Goal: Task Accomplishment & Management: Use online tool/utility

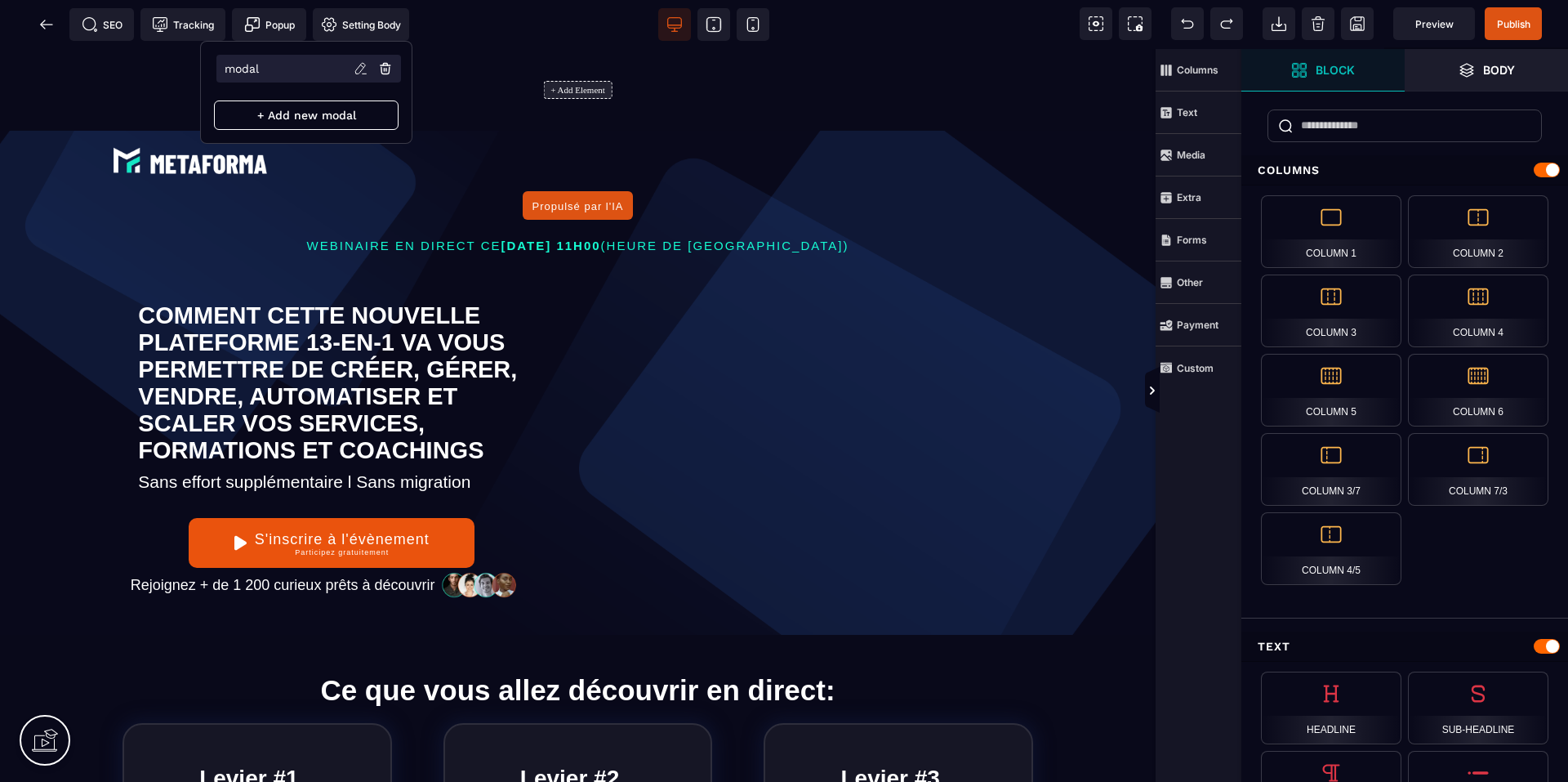
click at [275, 64] on li "modal" at bounding box center [308, 68] width 185 height 28
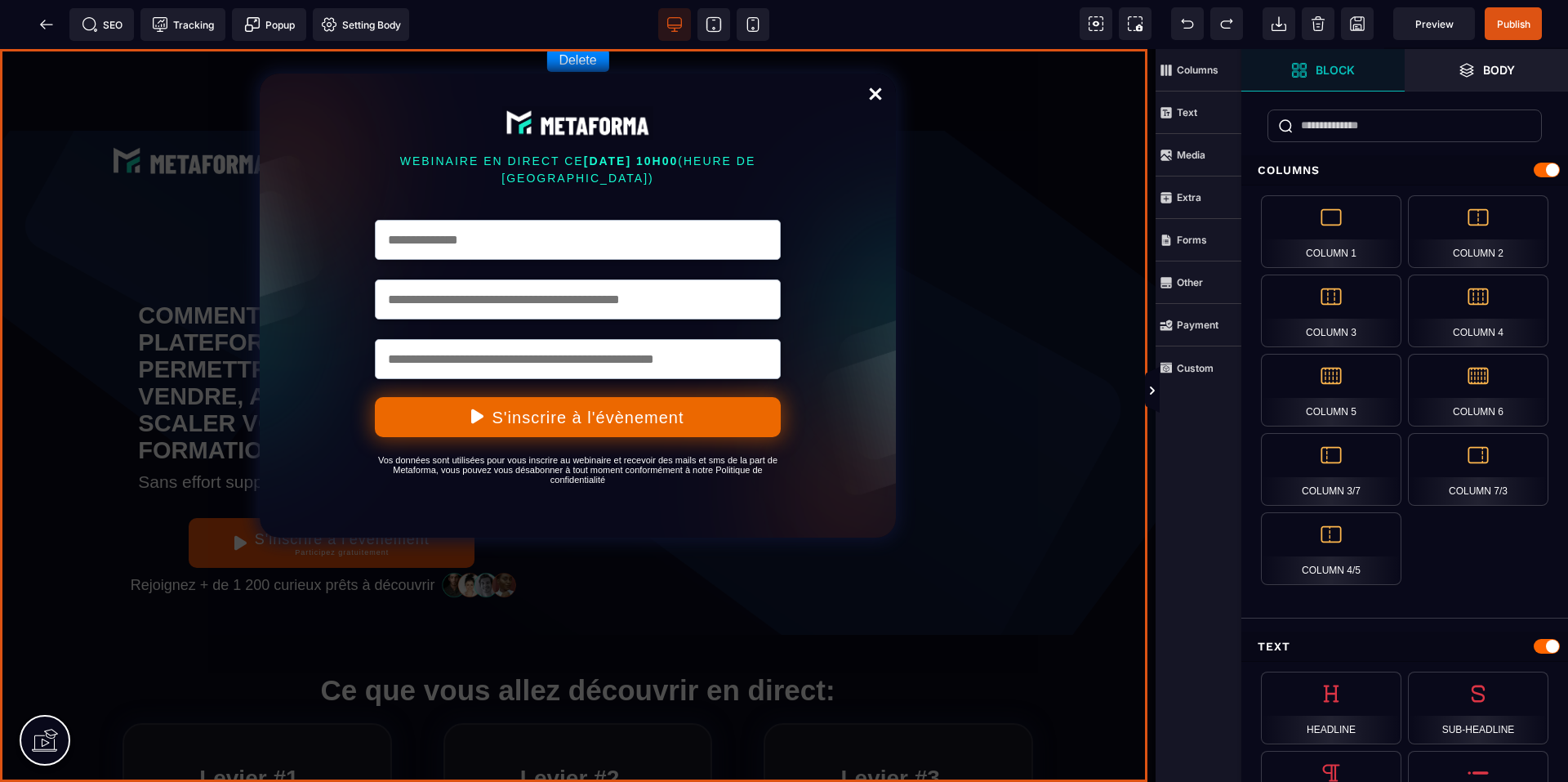
click at [998, 158] on div "Delete WEBINAIRE EN DIRECT CE MARDI 7 JANVIER A 10H00 (HEURE DE PARIS) S'inscri…" at bounding box center [577, 416] width 1155 height 733
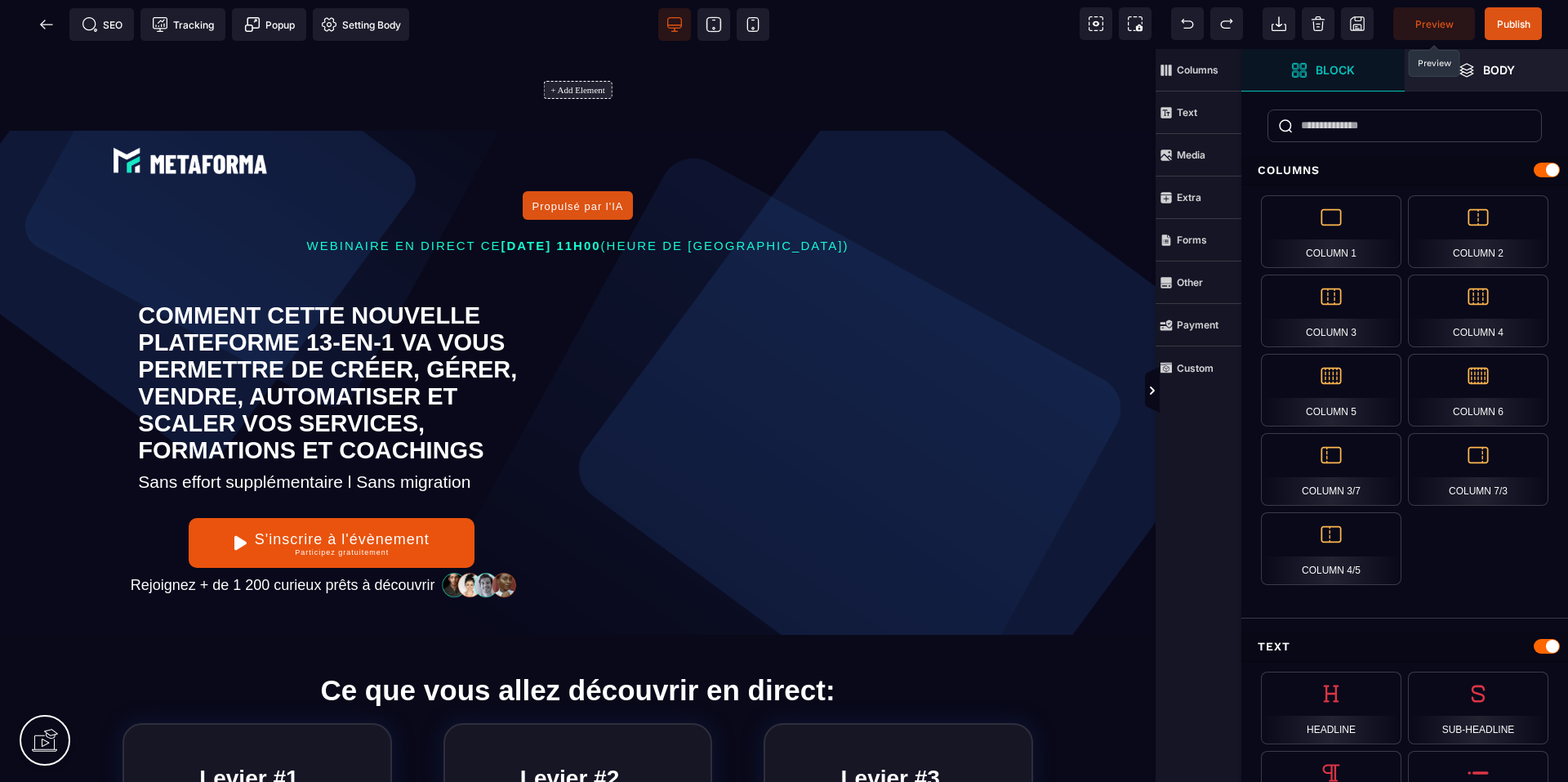
click at [1424, 22] on span "Preview" at bounding box center [1434, 24] width 38 height 12
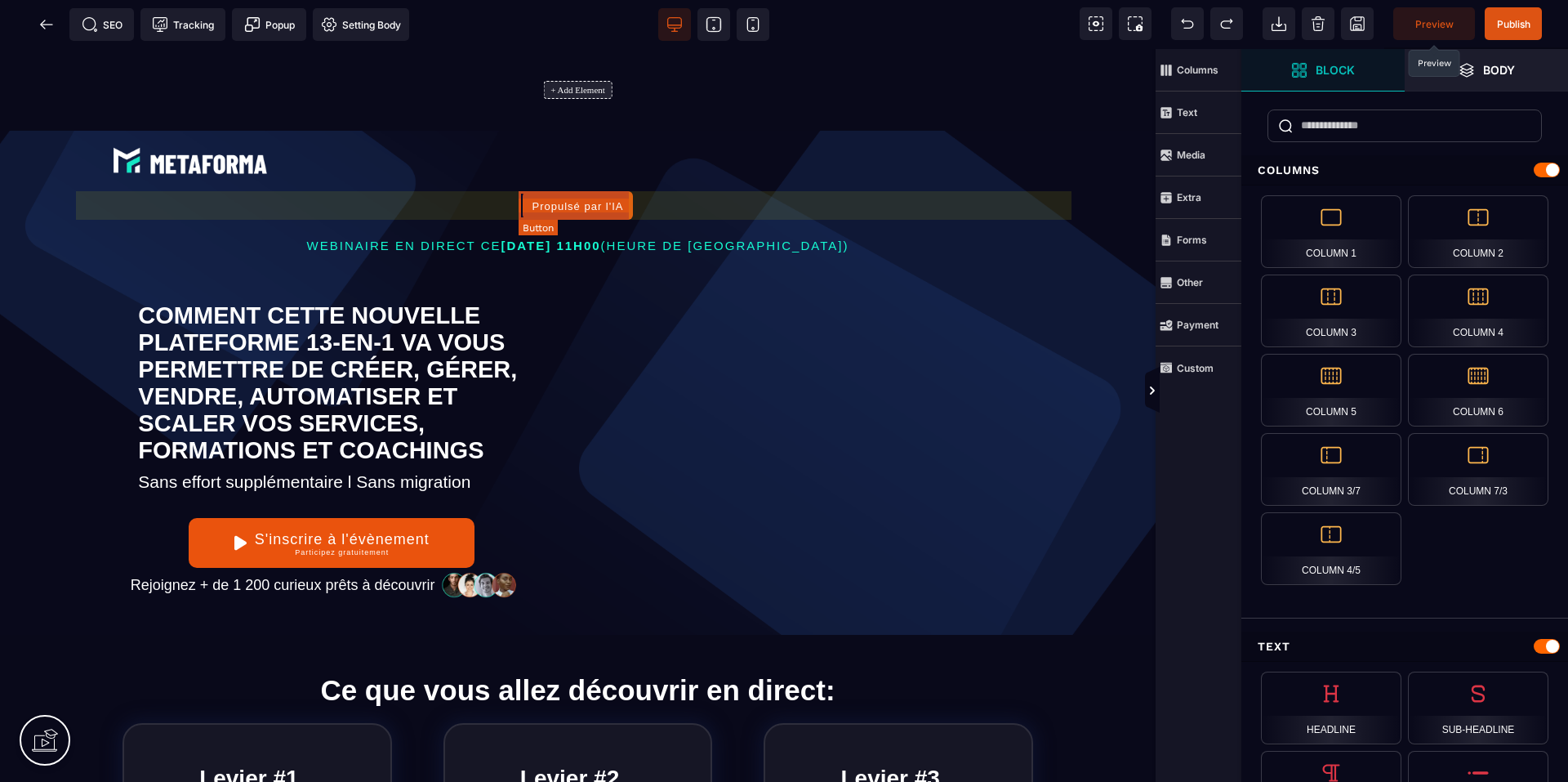
click at [584, 210] on div "Propulsé par l'IA" at bounding box center [578, 207] width 92 height 12
select select "***"
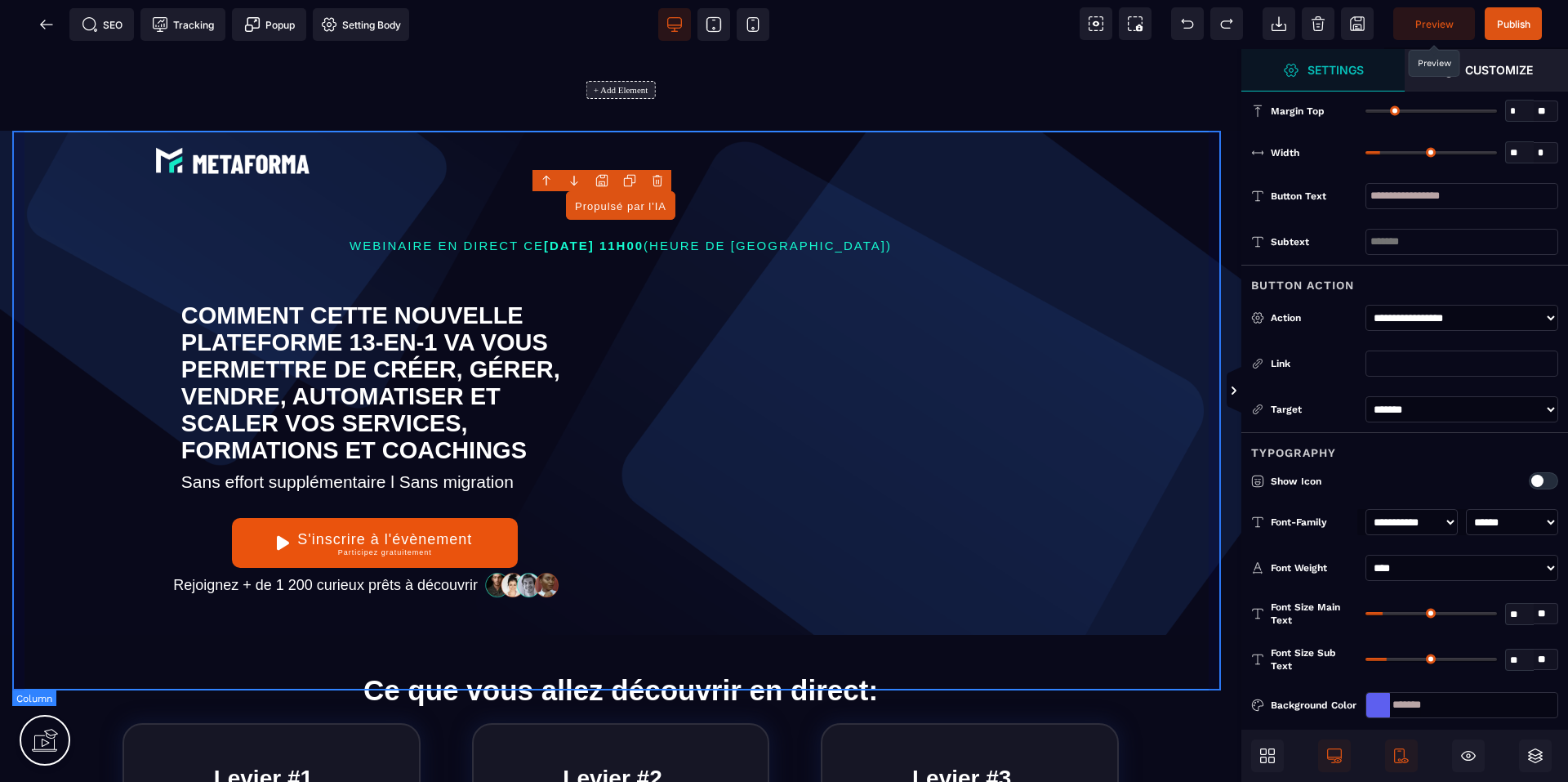
type input "*"
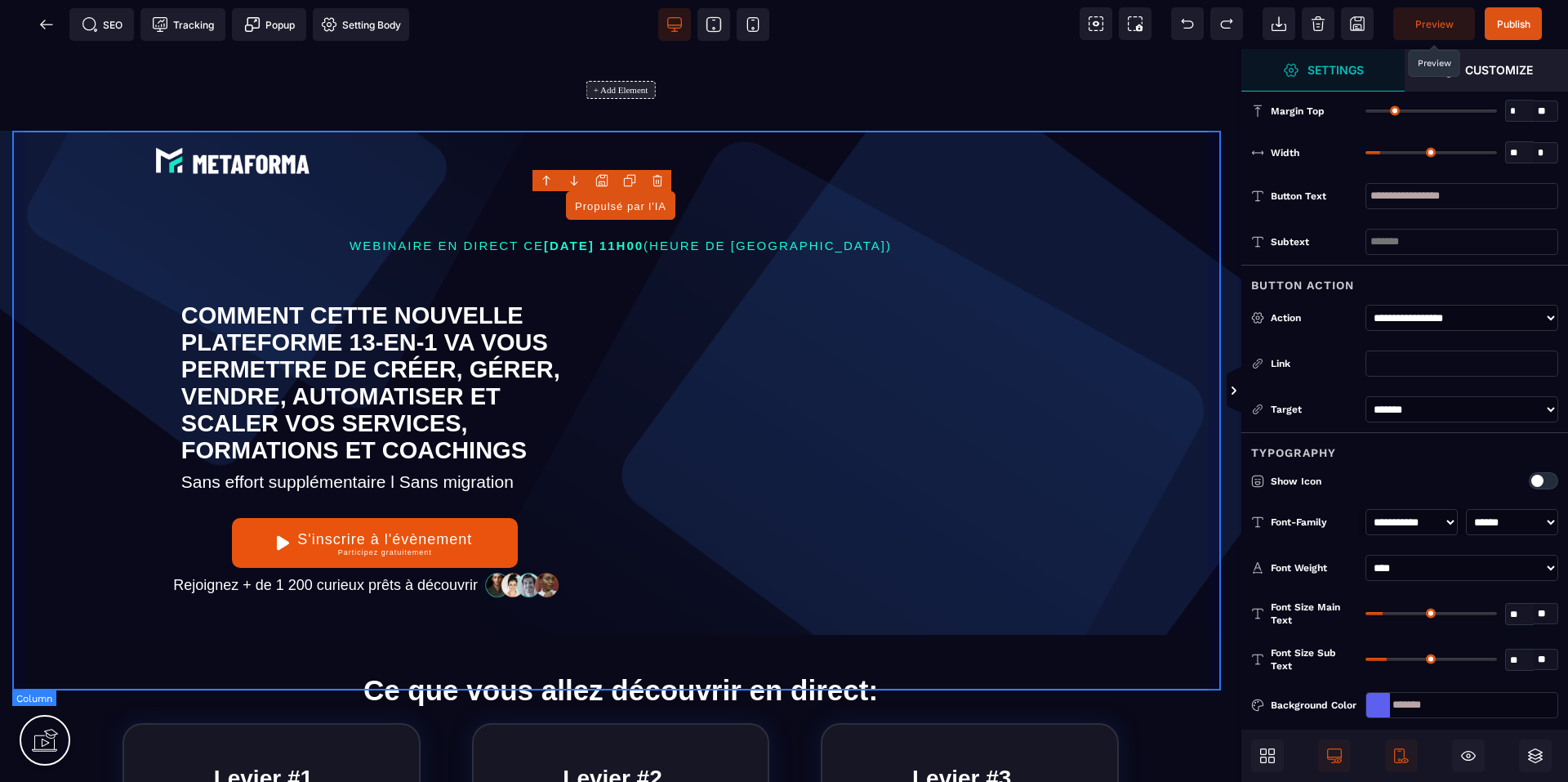
type input "*"
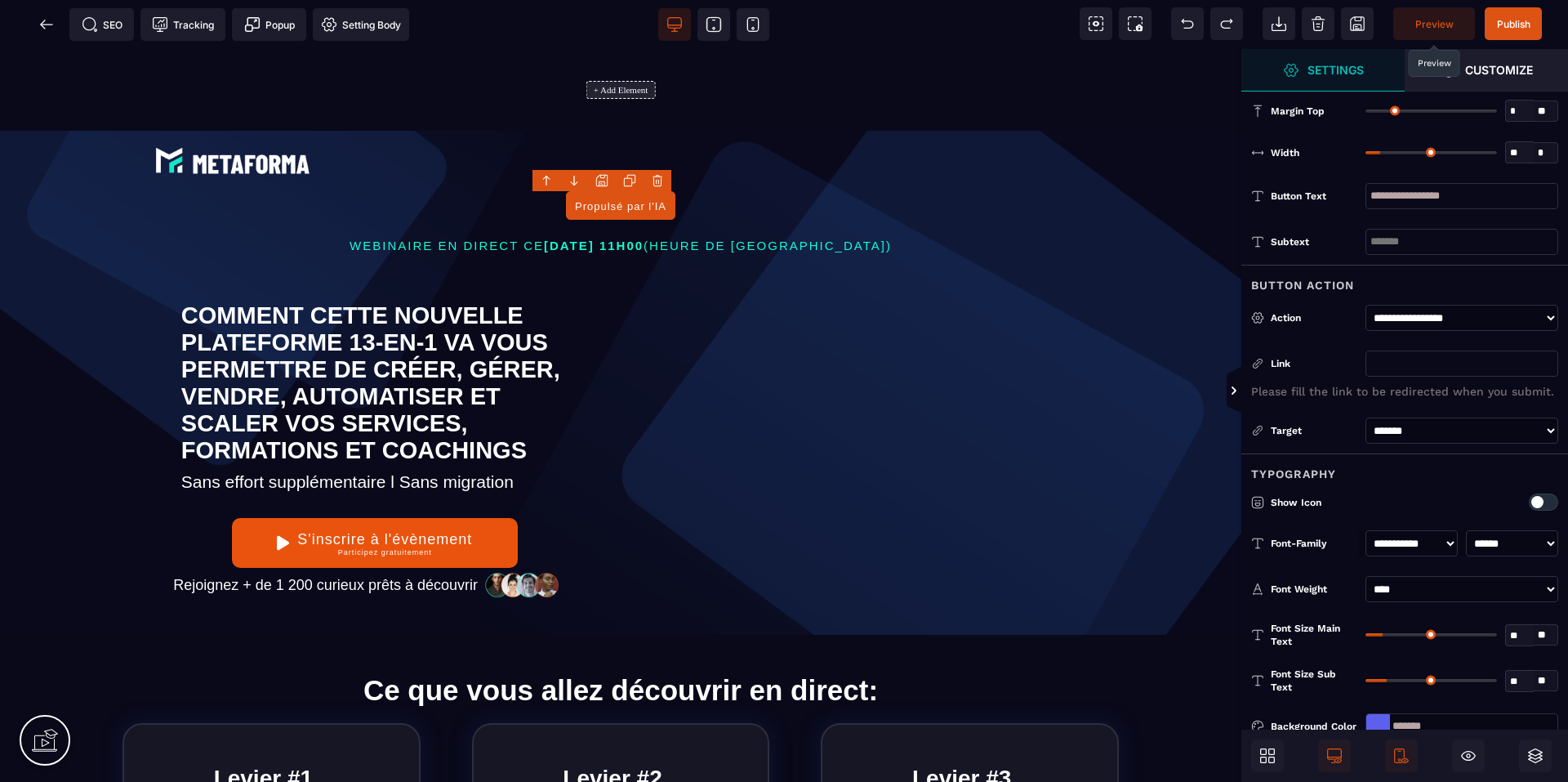
click at [1426, 315] on select "**********" at bounding box center [1461, 318] width 193 height 26
select select "*****"
select select
select select "***"
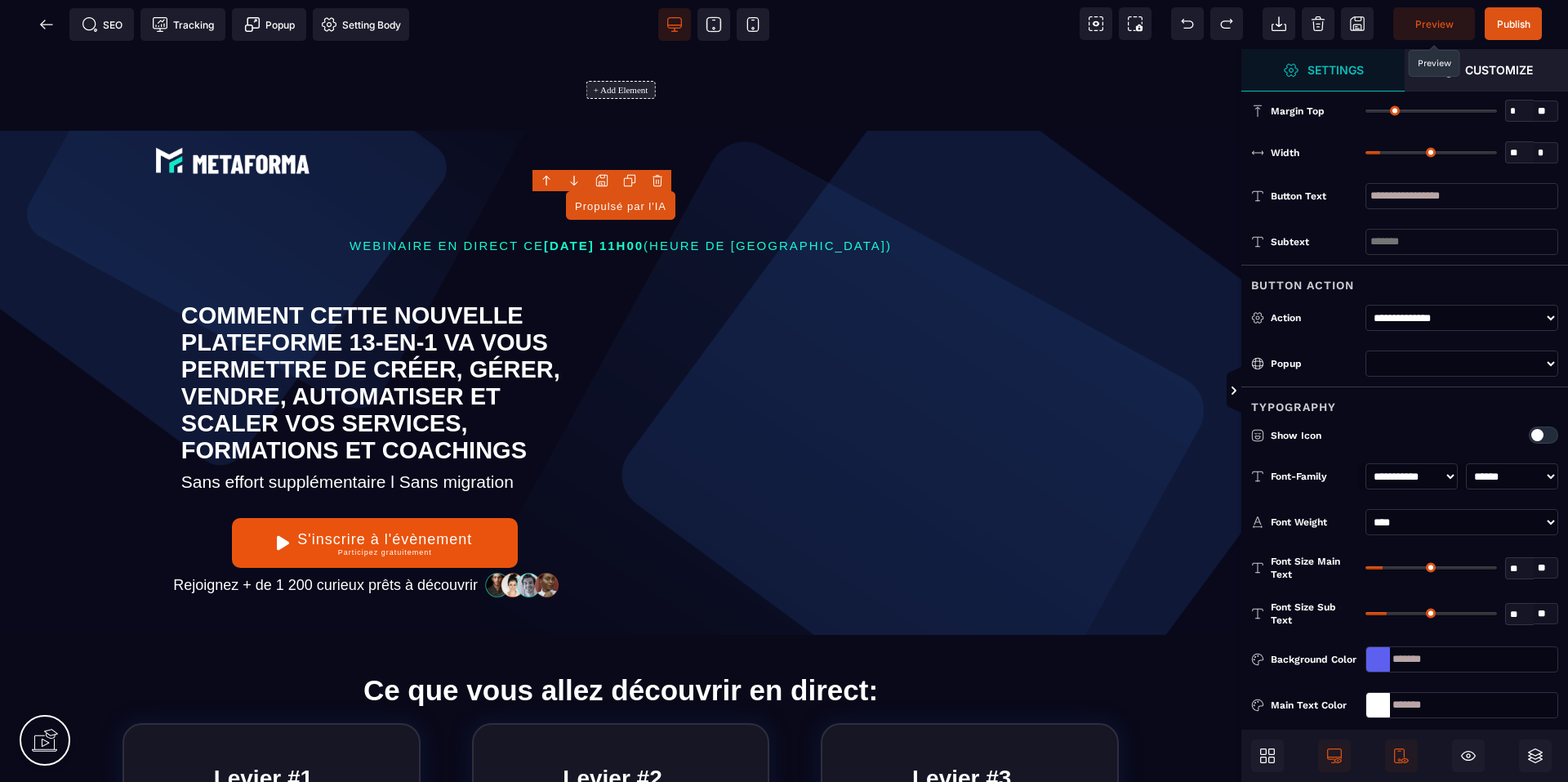
click at [1406, 366] on select "*****" at bounding box center [1461, 363] width 193 height 26
select select "**********"
click at [1365, 350] on select "*****" at bounding box center [1461, 363] width 193 height 26
click at [1507, 27] on span "Publish" at bounding box center [1513, 24] width 34 height 12
click at [47, 23] on div "SEO Tracking Popup Setting Body" at bounding box center [210, 24] width 411 height 33
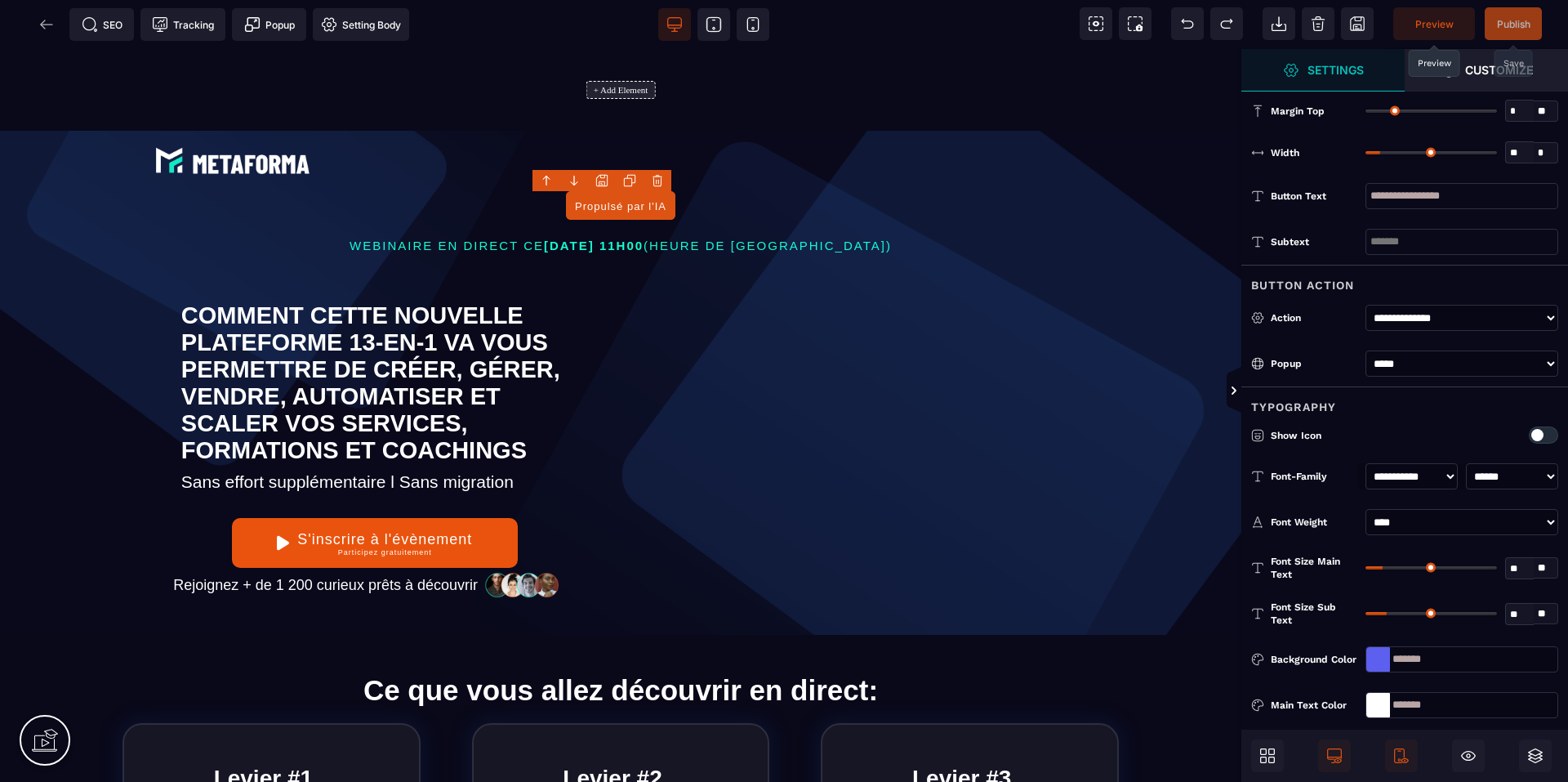
click at [47, 23] on div "SEO Tracking Popup Setting Body" at bounding box center [210, 24] width 411 height 33
click at [41, 18] on icon at bounding box center [46, 24] width 16 height 16
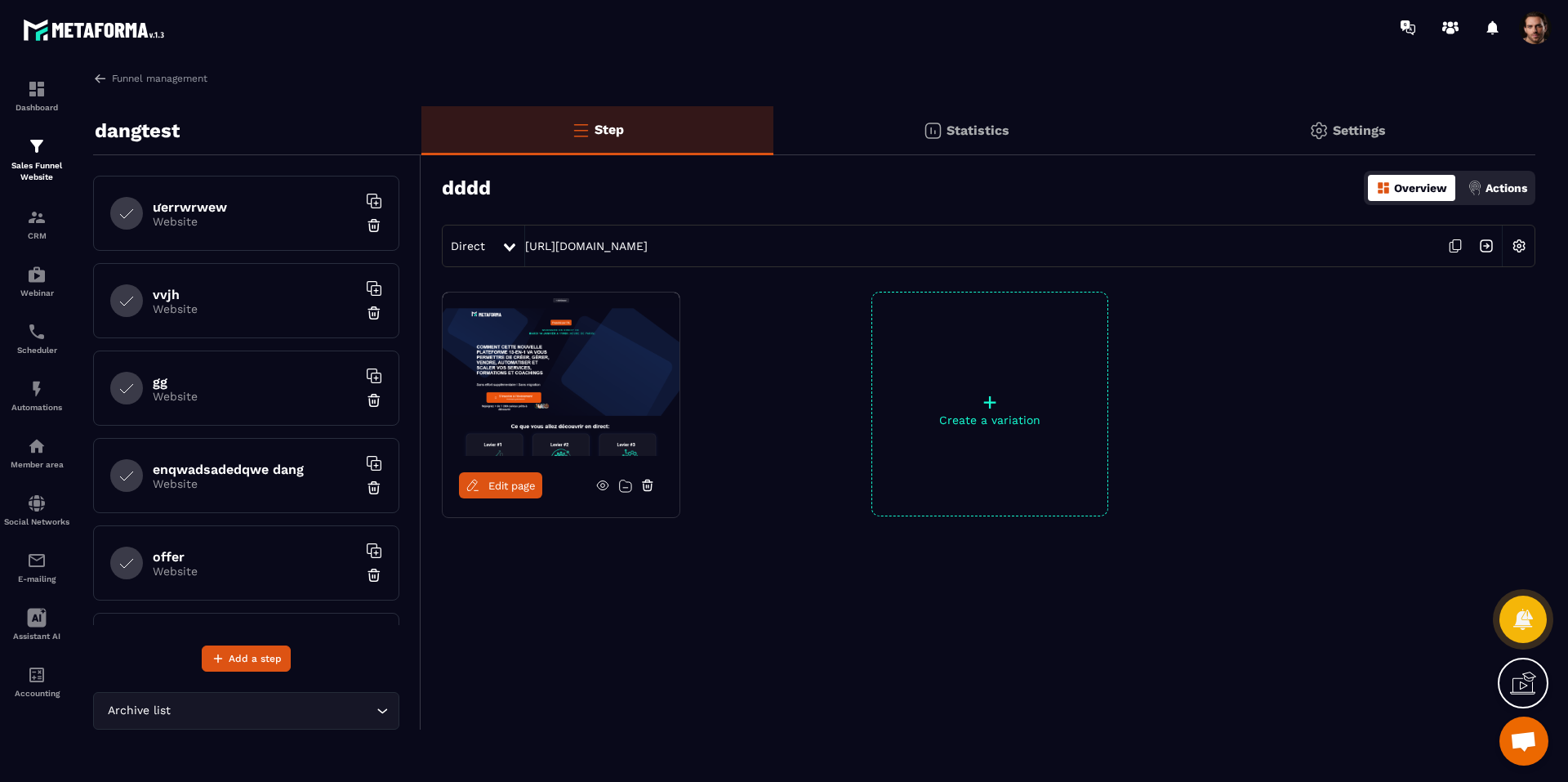
scroll to position [512, 0]
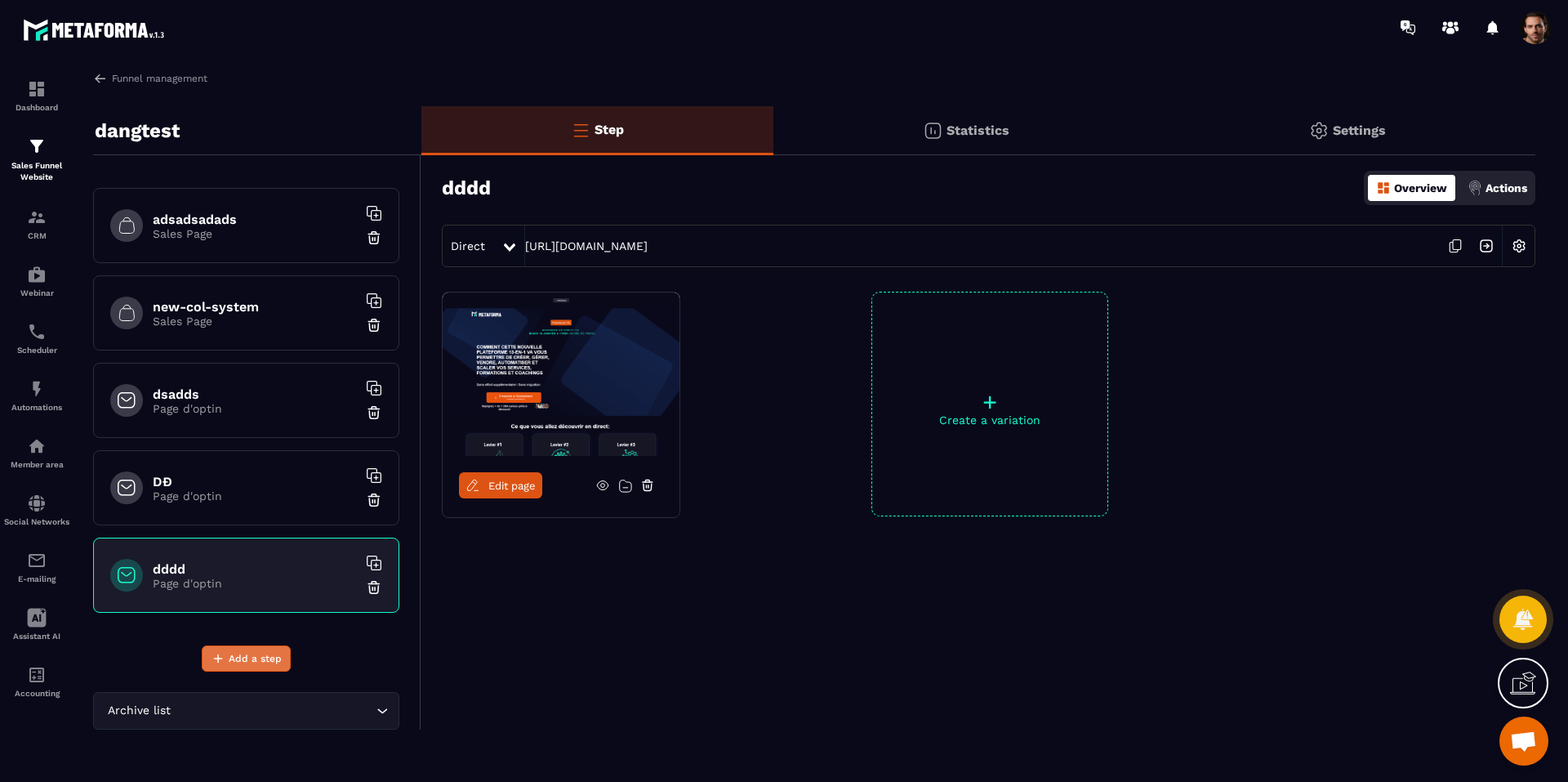
click at [252, 655] on span "Add a step" at bounding box center [255, 658] width 53 height 16
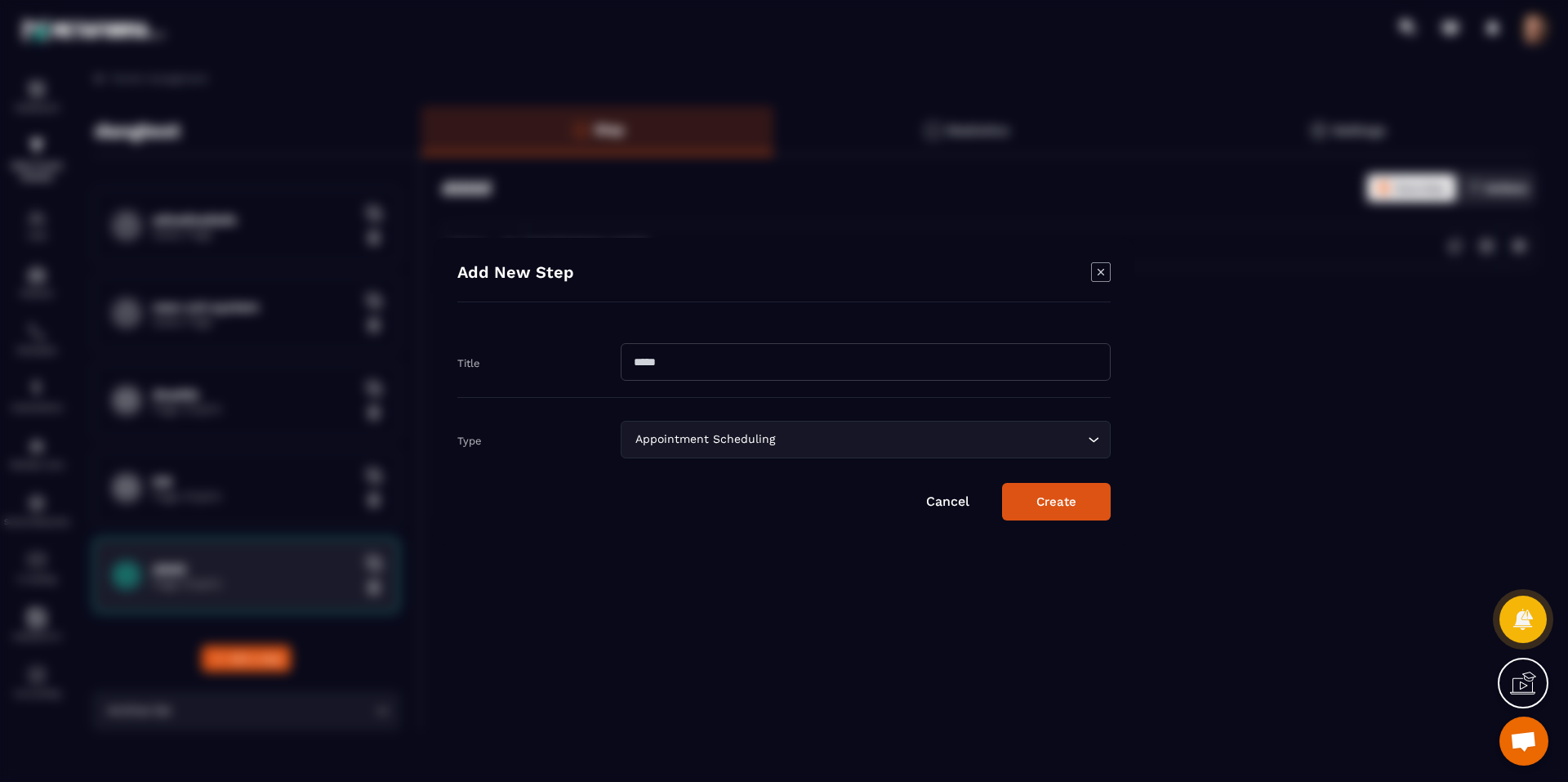
click at [707, 365] on input "Modal window" at bounding box center [865, 361] width 490 height 37
type input "*******"
click at [715, 444] on div "Appointment Scheduling" at bounding box center [857, 439] width 455 height 18
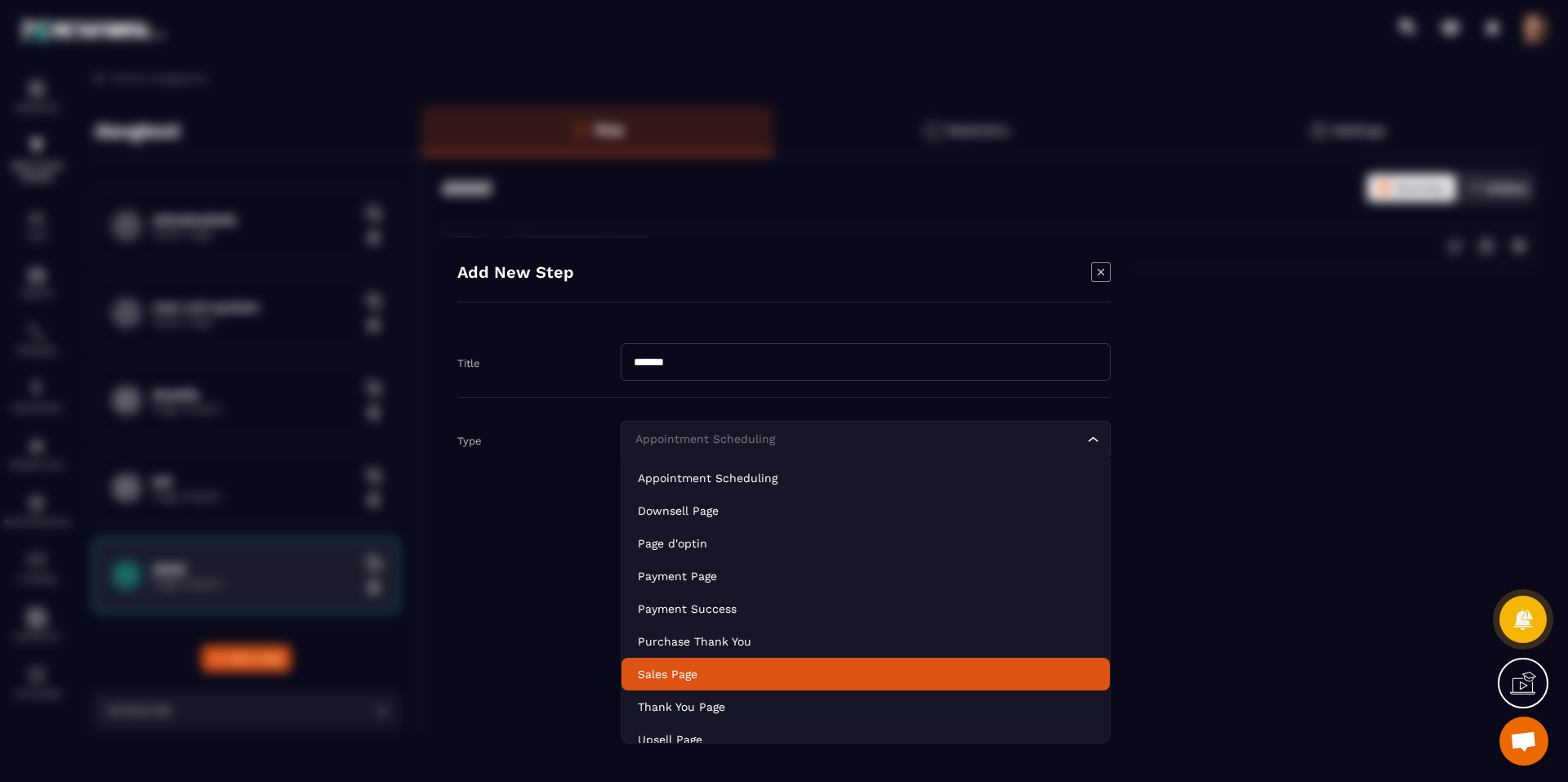
click at [730, 666] on p "Sales Page" at bounding box center [865, 673] width 455 height 16
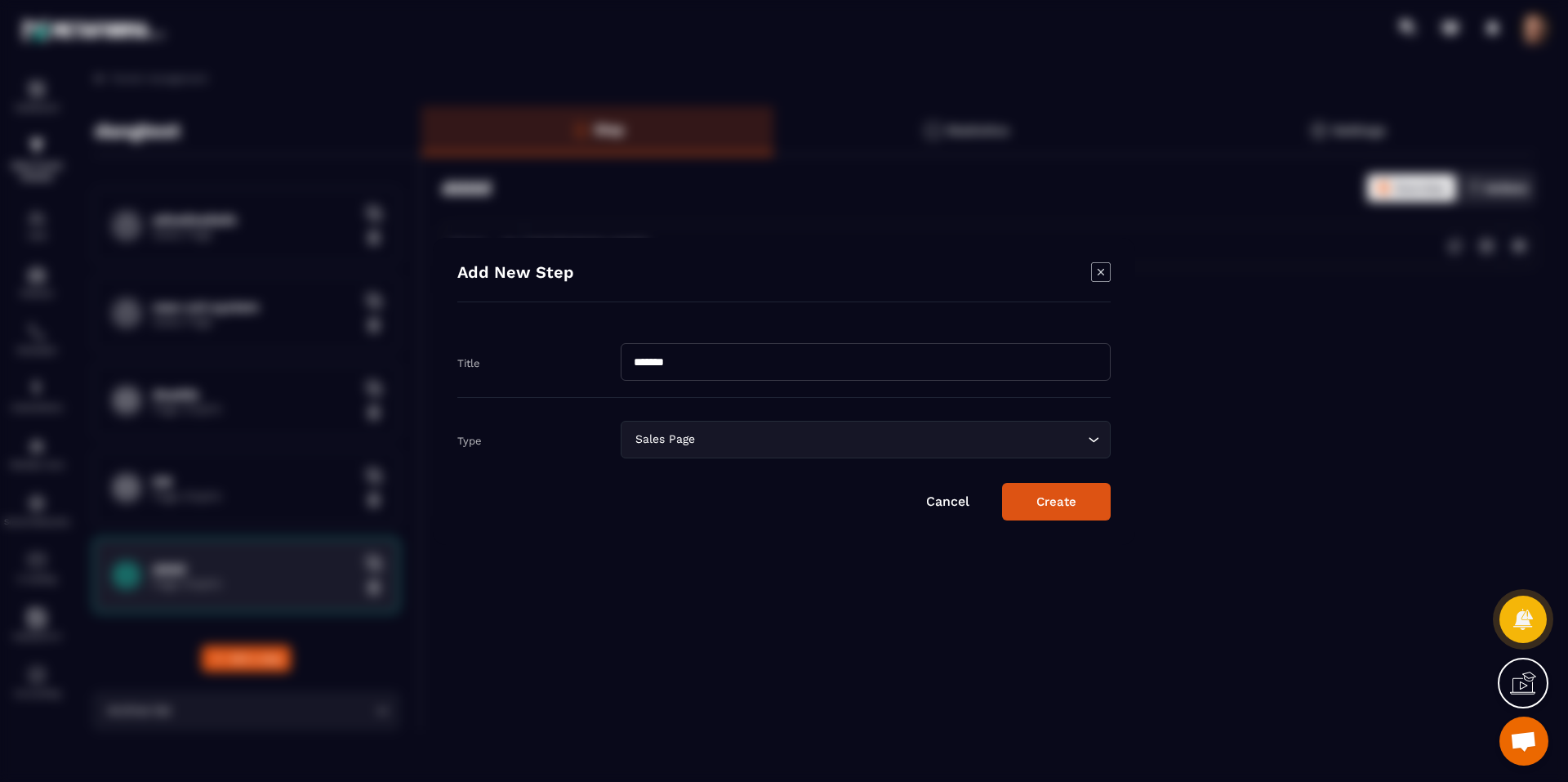
click at [1052, 507] on button "Create" at bounding box center [1057, 501] width 109 height 37
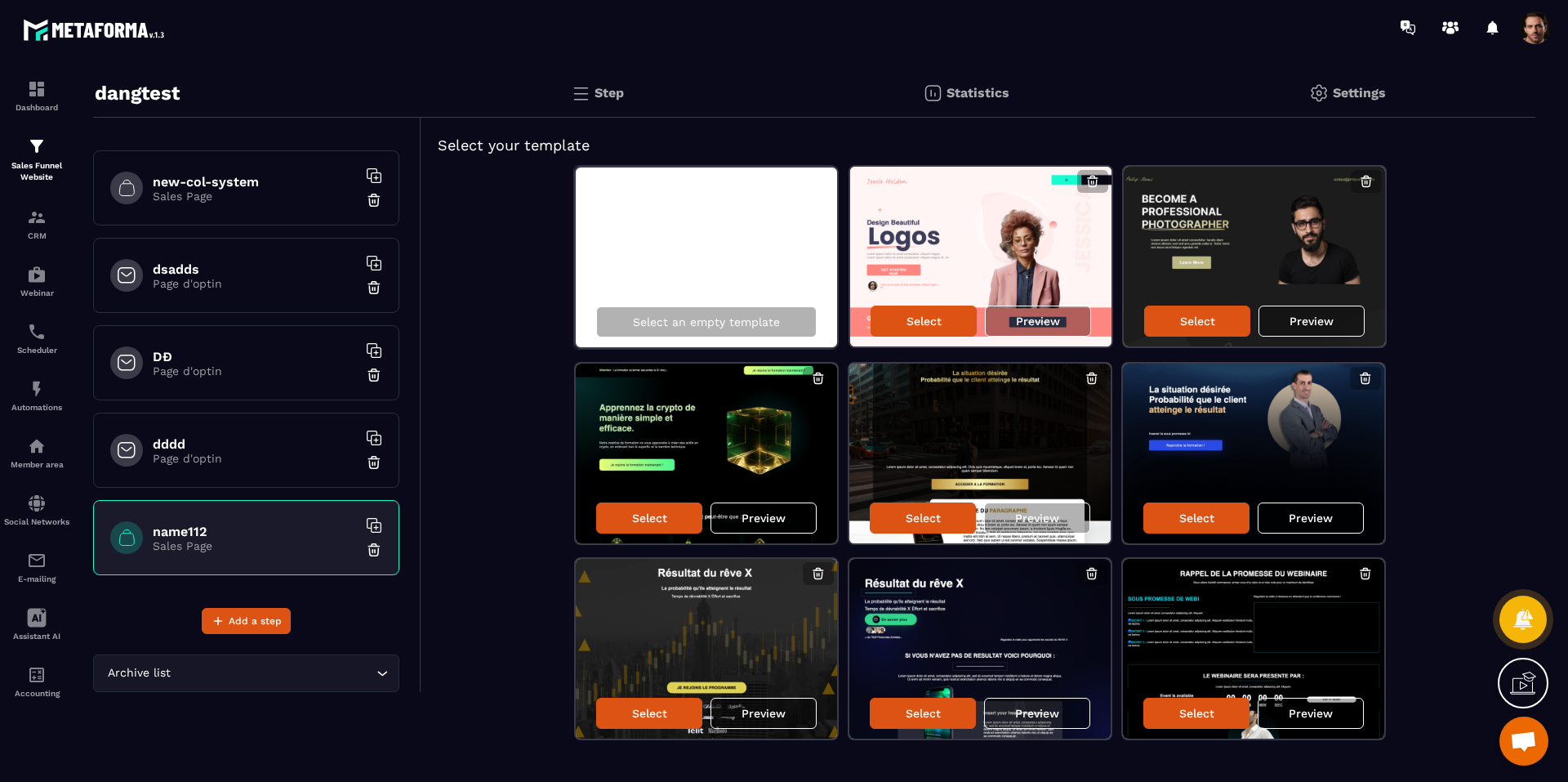
scroll to position [67, 0]
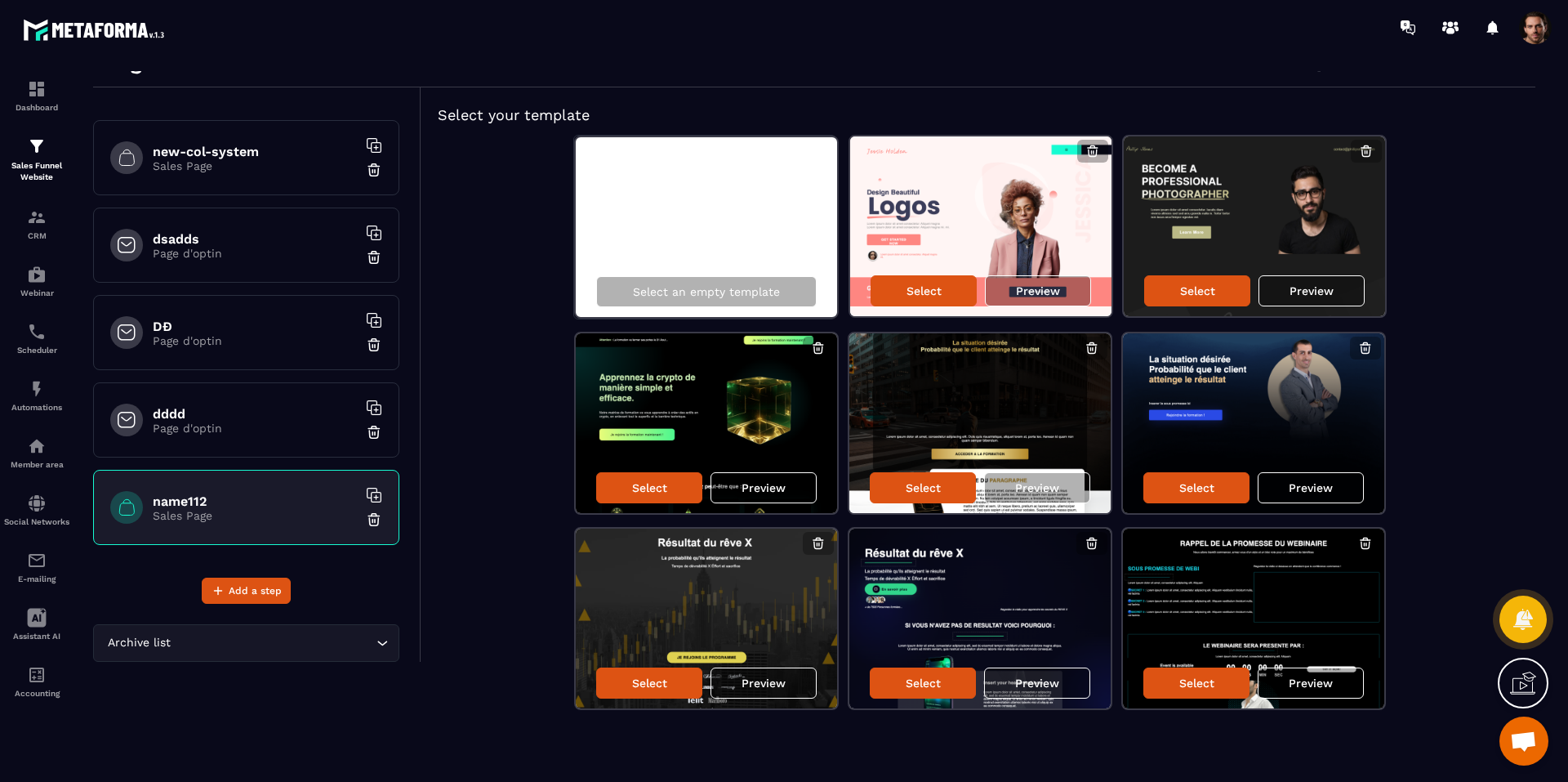
click at [370, 521] on div "name112 Sales Page" at bounding box center [246, 506] width 306 height 75
click at [365, 518] on img at bounding box center [373, 519] width 16 height 16
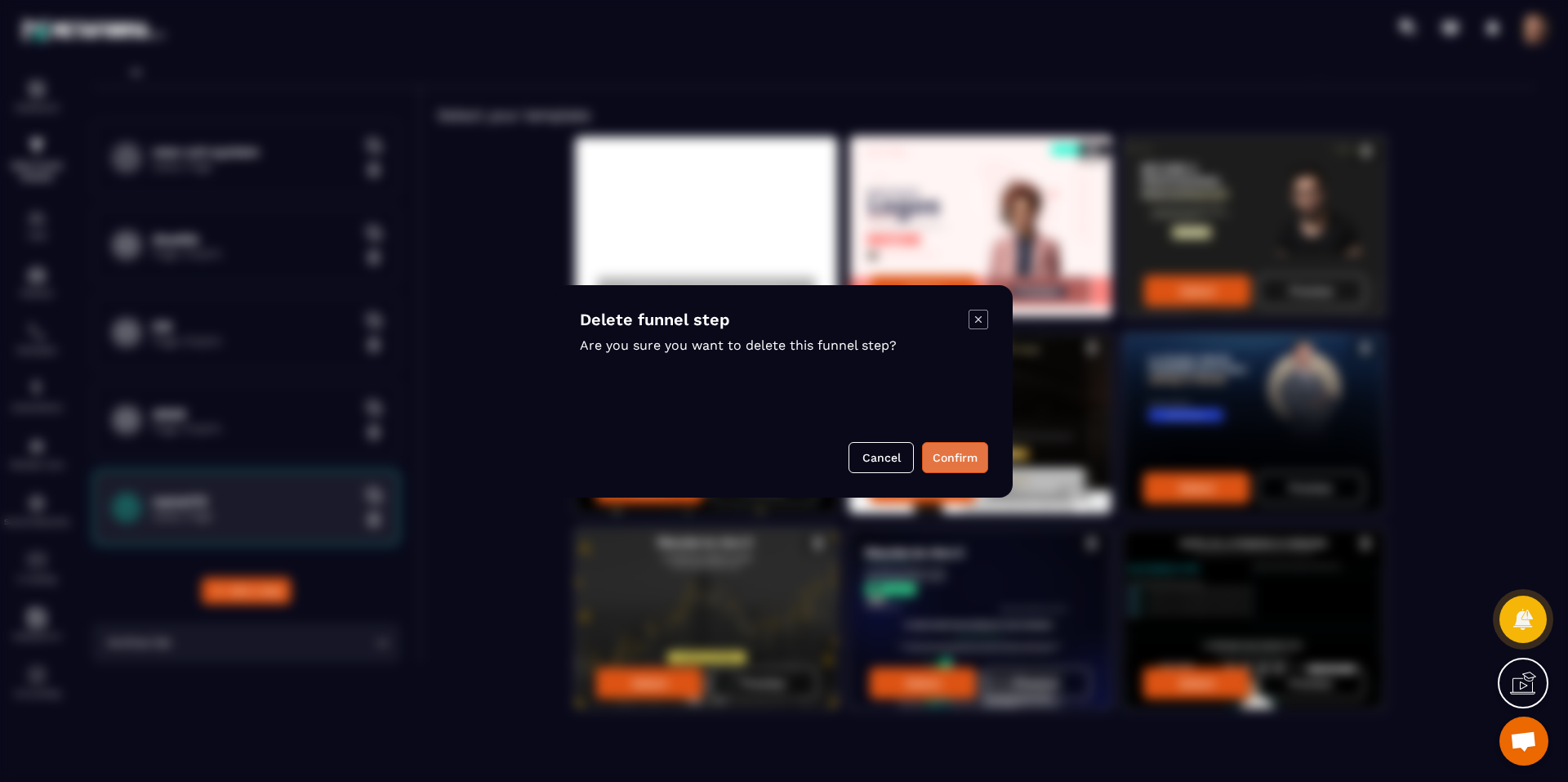
click at [930, 453] on button "Confirm" at bounding box center [955, 457] width 67 height 31
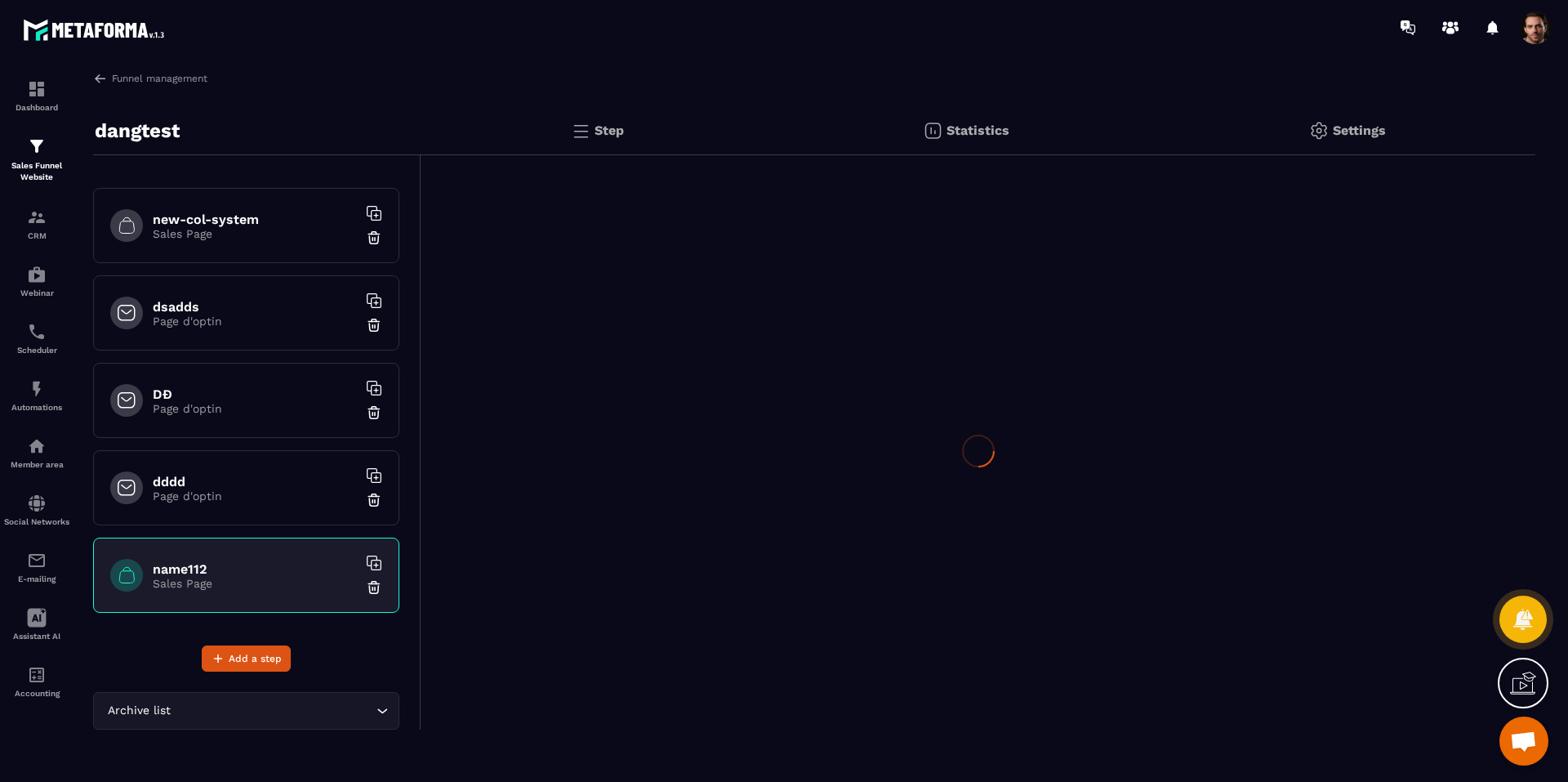
scroll to position [512, 0]
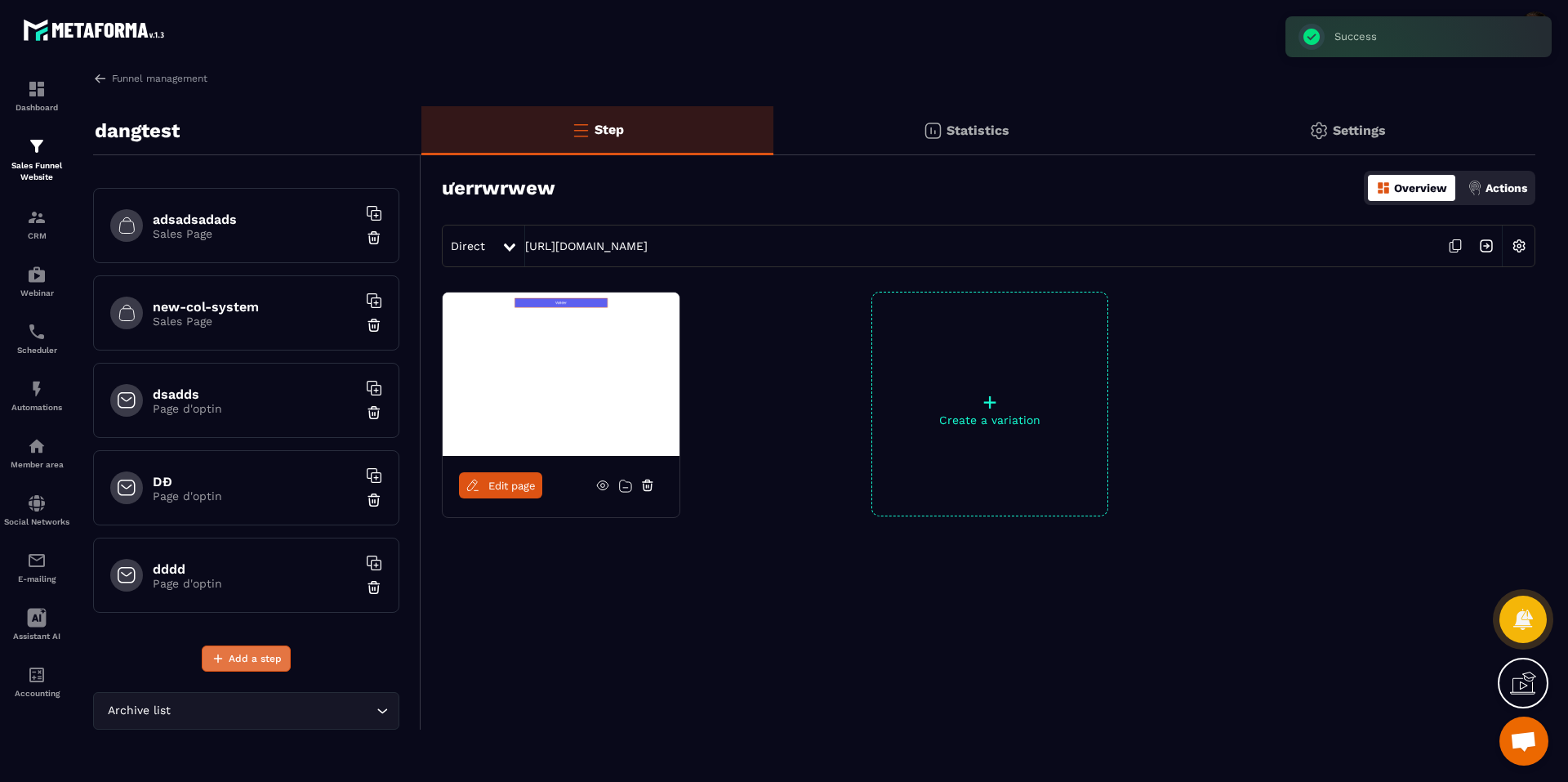
click at [238, 655] on span "Add a step" at bounding box center [255, 658] width 53 height 16
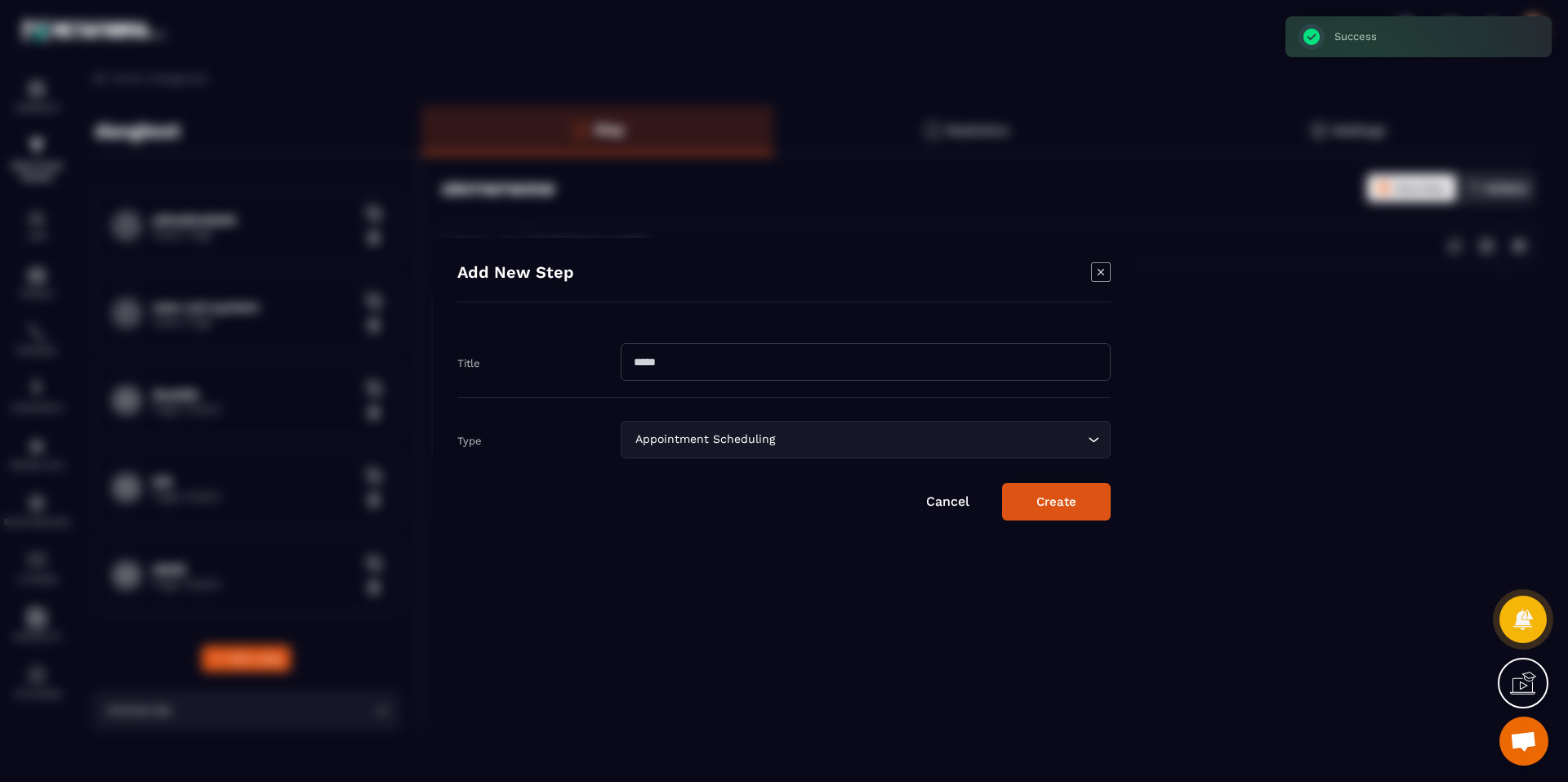
click at [670, 361] on input "Modal window" at bounding box center [865, 361] width 490 height 37
type input "*"
type input "***"
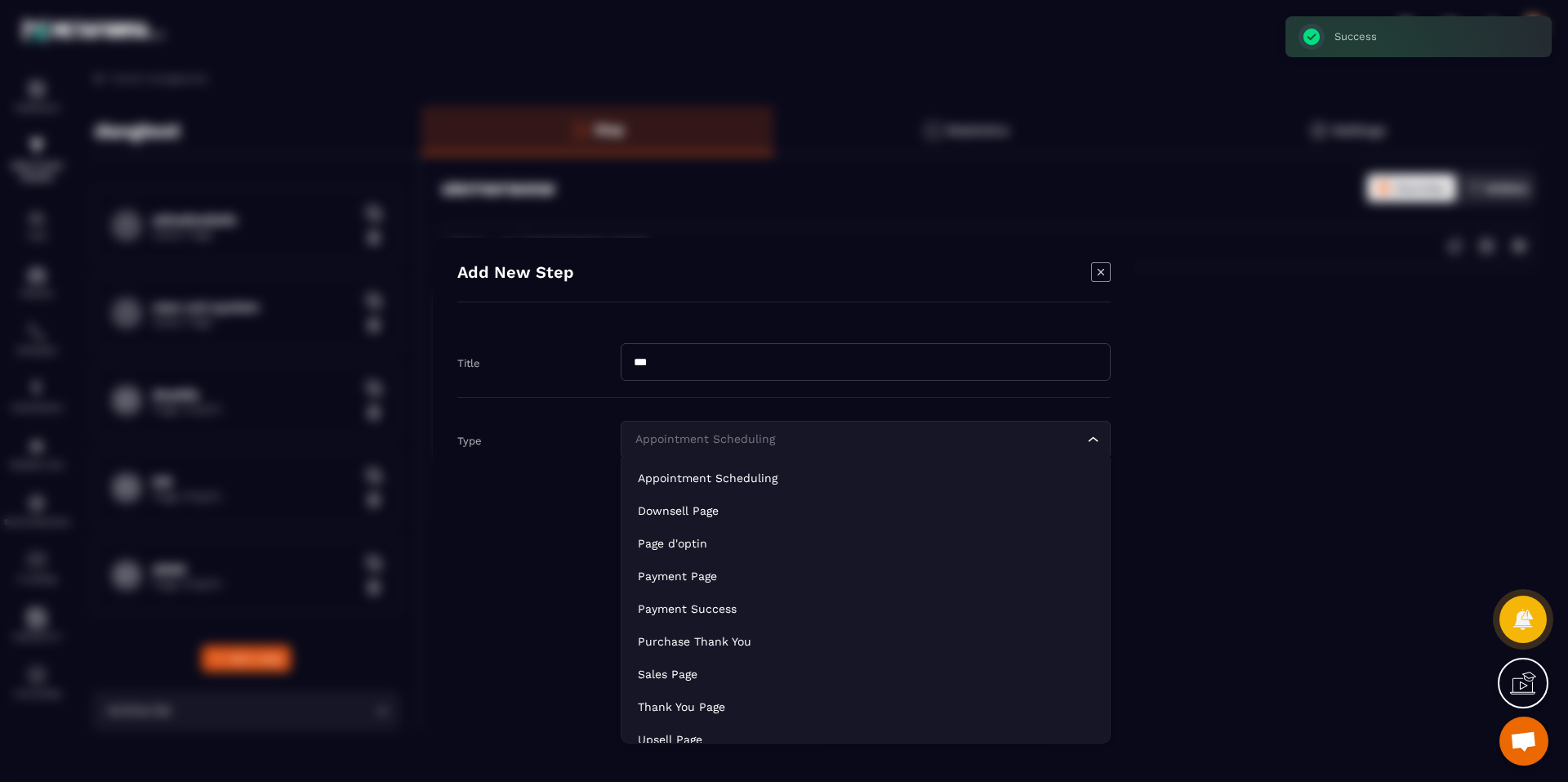
click at [652, 441] on div "Appointment Scheduling" at bounding box center [857, 439] width 455 height 18
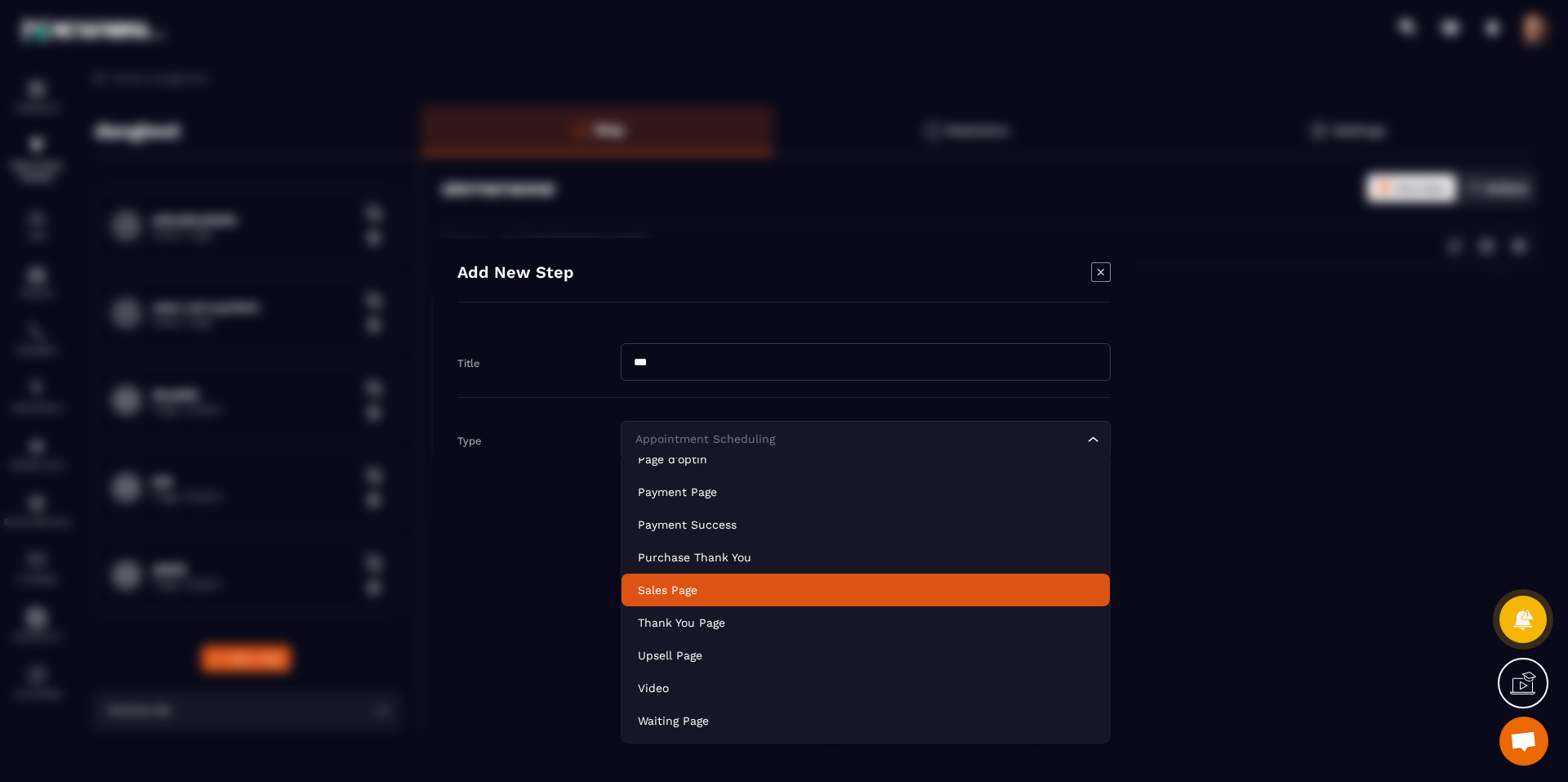
scroll to position [115, 0]
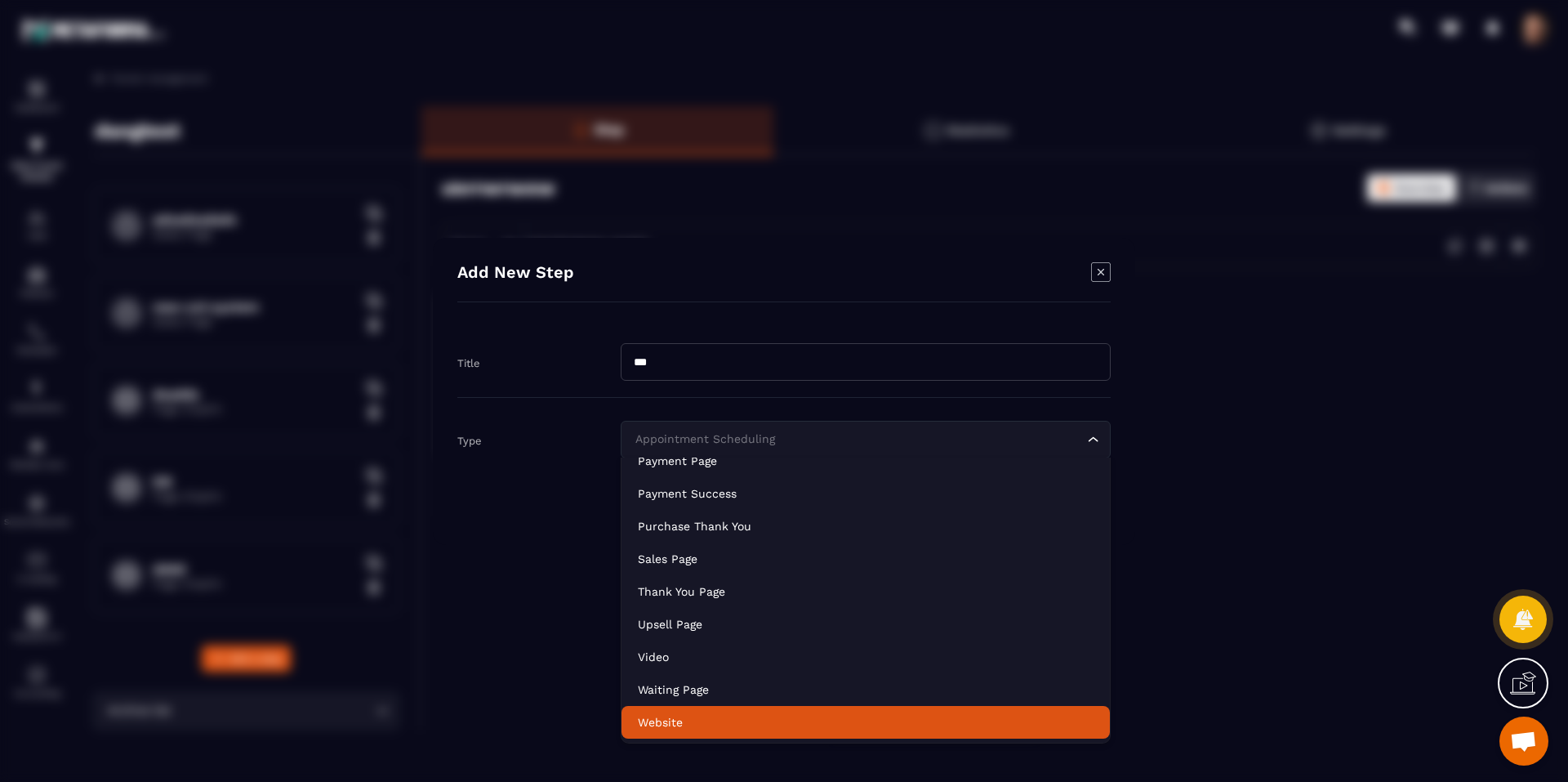
click at [727, 712] on li "Website" at bounding box center [865, 722] width 488 height 33
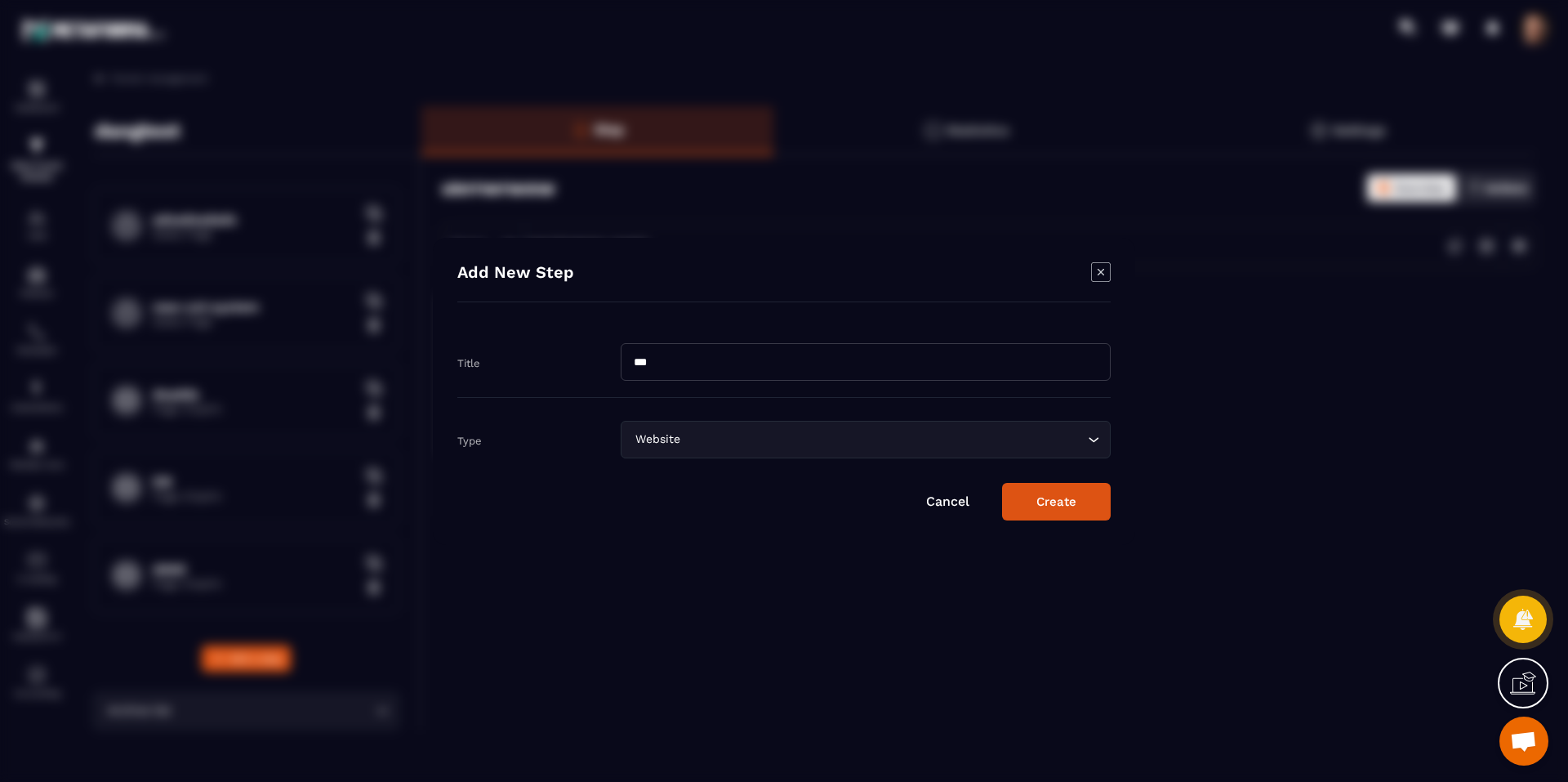
click at [1044, 507] on button "Create" at bounding box center [1057, 501] width 109 height 37
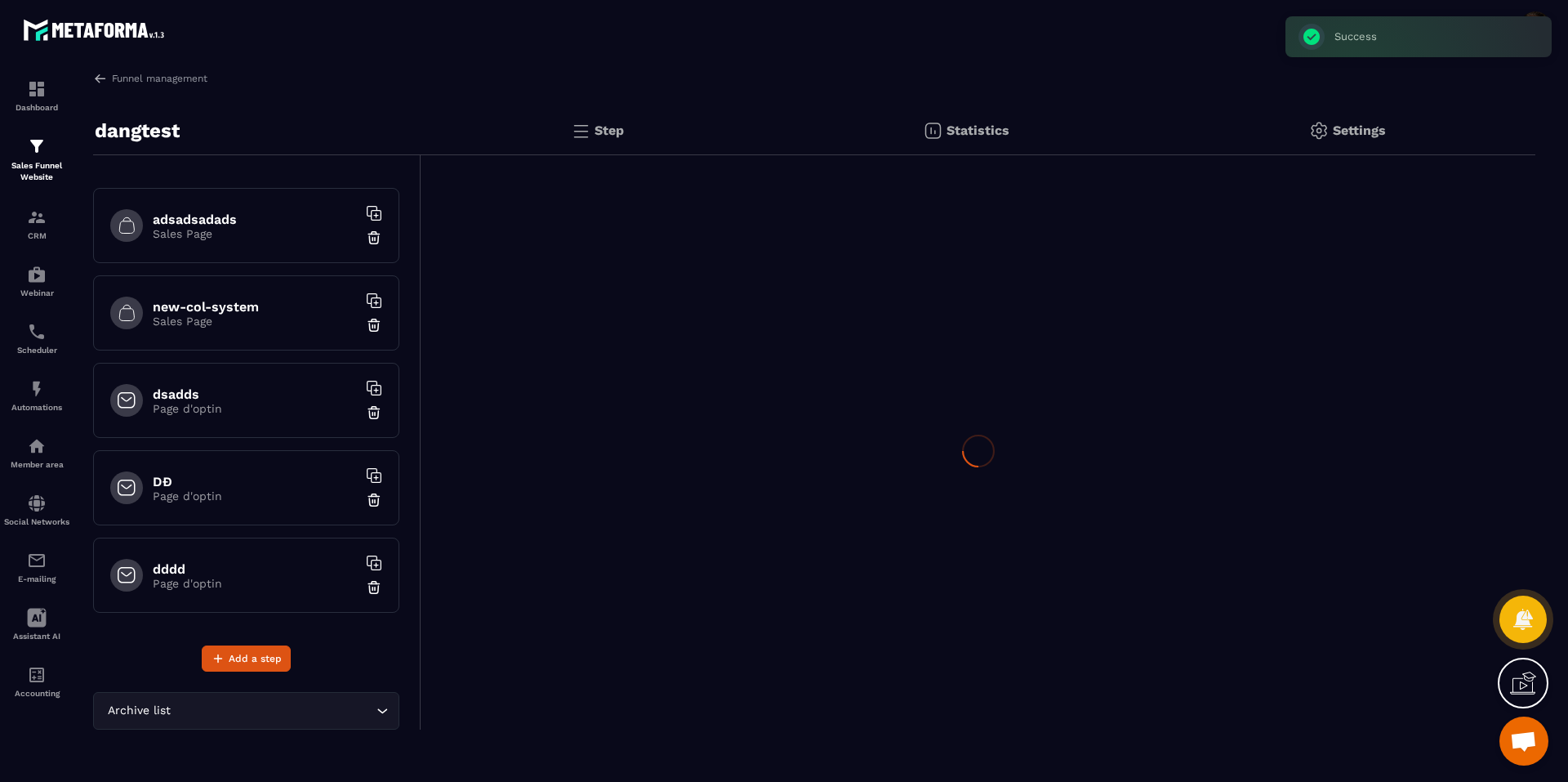
scroll to position [600, 0]
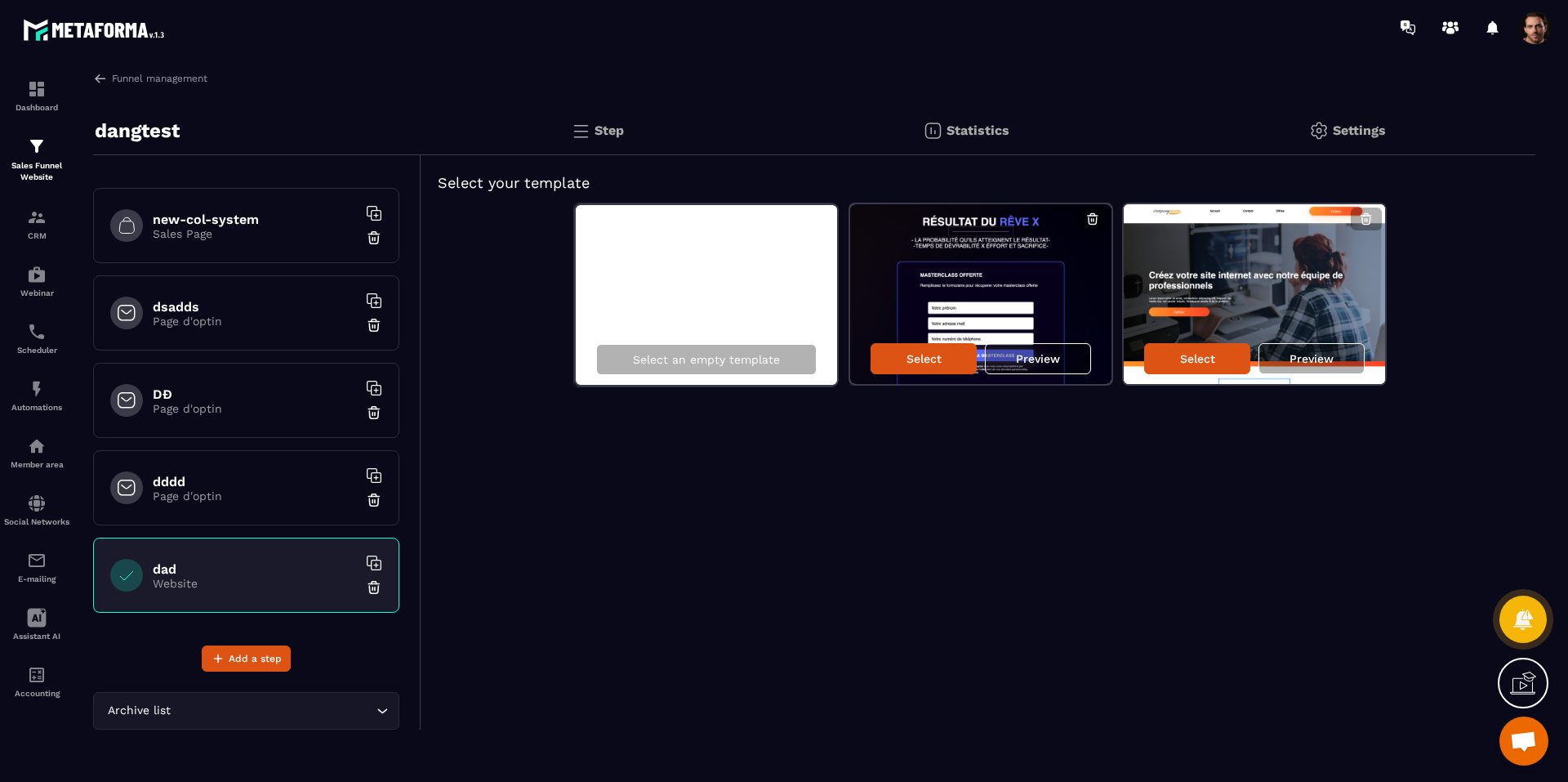
click at [365, 587] on img at bounding box center [373, 587] width 16 height 16
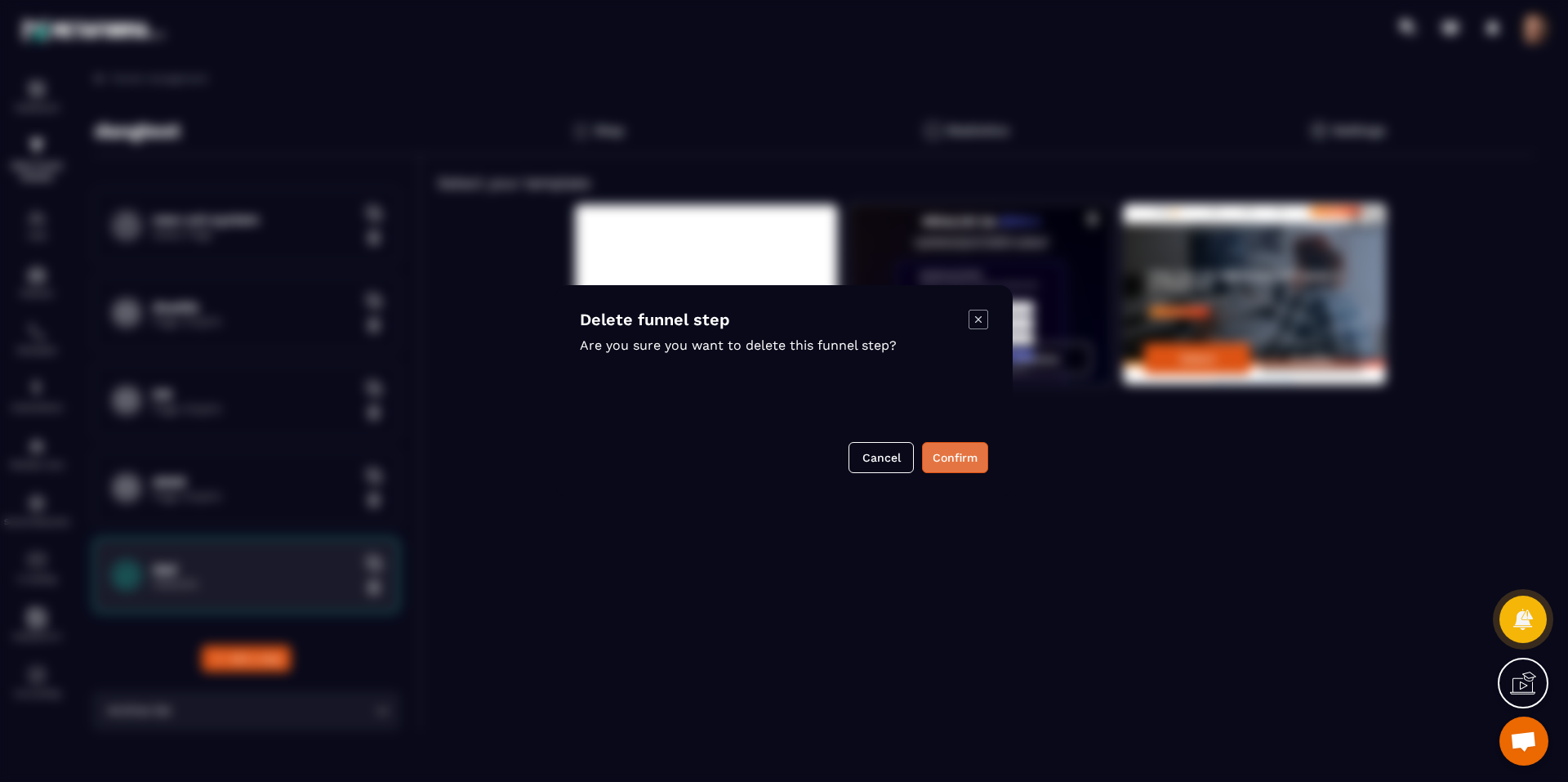
click at [961, 455] on button "Confirm" at bounding box center [955, 457] width 67 height 31
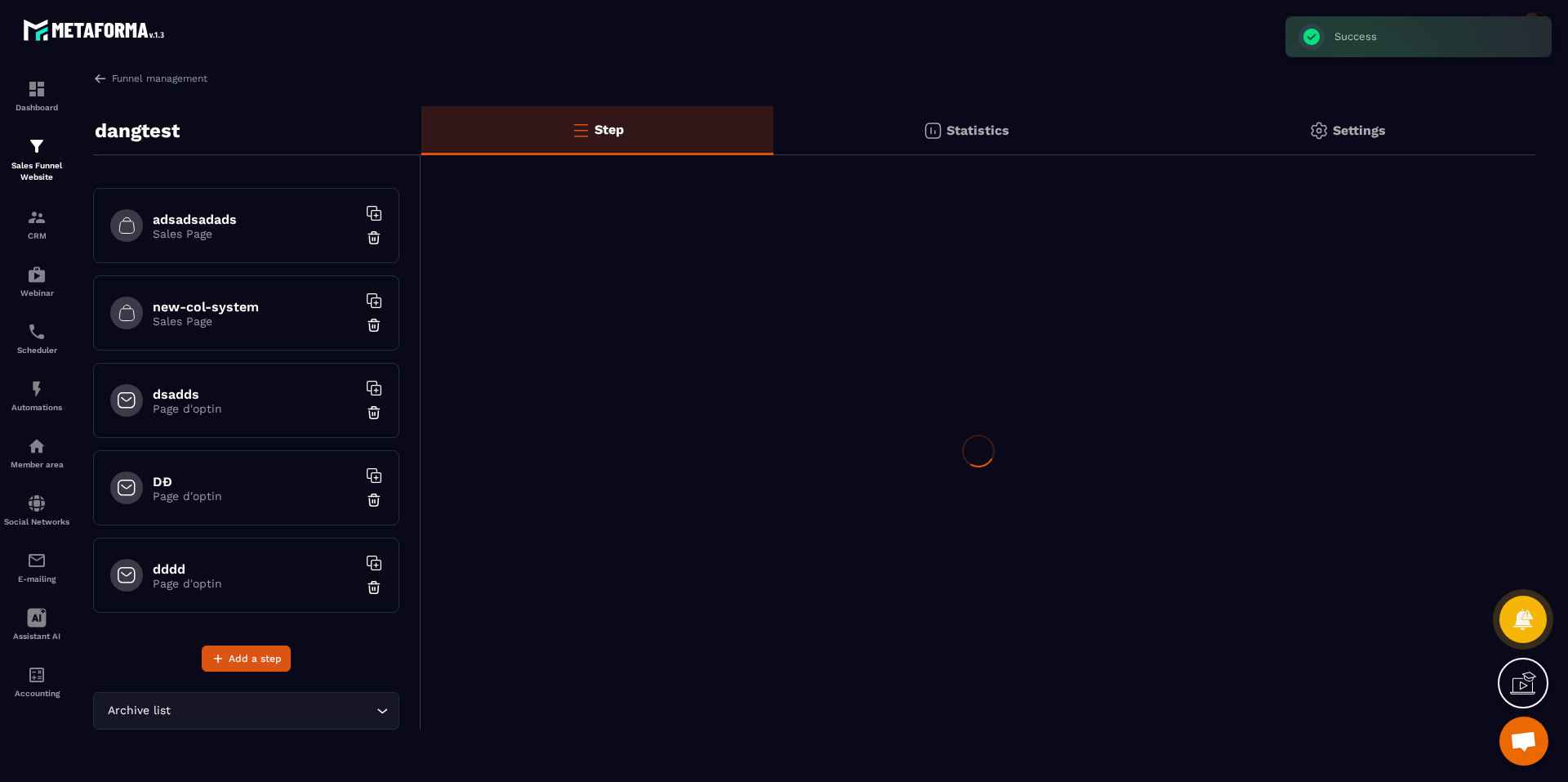
scroll to position [512, 0]
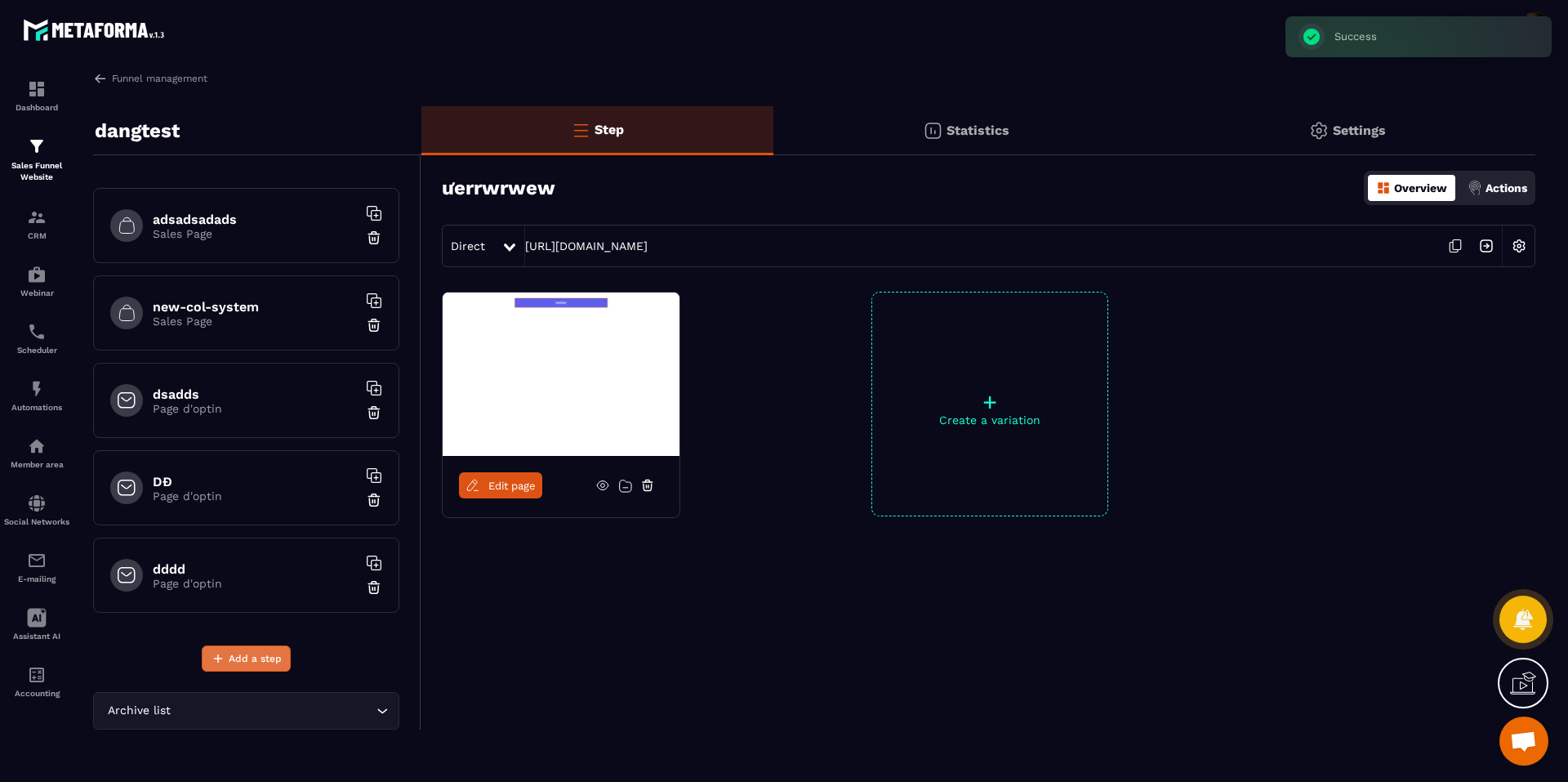
click at [261, 658] on span "Add a step" at bounding box center [255, 658] width 53 height 16
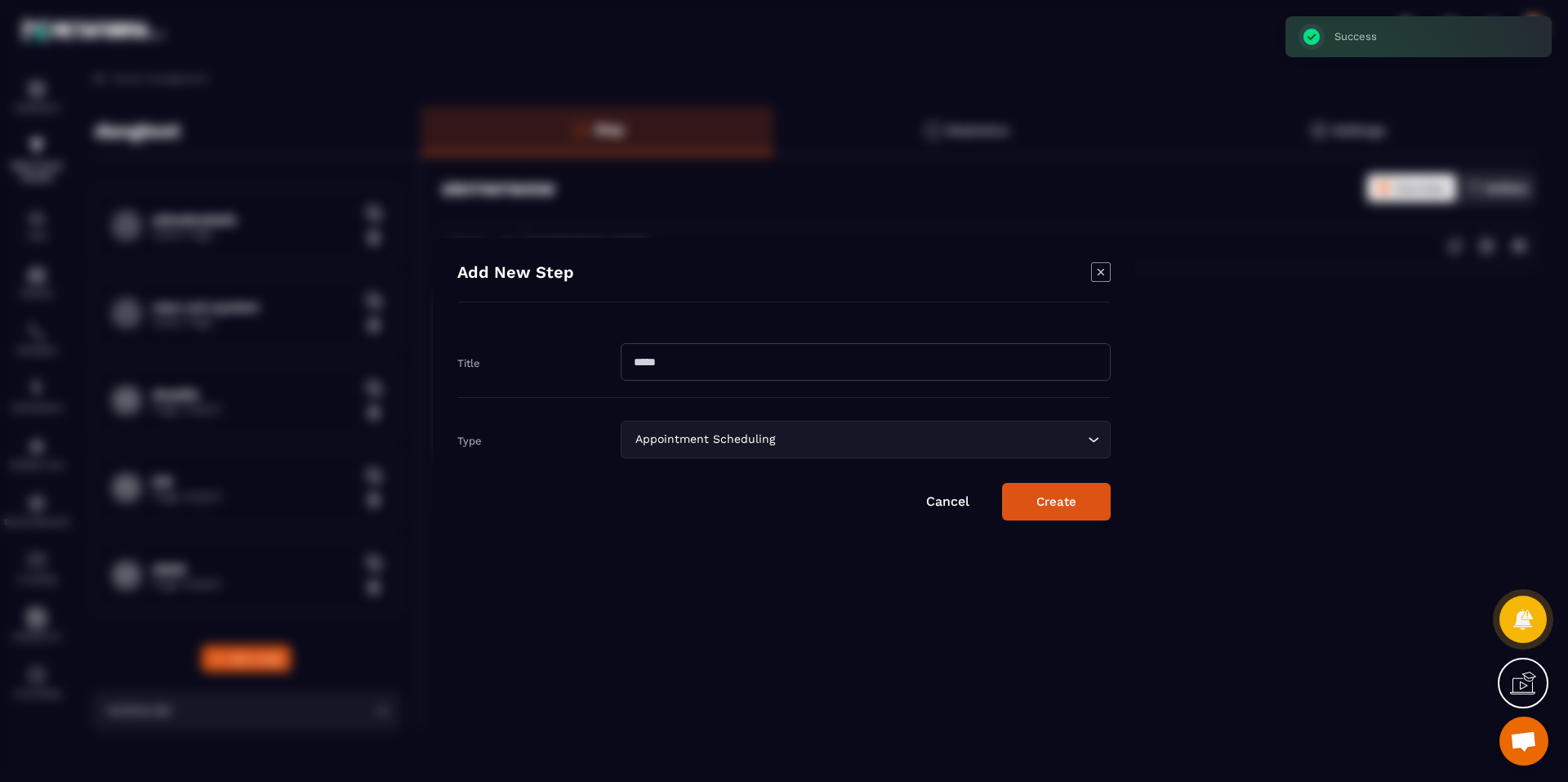
click at [713, 372] on input "Modal window" at bounding box center [865, 361] width 490 height 37
click at [627, 366] on input "****" at bounding box center [865, 361] width 490 height 37
click at [632, 366] on input "****" at bounding box center [865, 361] width 490 height 37
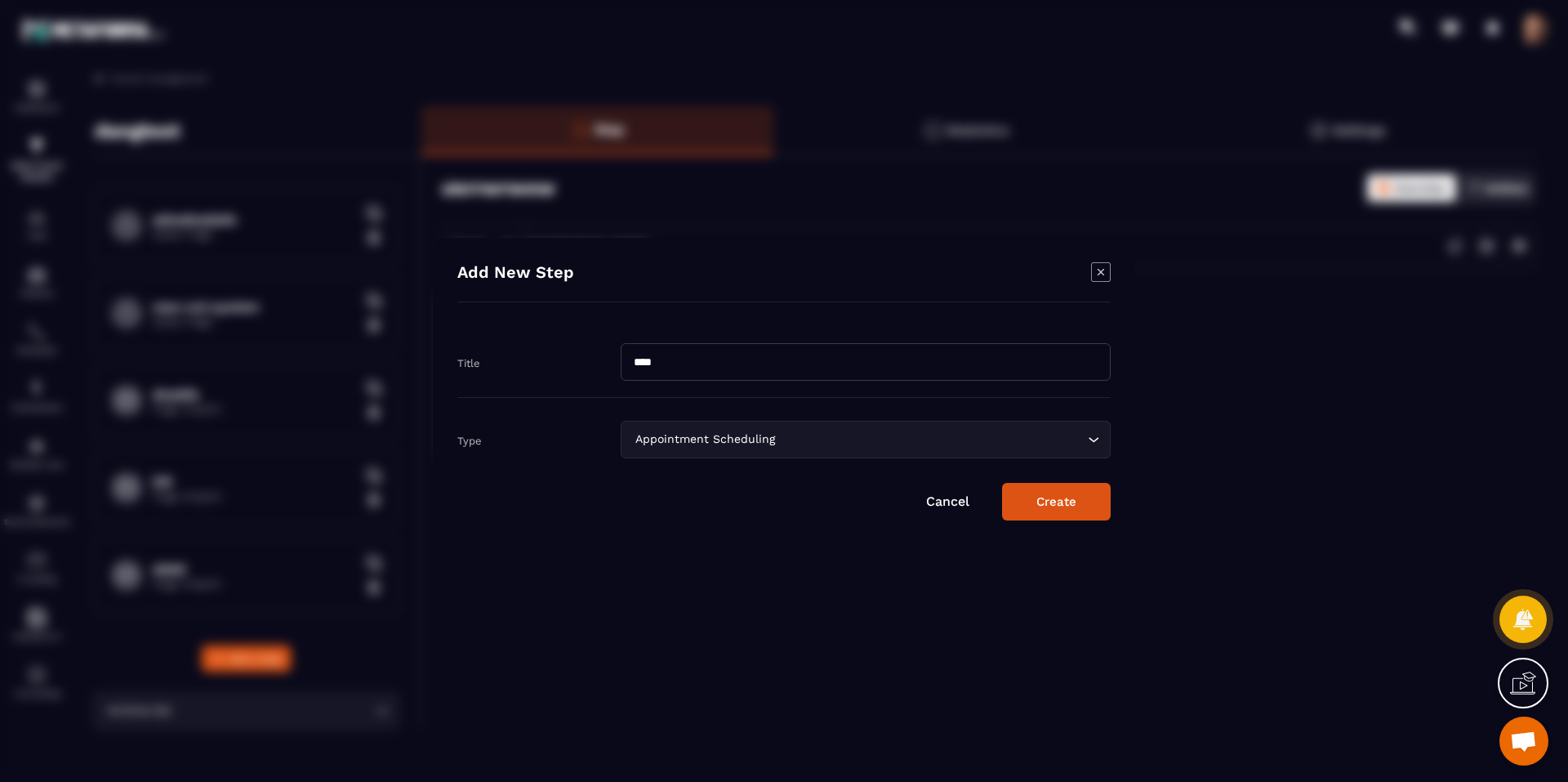
type input "****"
click at [655, 443] on div "Appointment Scheduling" at bounding box center [857, 439] width 455 height 18
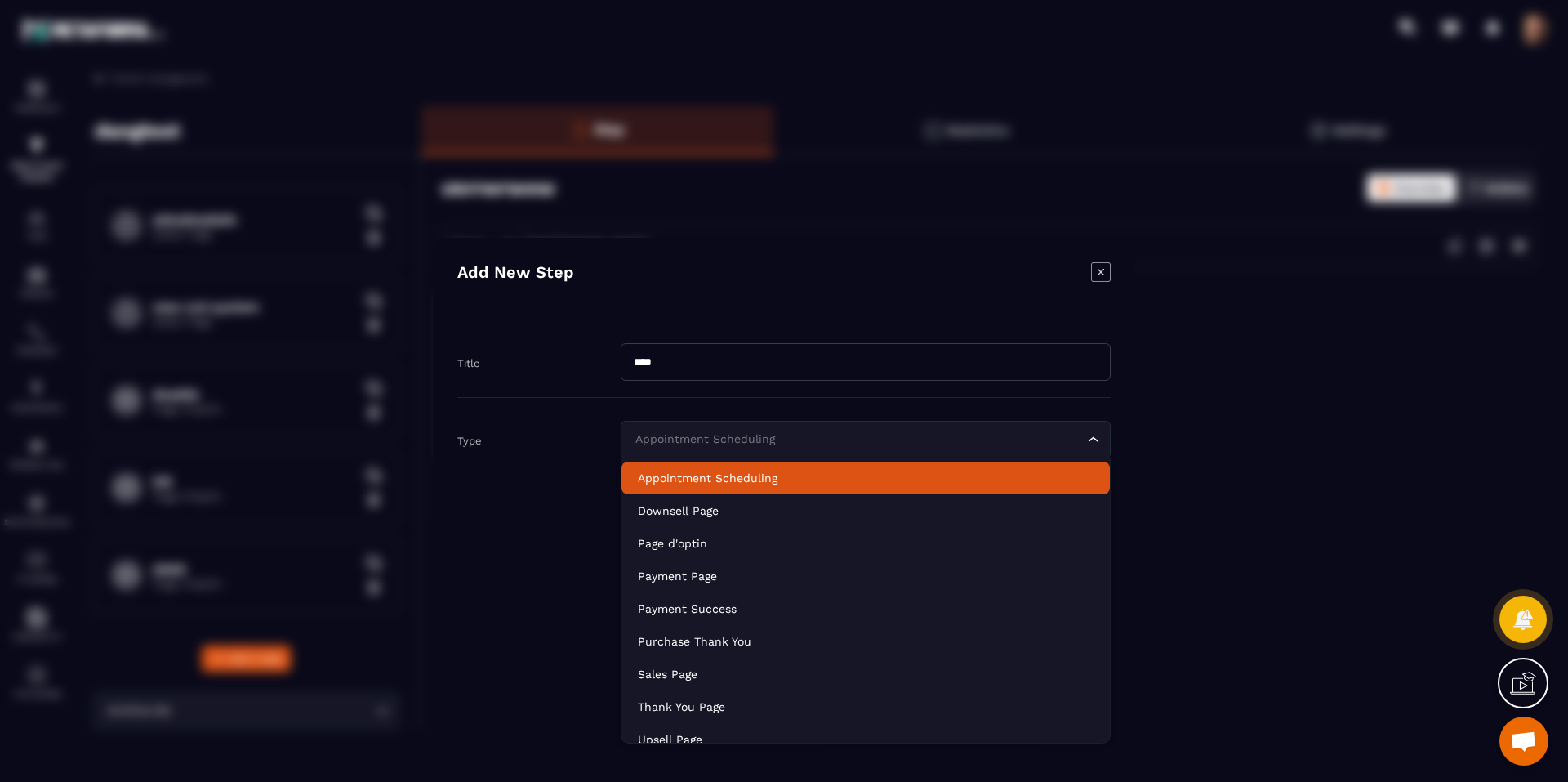
click at [721, 473] on p "Appointment Scheduling" at bounding box center [865, 477] width 455 height 16
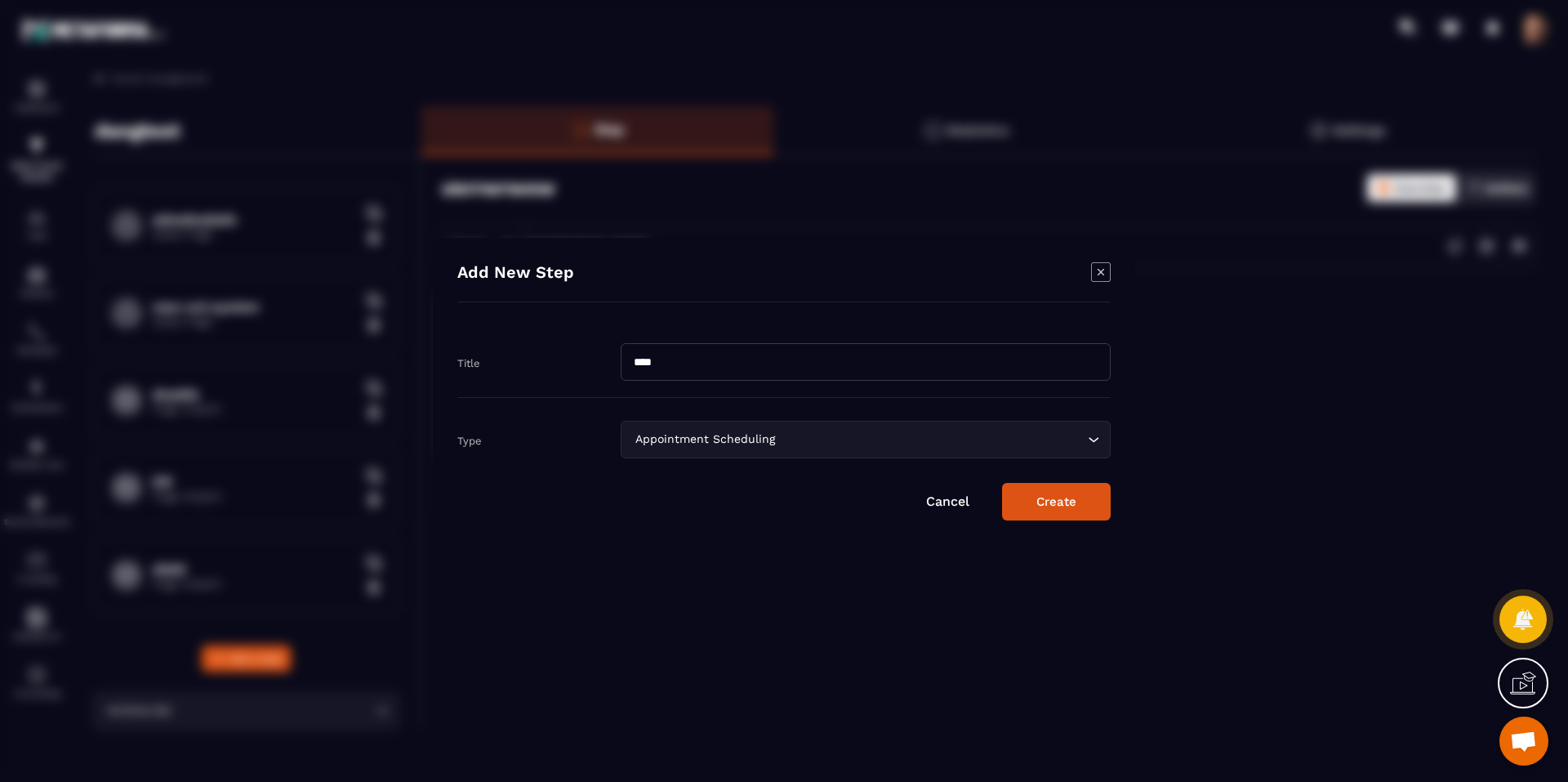
click at [1035, 504] on button "Create" at bounding box center [1057, 501] width 109 height 37
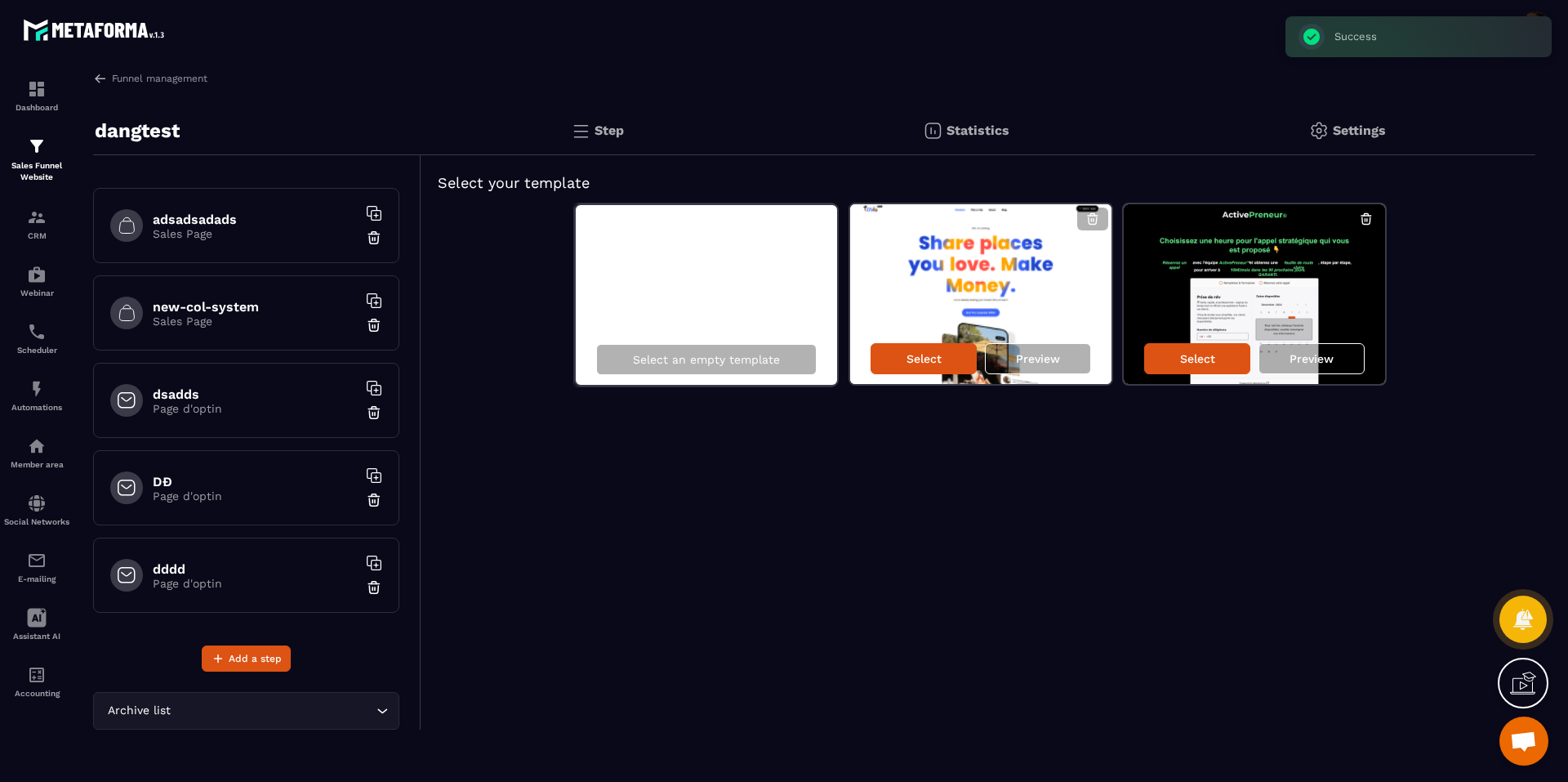
scroll to position [600, 0]
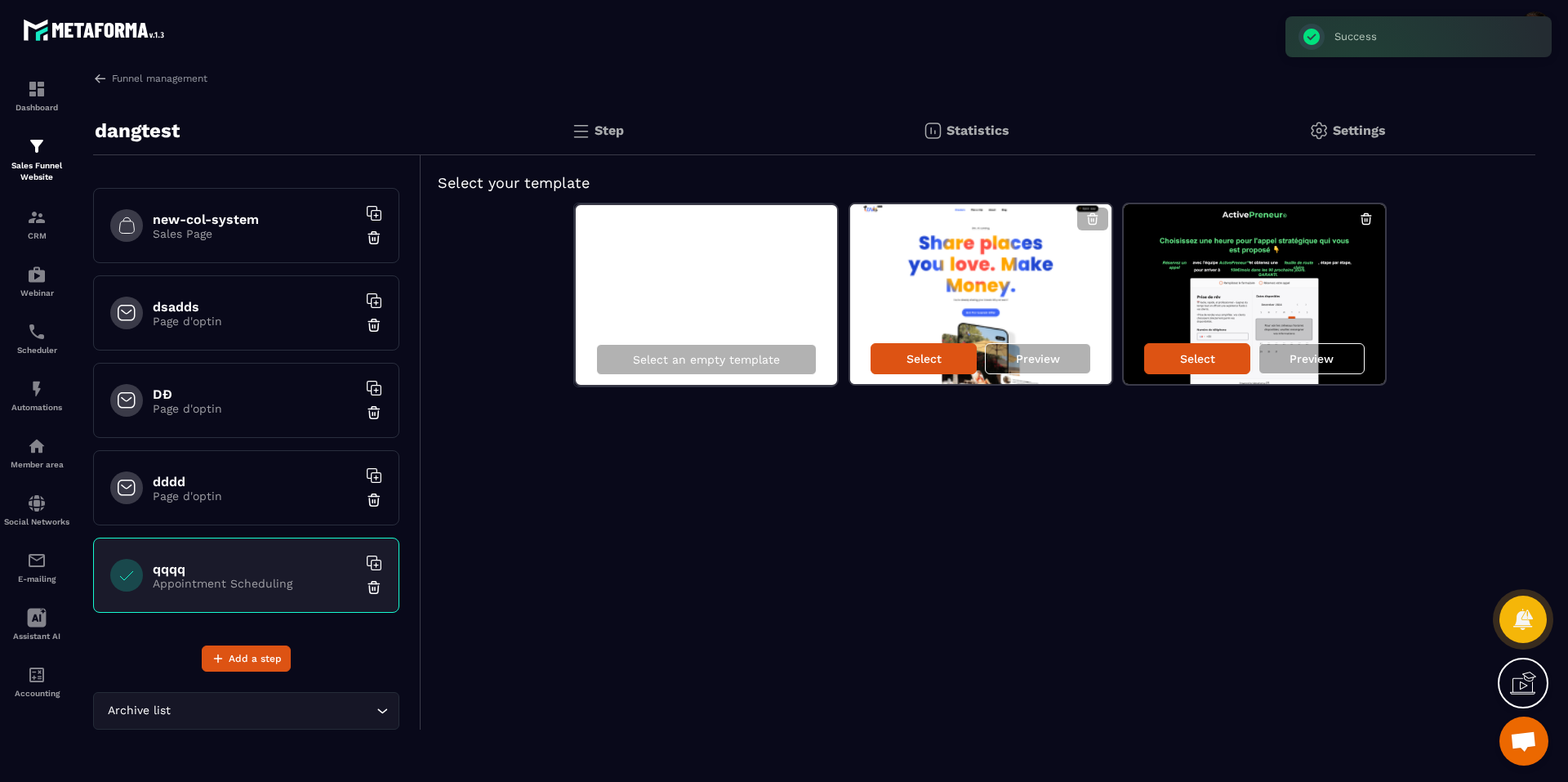
click at [365, 584] on img at bounding box center [373, 587] width 16 height 16
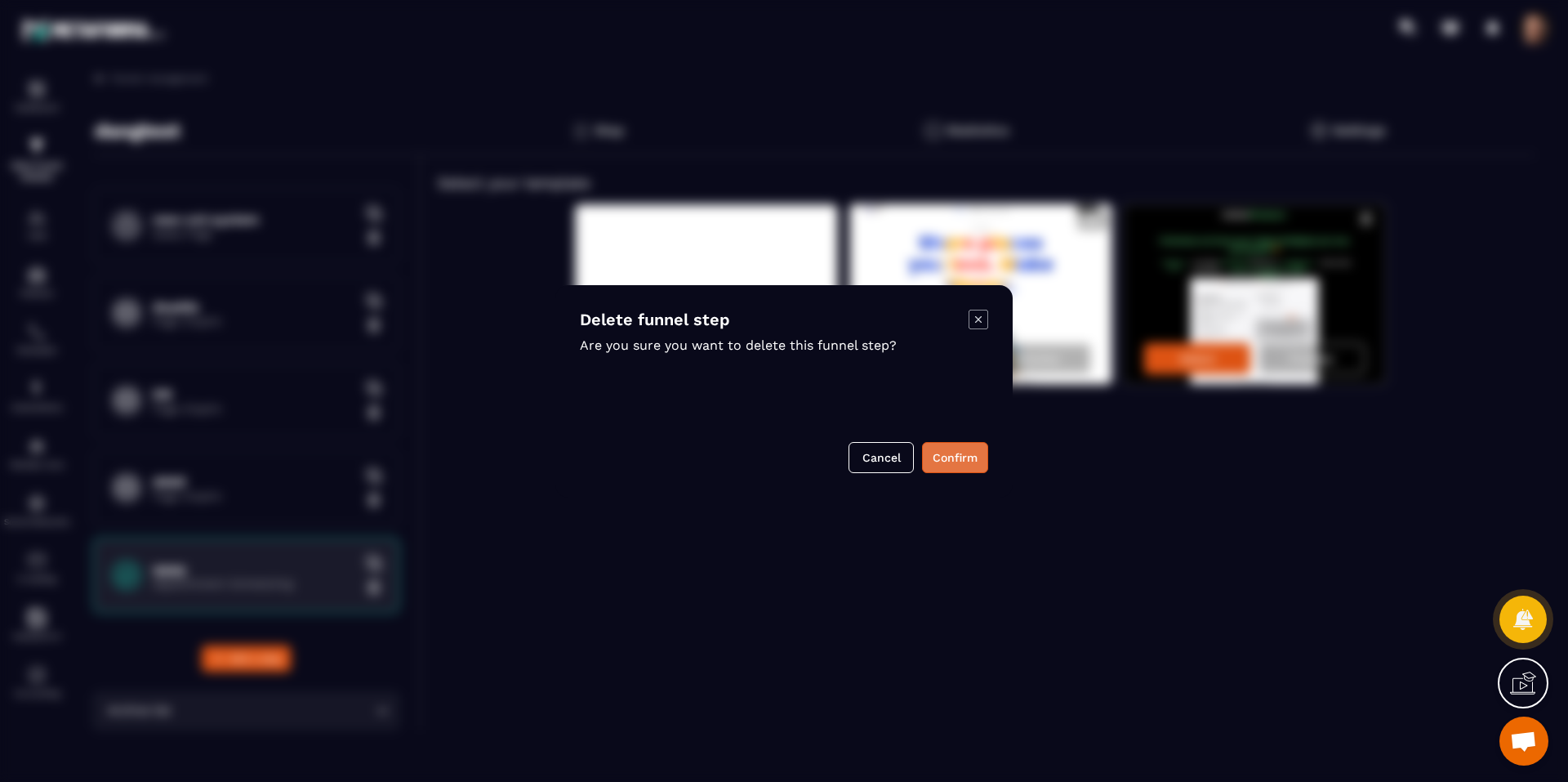
click at [927, 450] on button "Confirm" at bounding box center [955, 457] width 67 height 31
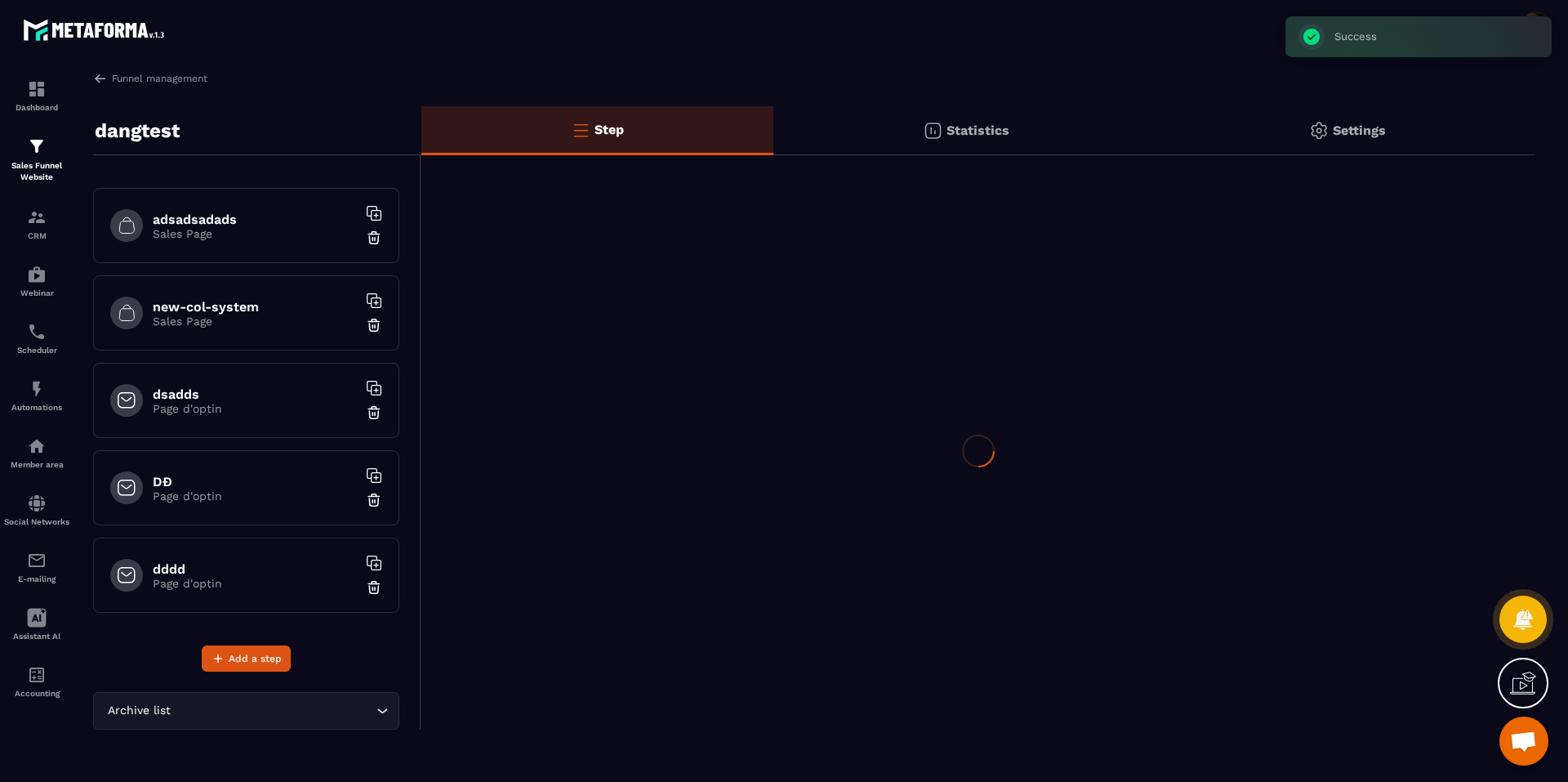
scroll to position [512, 0]
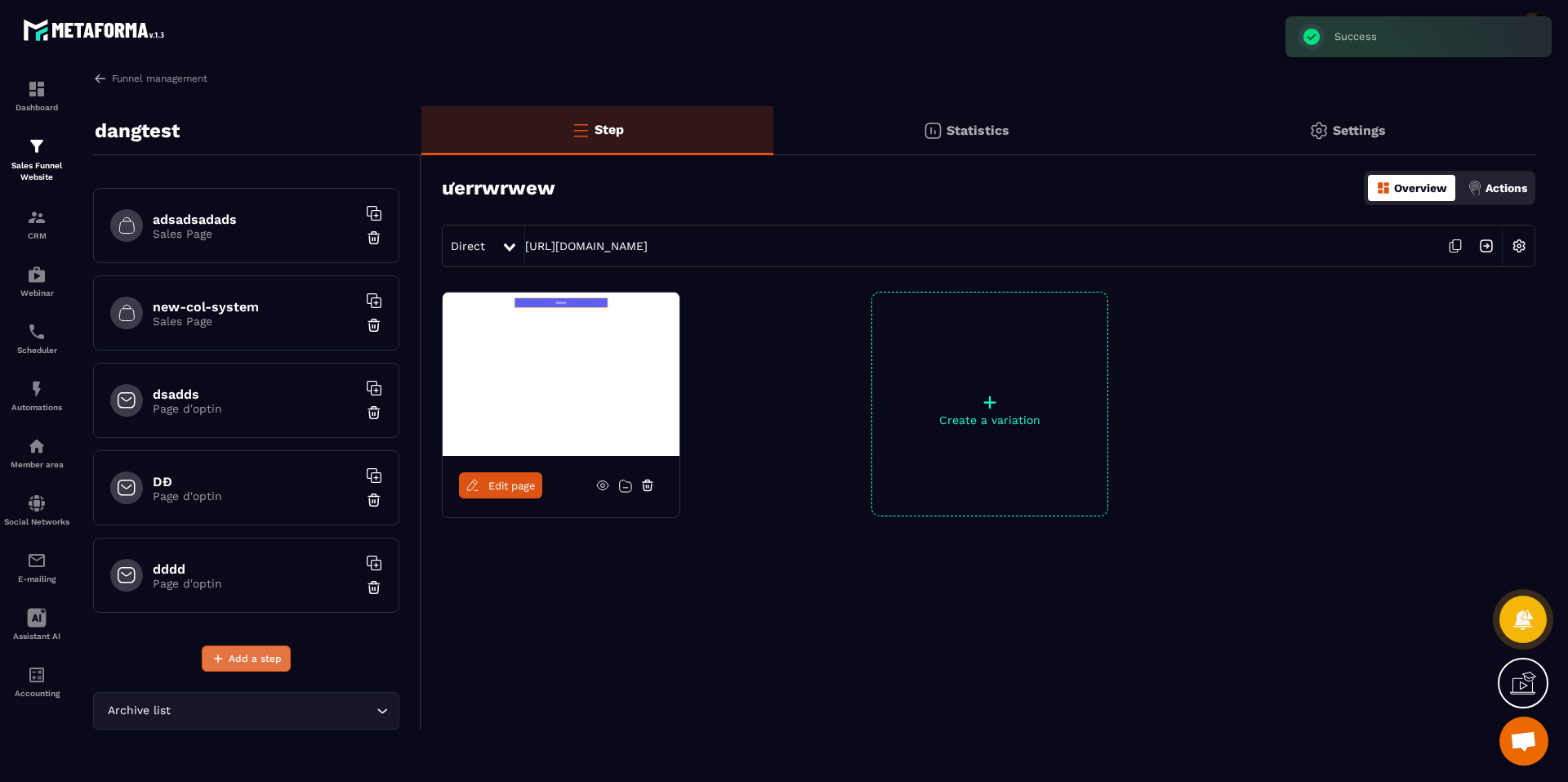
click at [221, 658] on icon at bounding box center [218, 658] width 15 height 15
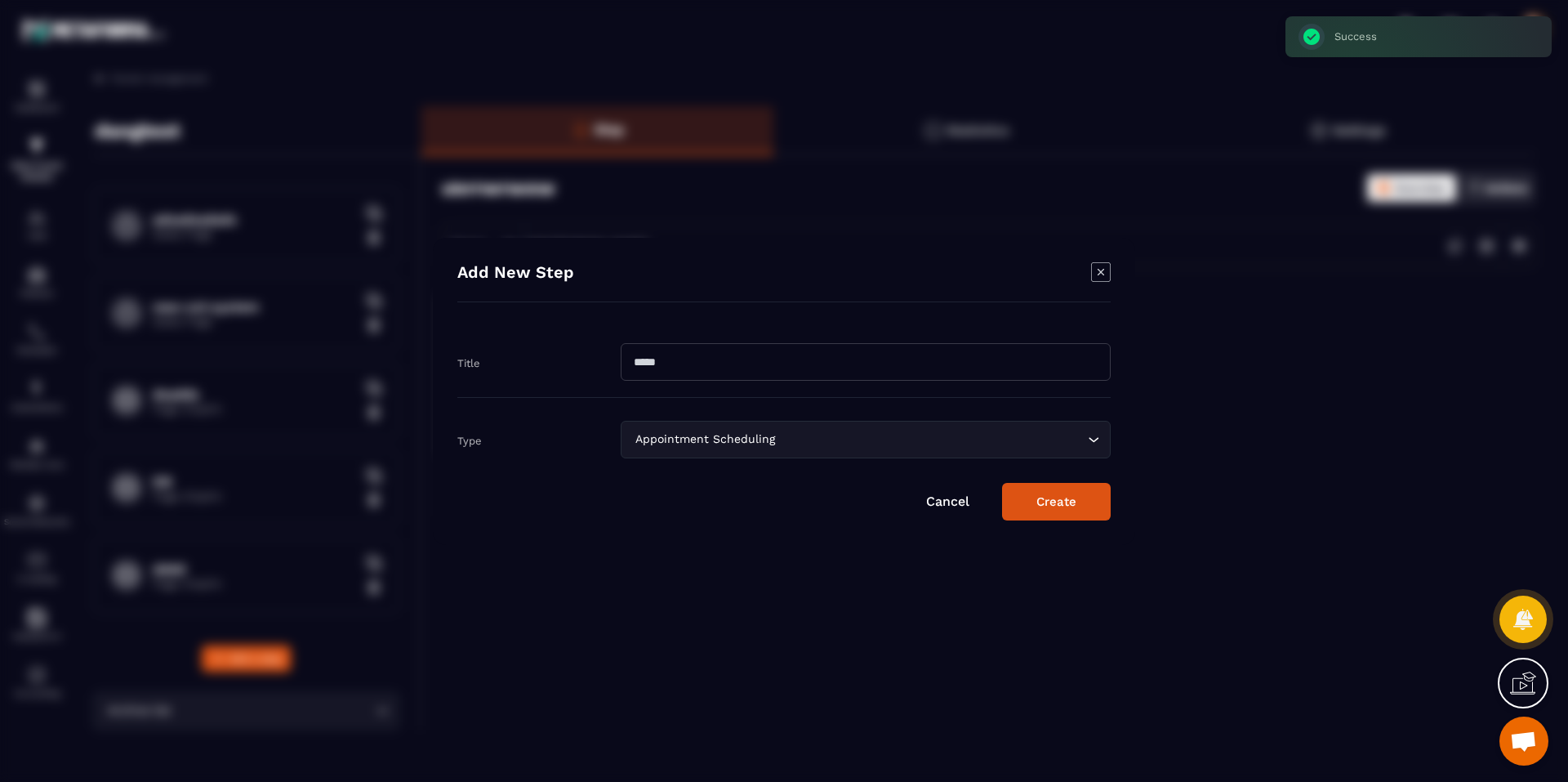
click at [632, 347] on input "Modal window" at bounding box center [865, 361] width 490 height 37
click at [658, 365] on input "*****" at bounding box center [865, 361] width 490 height 37
type input "*****"
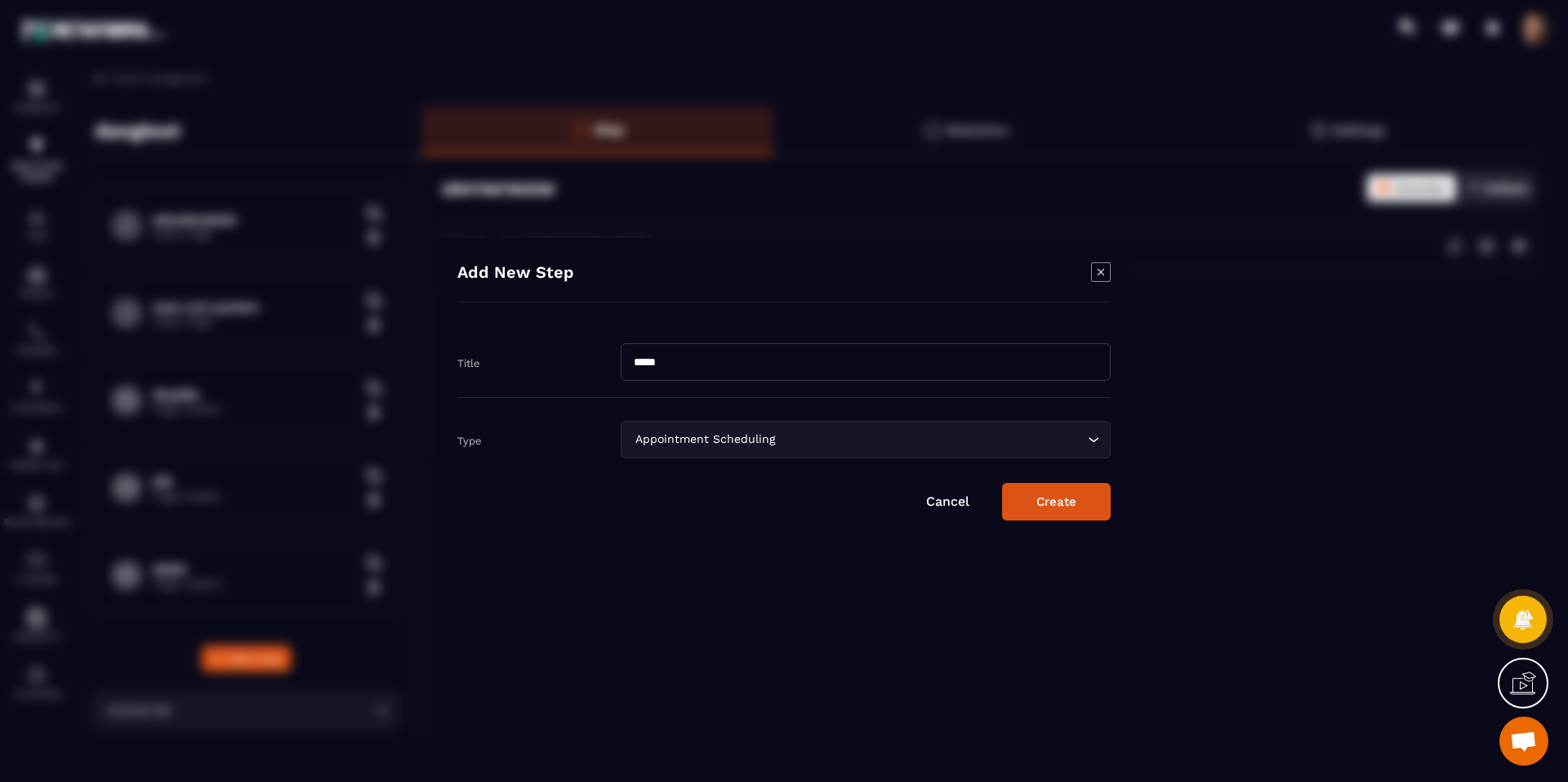
click at [676, 453] on div "Appointment Scheduling Loading..." at bounding box center [865, 439] width 490 height 37
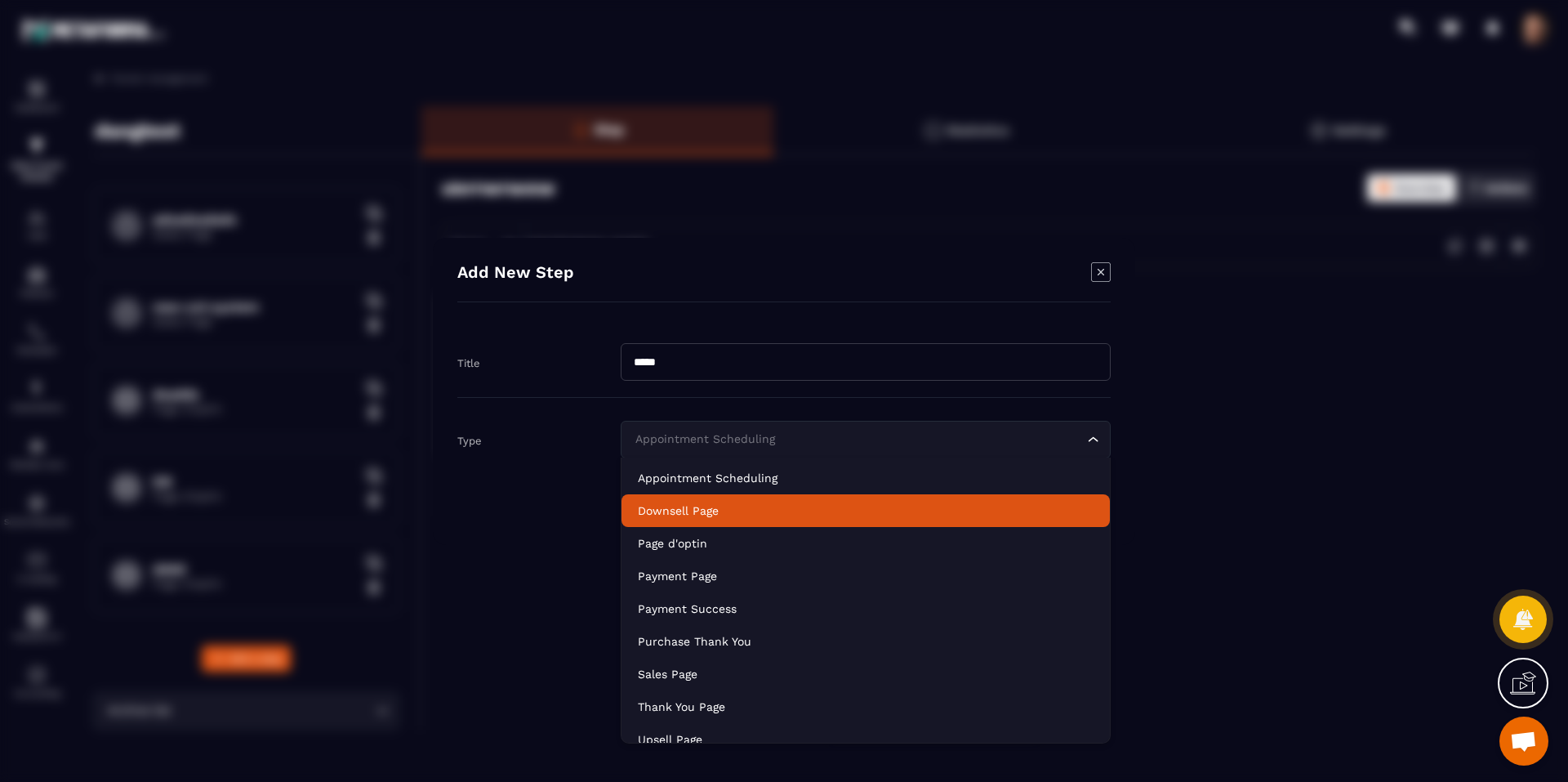
click at [733, 515] on p "Downsell Page" at bounding box center [865, 510] width 455 height 16
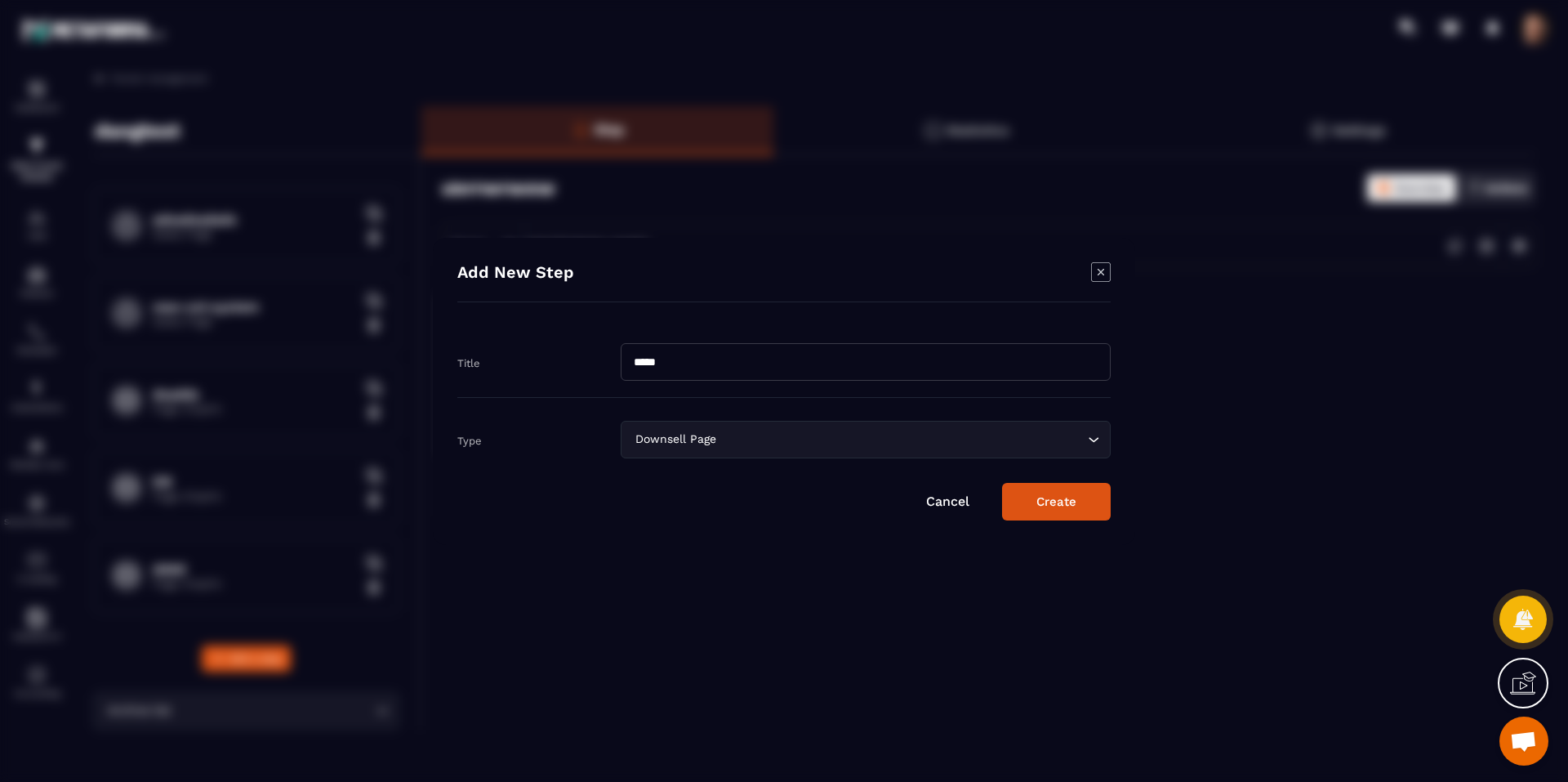
click at [1058, 493] on button "Create" at bounding box center [1057, 501] width 109 height 37
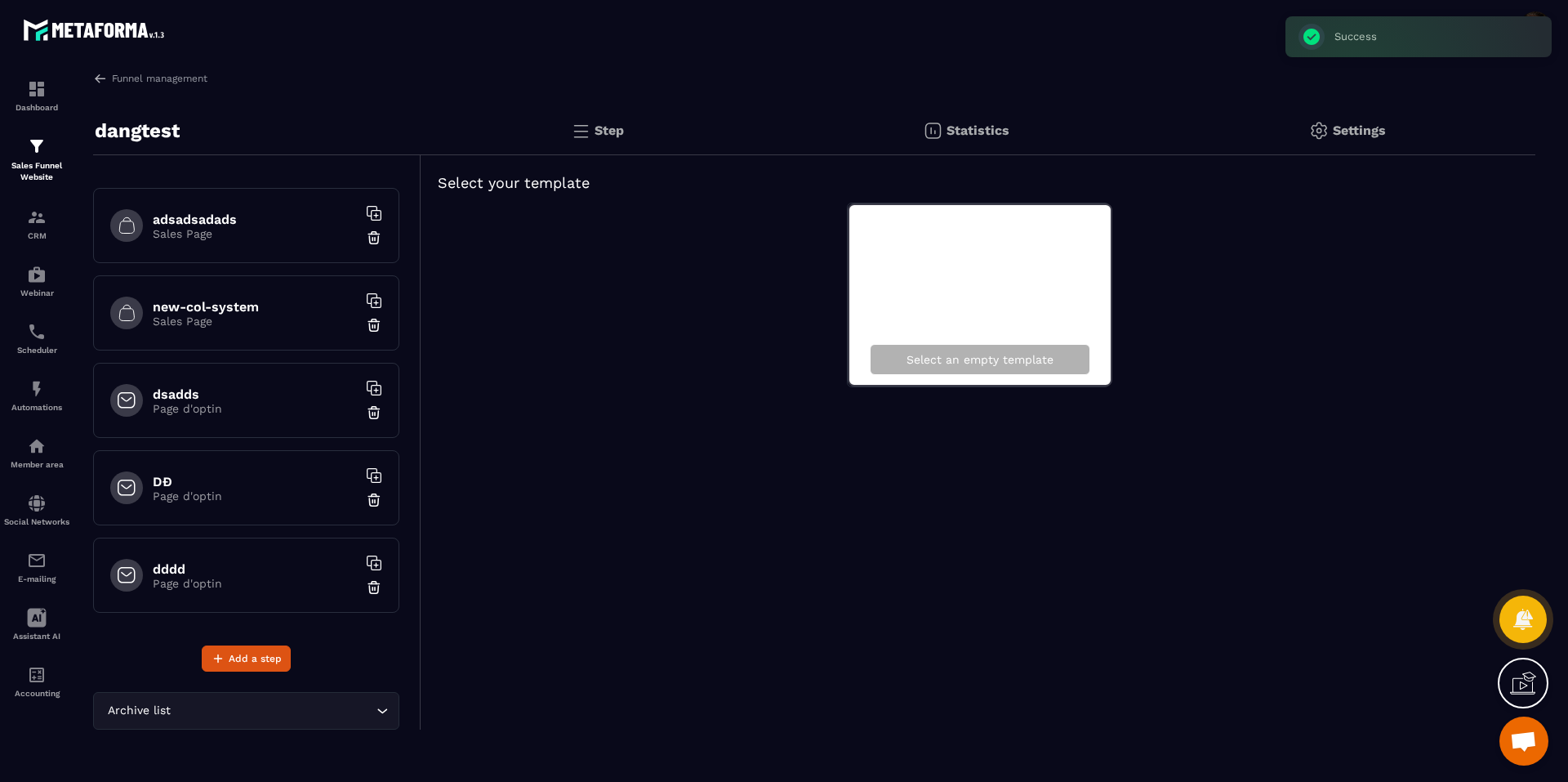
scroll to position [600, 0]
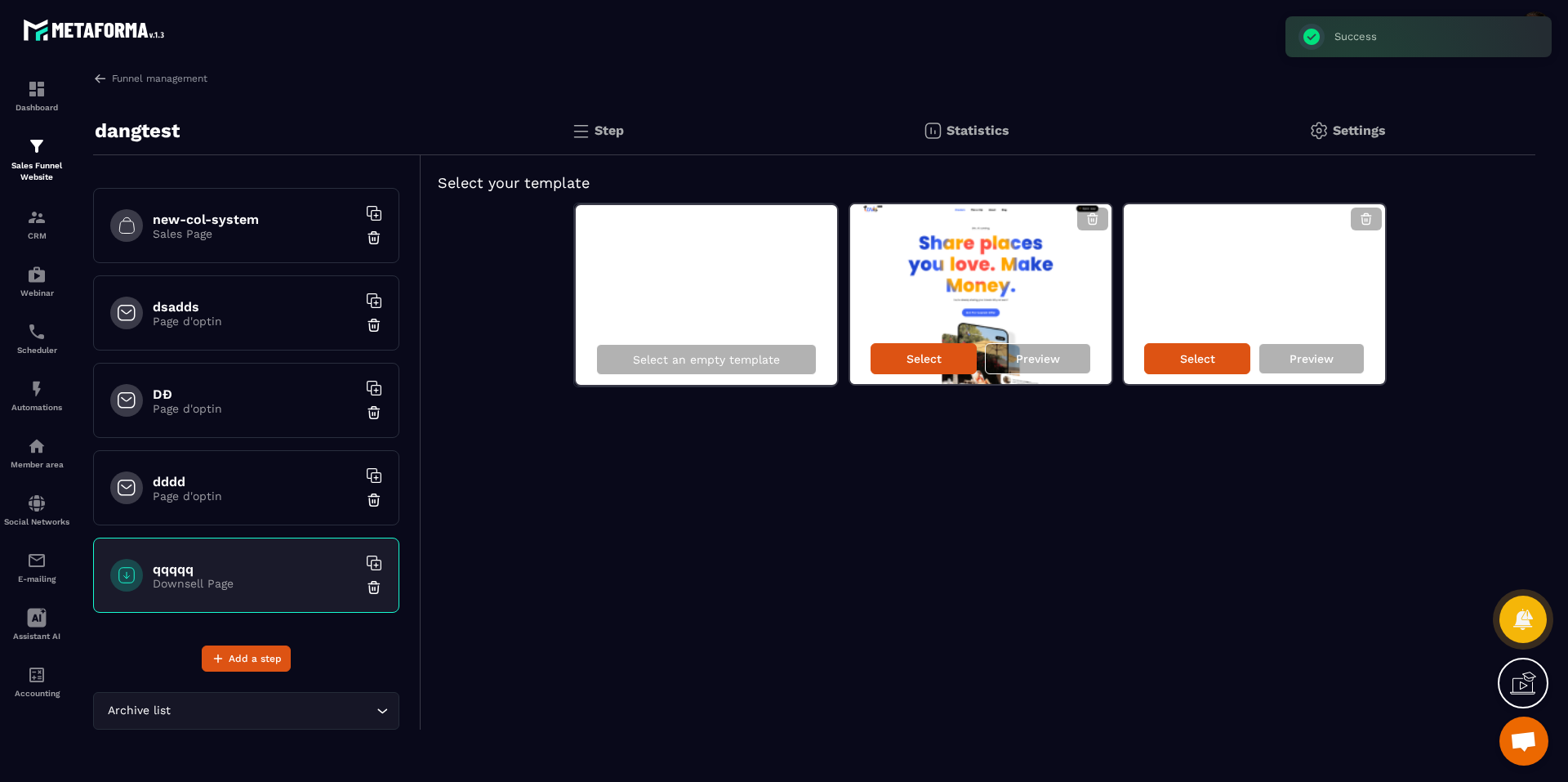
click at [365, 589] on img at bounding box center [373, 587] width 16 height 16
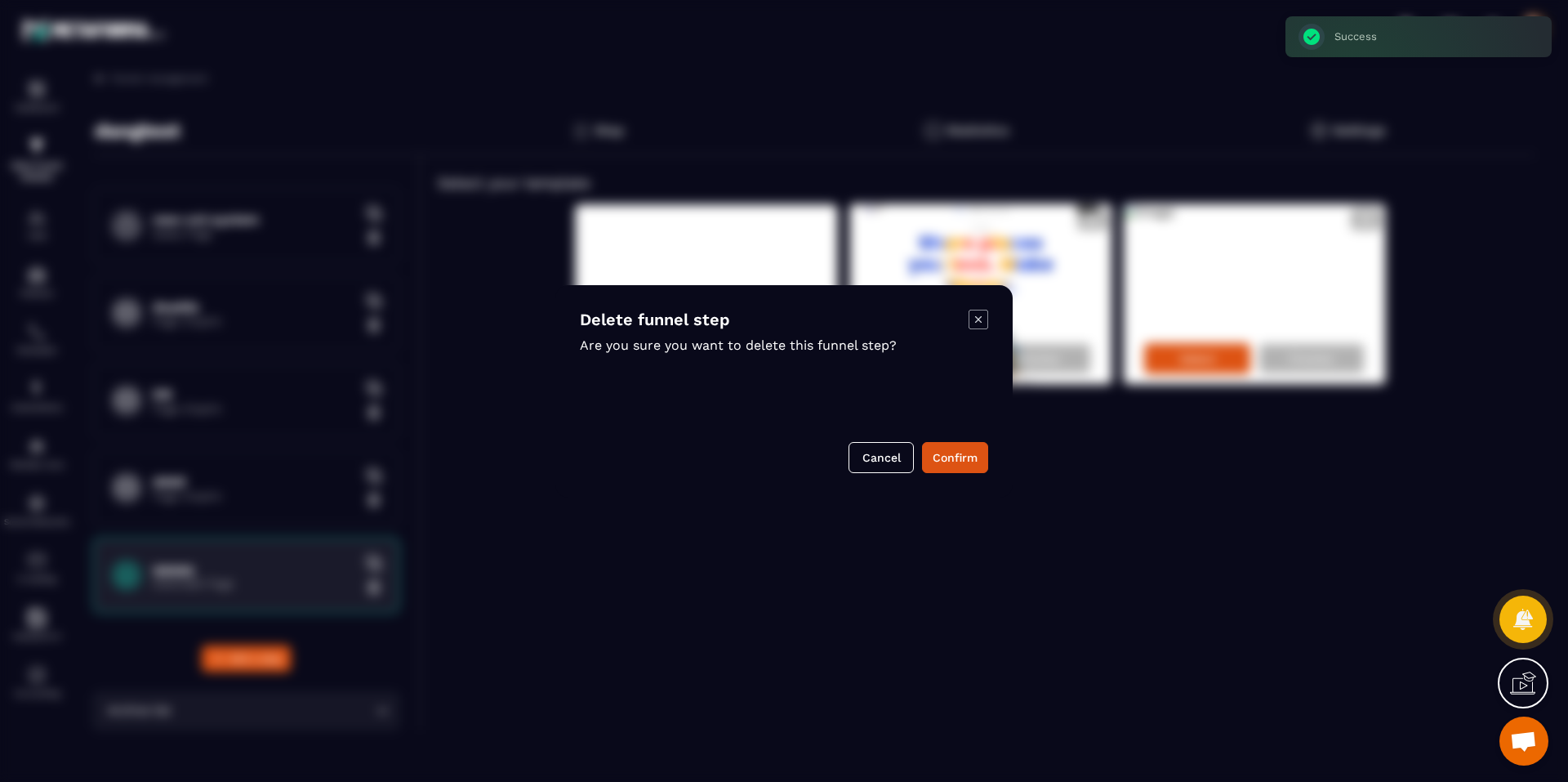
click at [961, 473] on div "Delete funnel step Are you sure you want to delete this funnel step? Cancel Con…" at bounding box center [784, 391] width 457 height 213
click at [963, 469] on button "Confirm" at bounding box center [955, 457] width 67 height 31
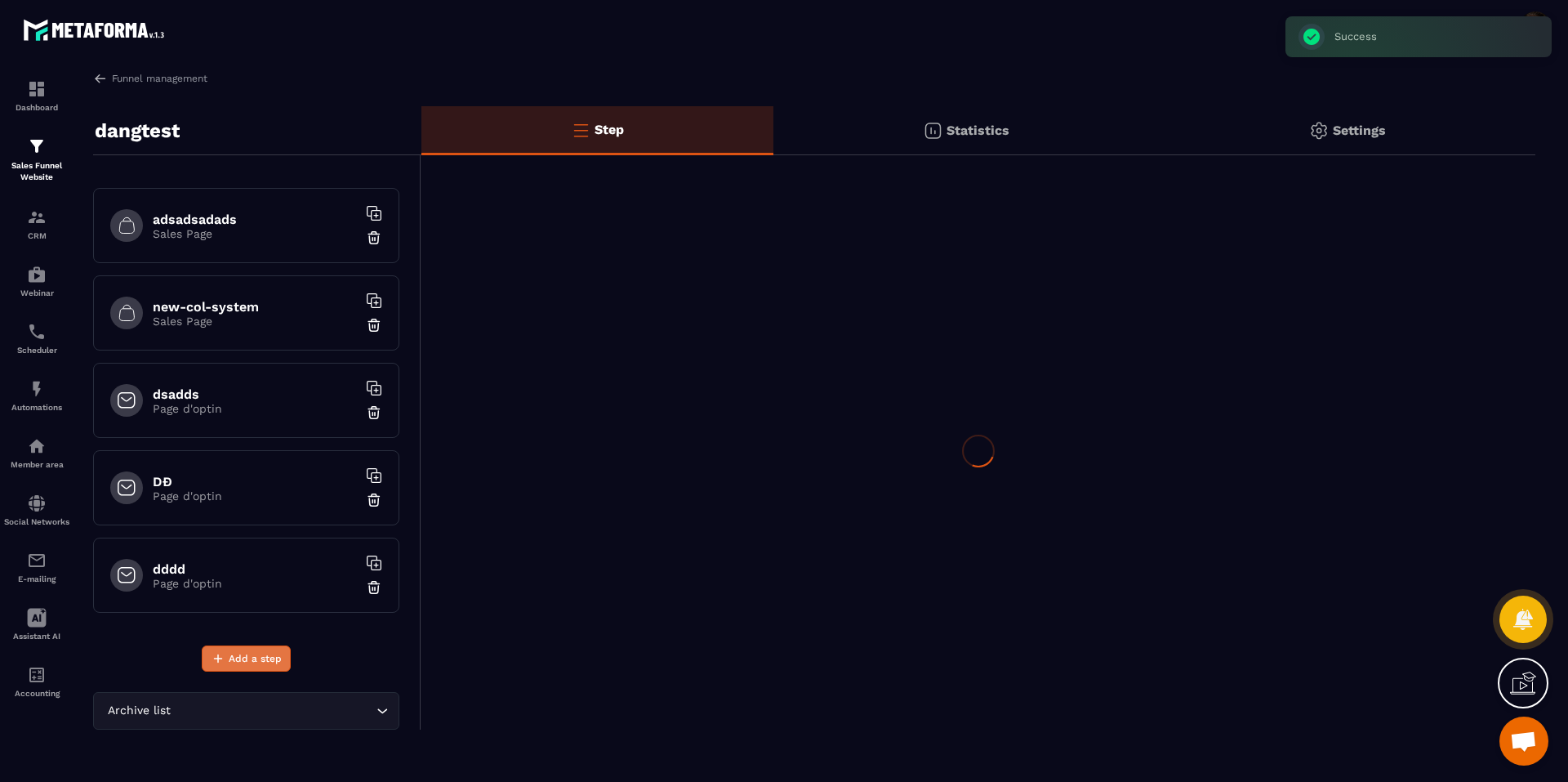
scroll to position [512, 0]
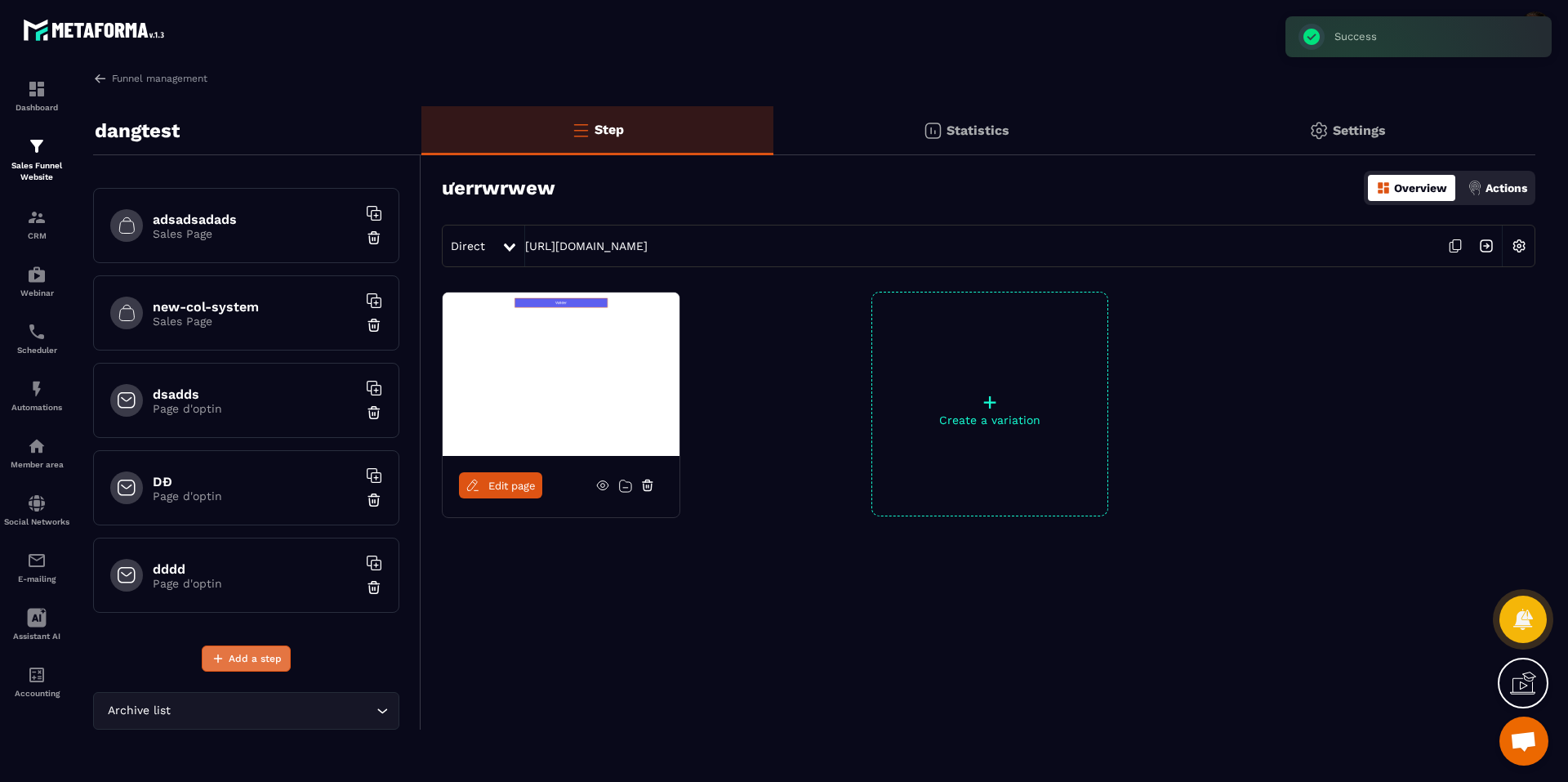
click at [252, 662] on span "Add a step" at bounding box center [255, 658] width 53 height 16
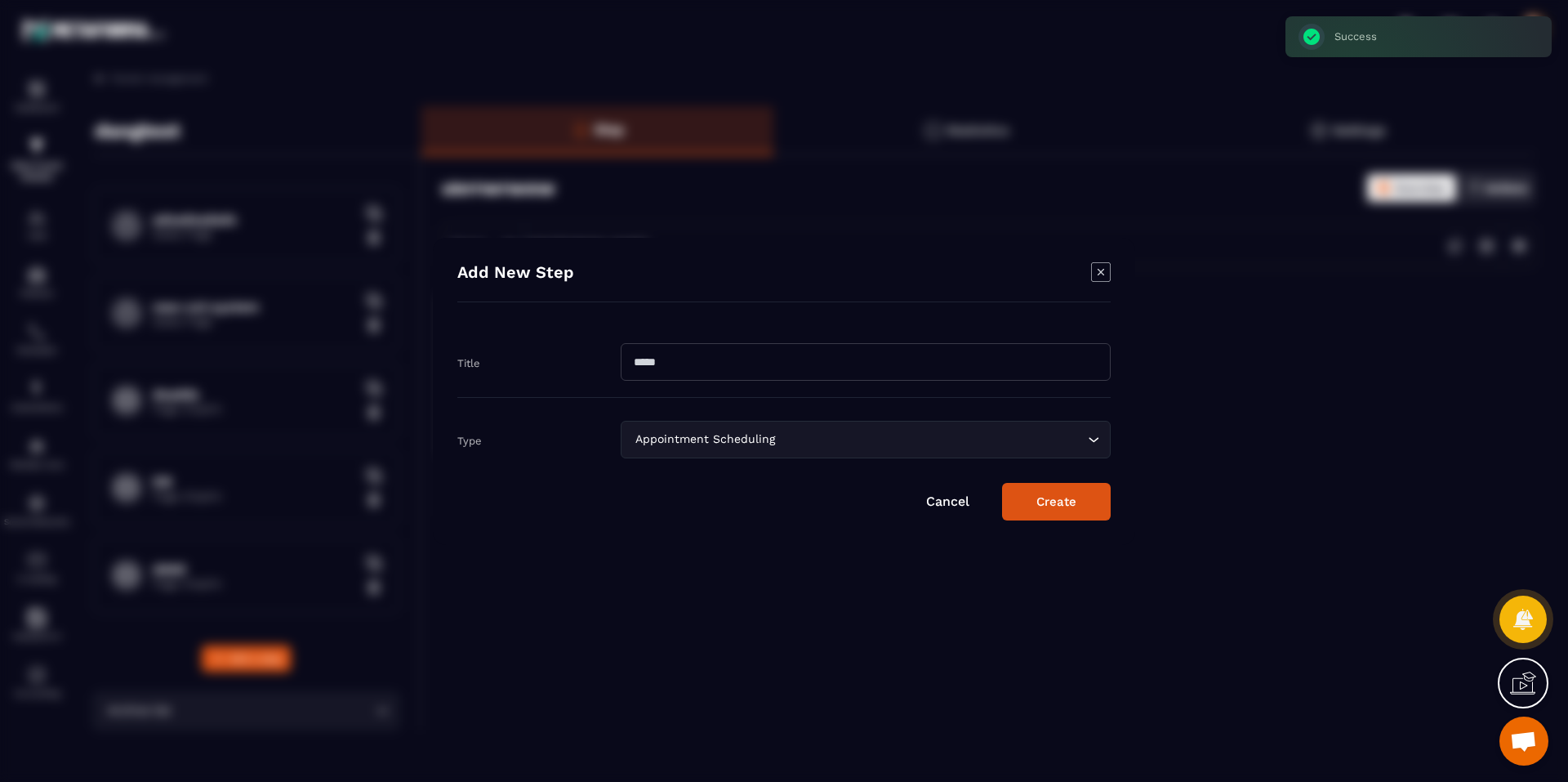
click at [715, 361] on input "Modal window" at bounding box center [865, 361] width 490 height 37
click at [638, 372] on input "*******" at bounding box center [865, 361] width 490 height 37
type input "****"
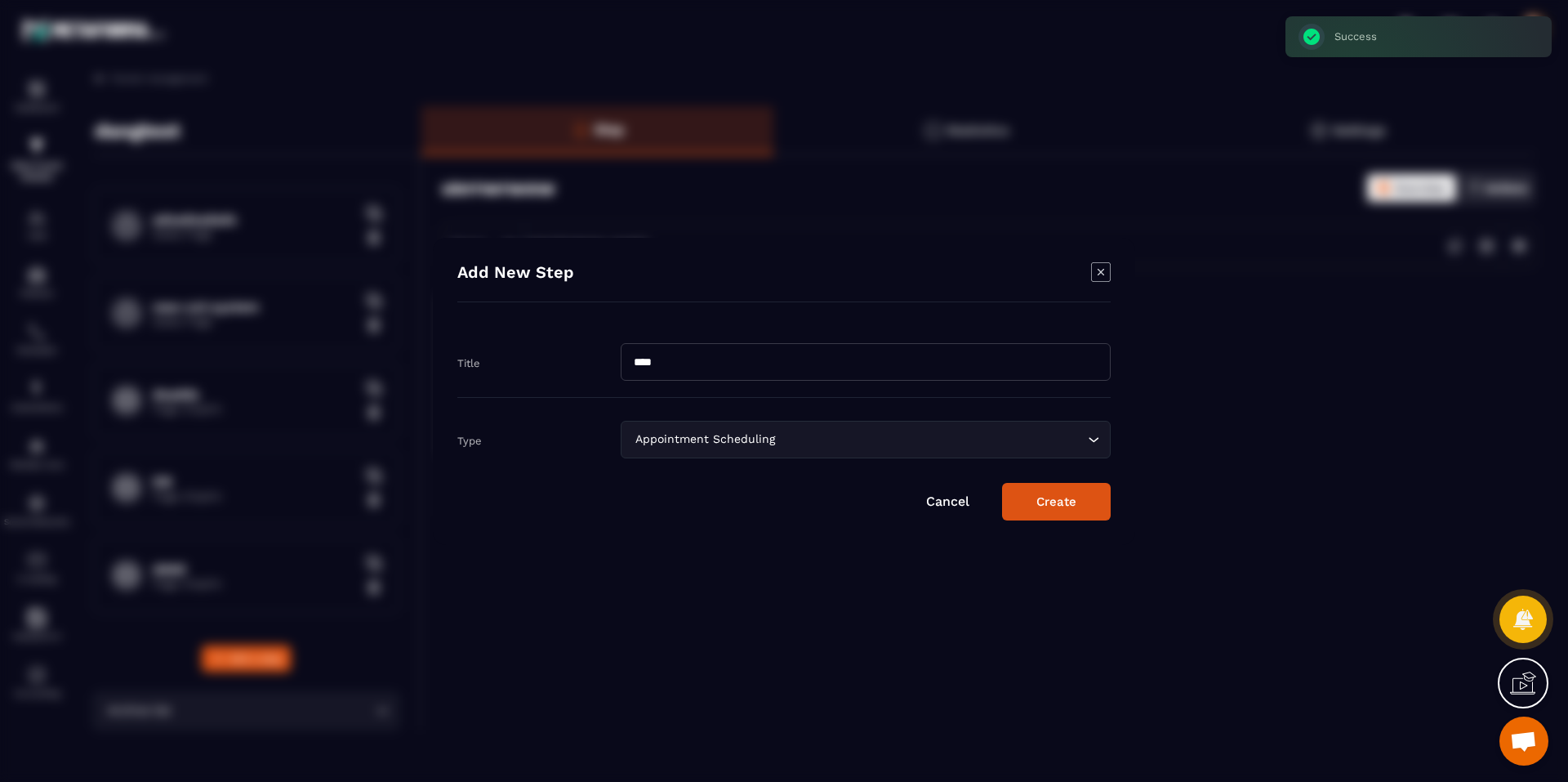
click at [652, 441] on div "Appointment Scheduling" at bounding box center [857, 439] width 455 height 18
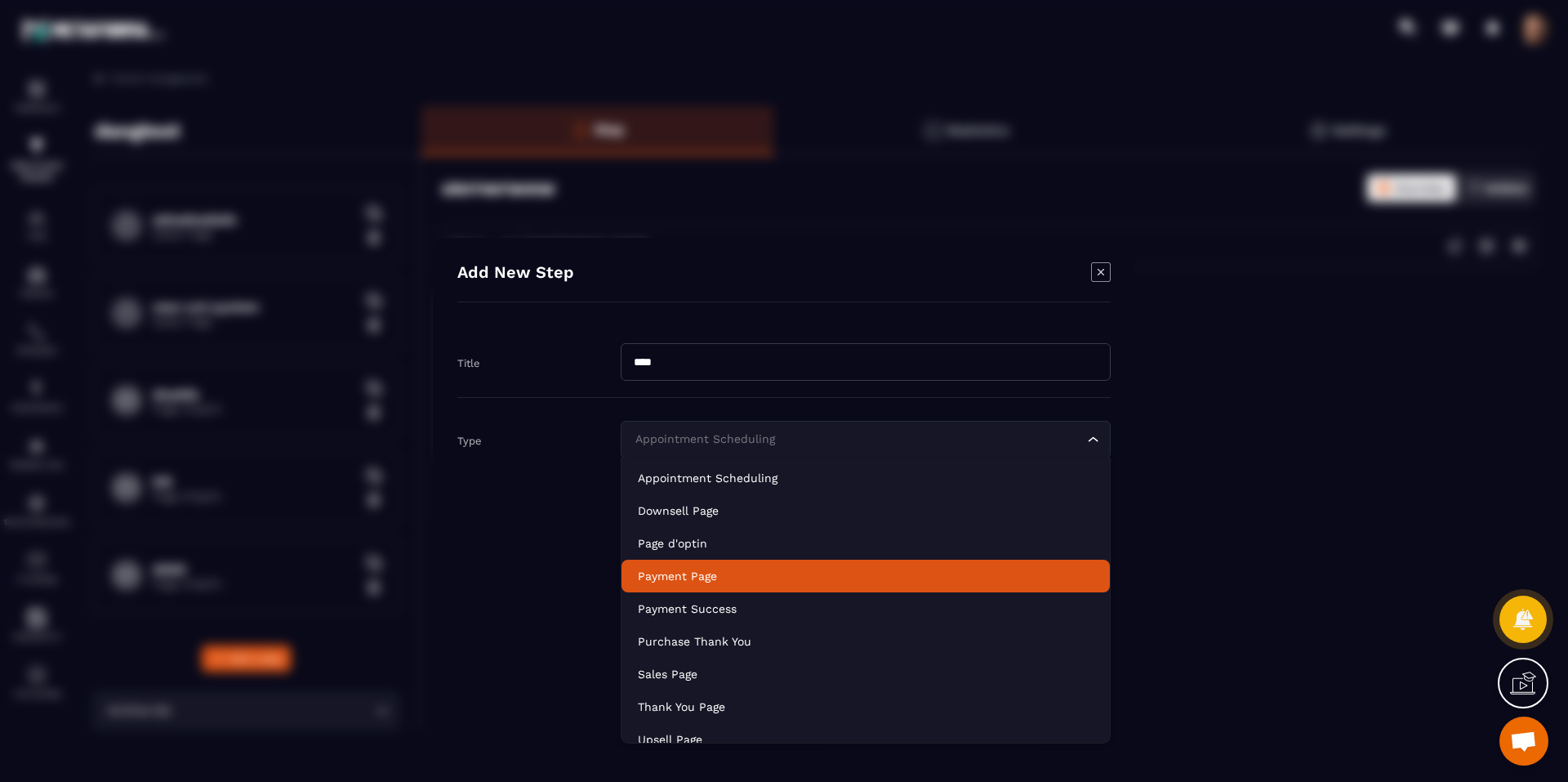
click at [740, 573] on p "Payment Page" at bounding box center [865, 575] width 455 height 16
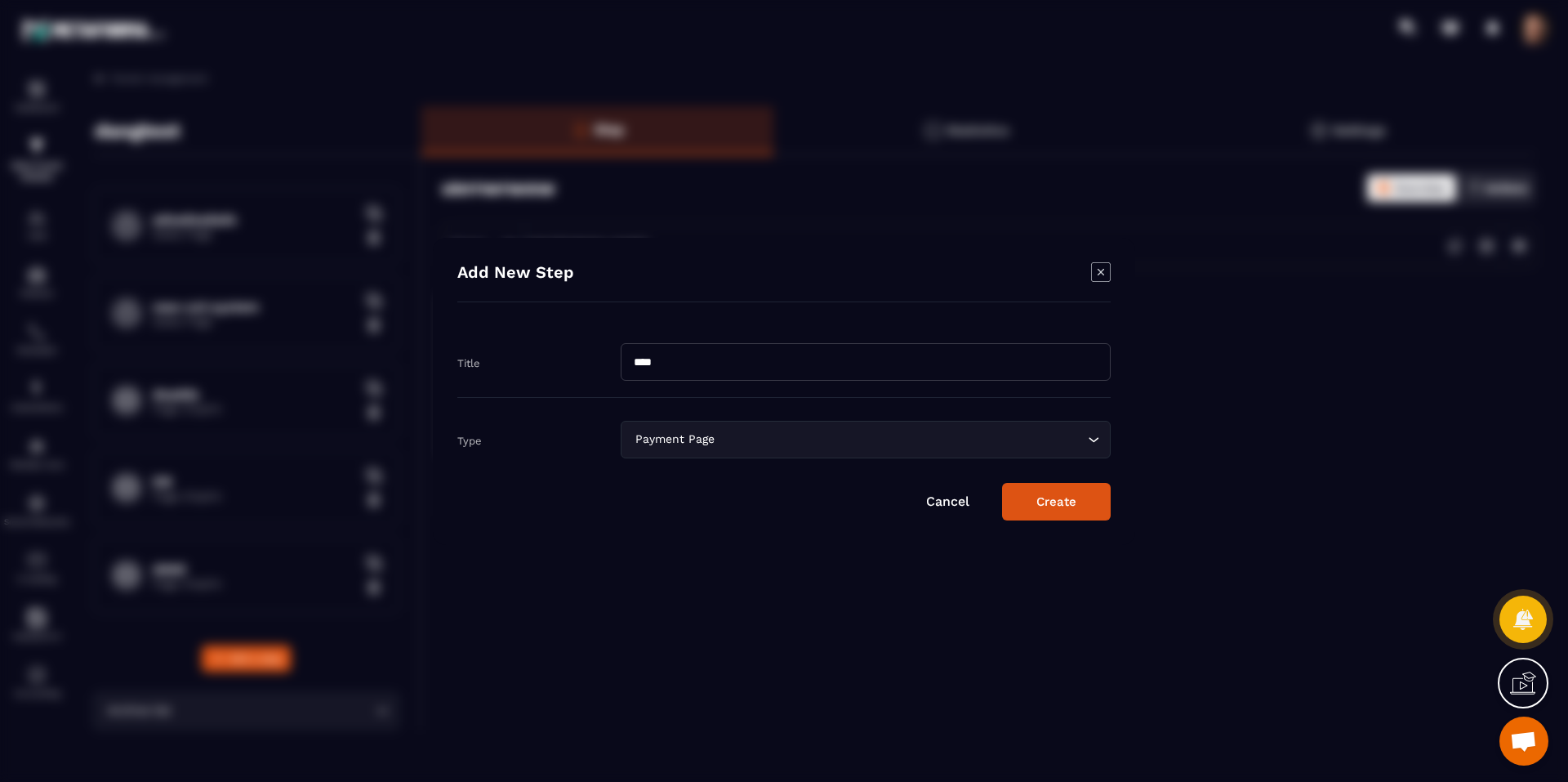
click at [1047, 524] on div "Add New Step Title **** Type Payment Page Loading... Cancel Create" at bounding box center [784, 391] width 702 height 307
click at [1050, 518] on button "Create" at bounding box center [1057, 501] width 109 height 37
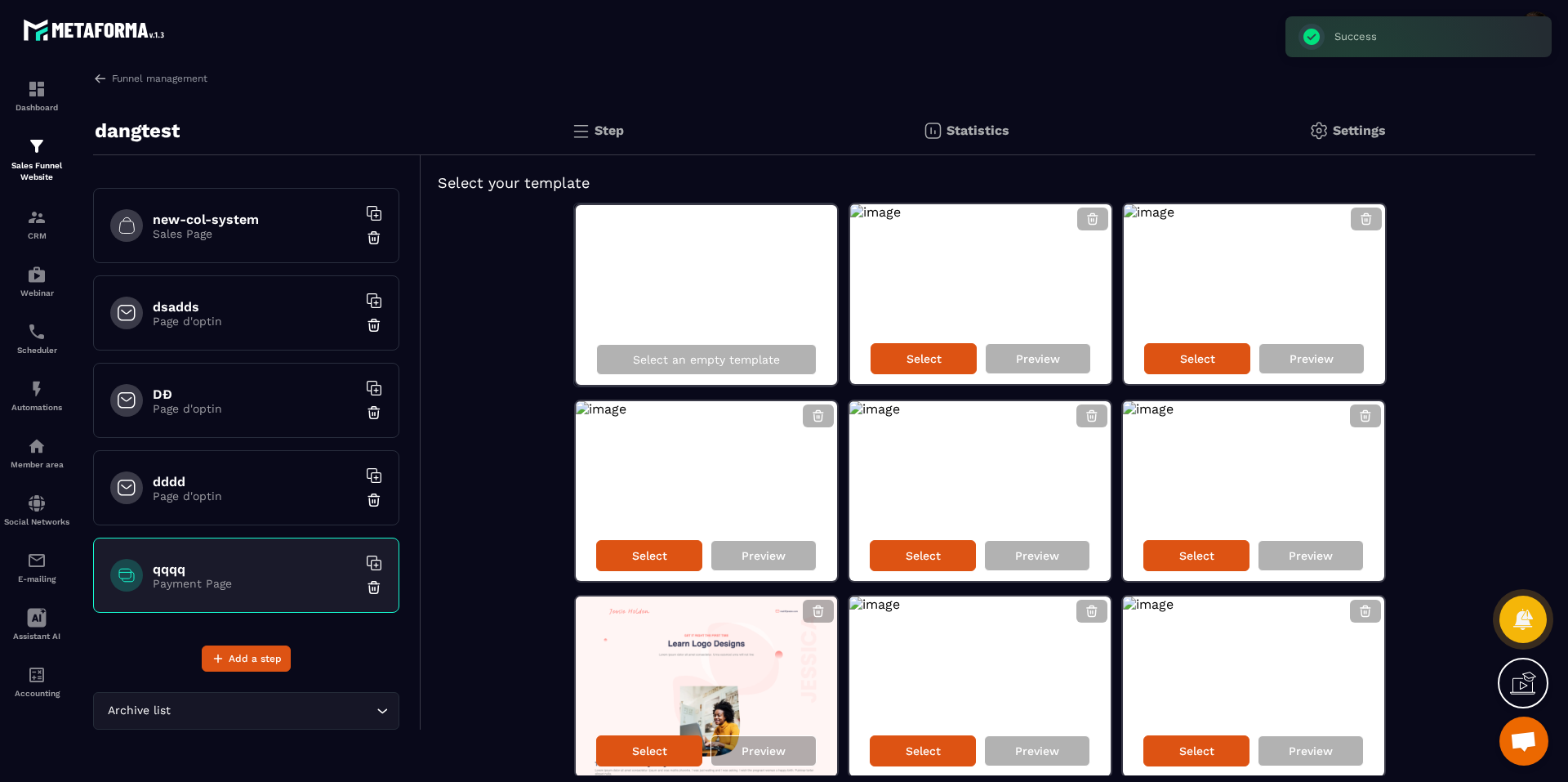
scroll to position [67, 0]
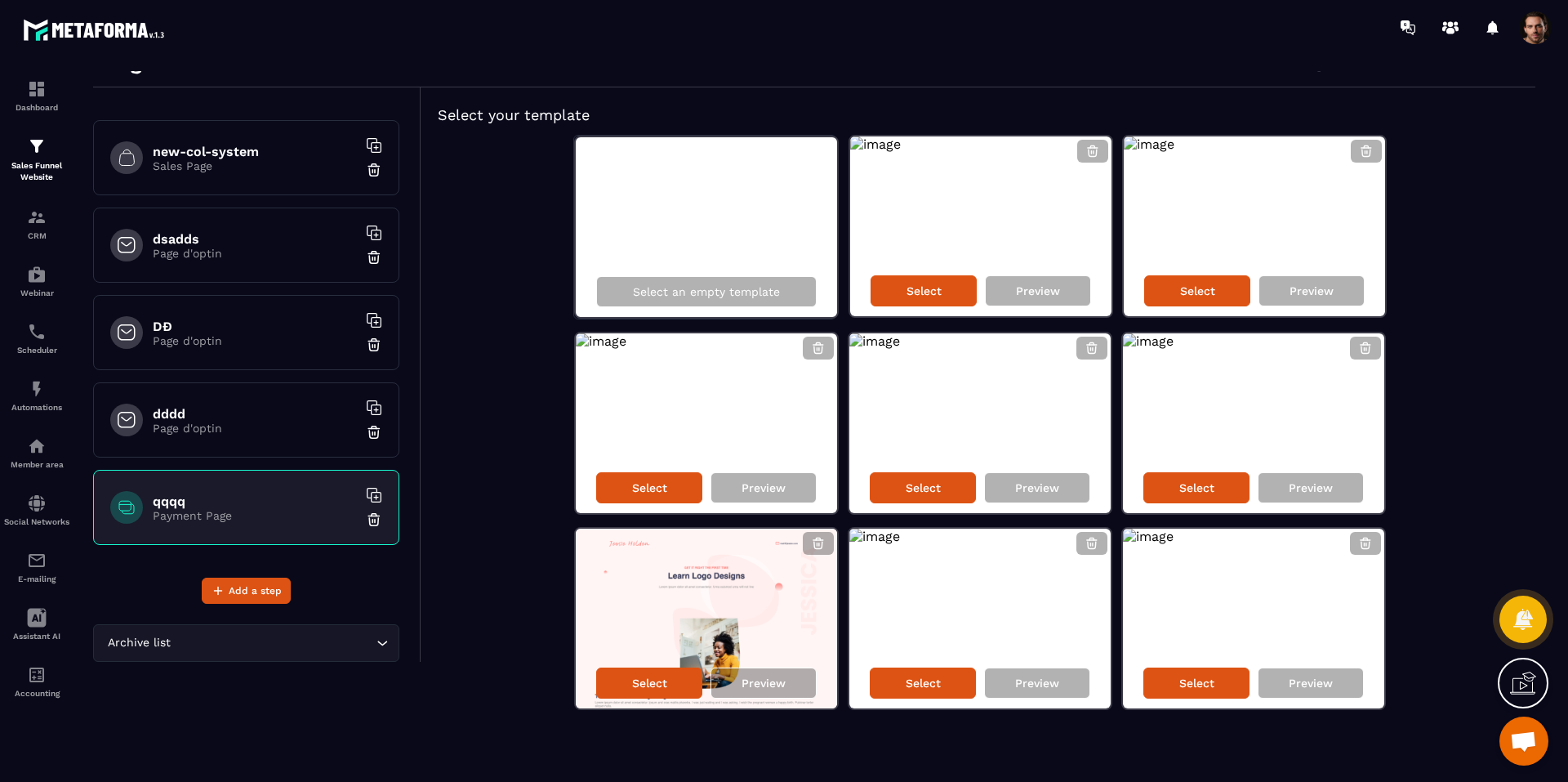
click at [365, 518] on img at bounding box center [373, 519] width 16 height 16
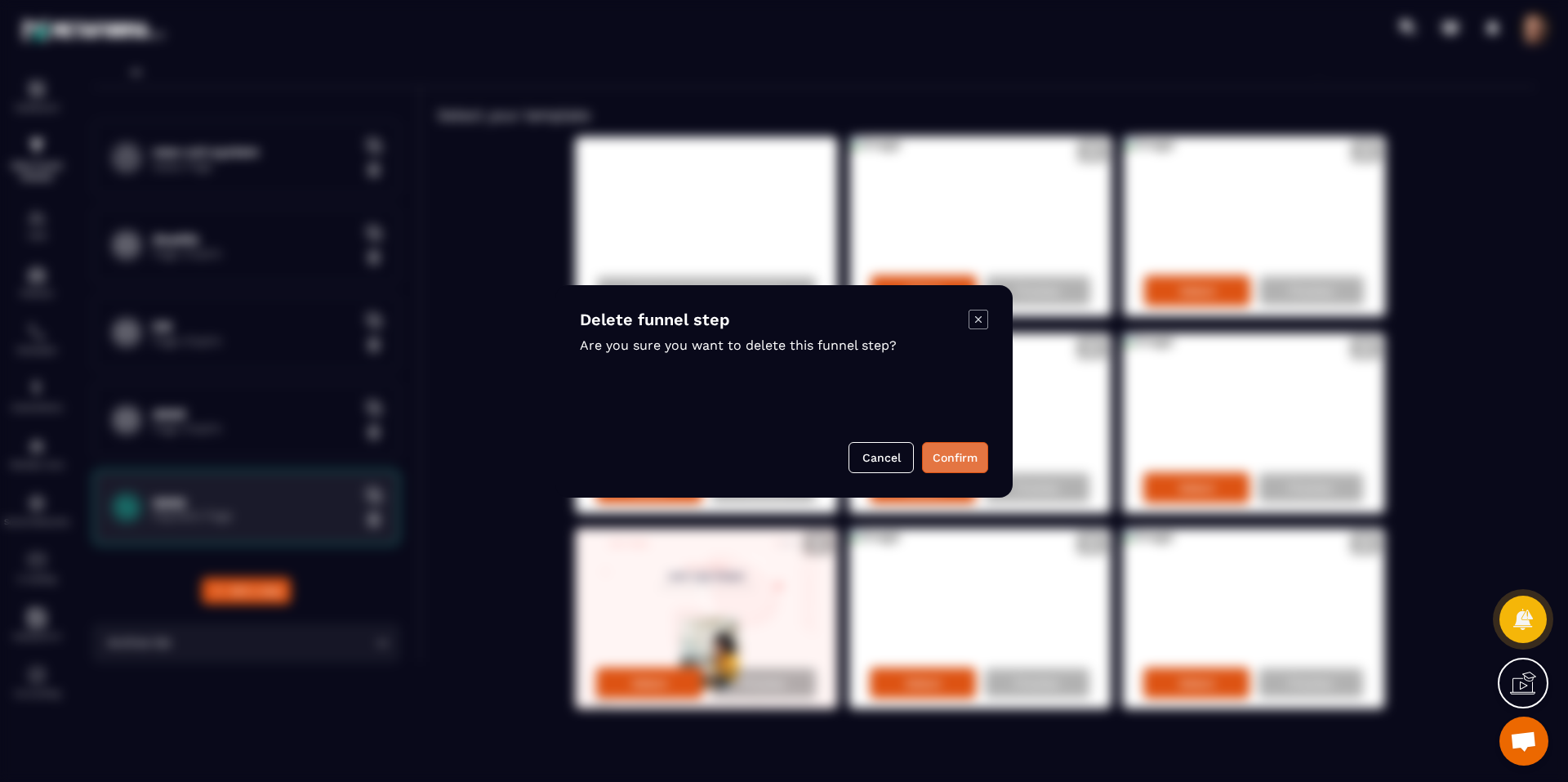
click at [938, 464] on button "Confirm" at bounding box center [955, 457] width 67 height 31
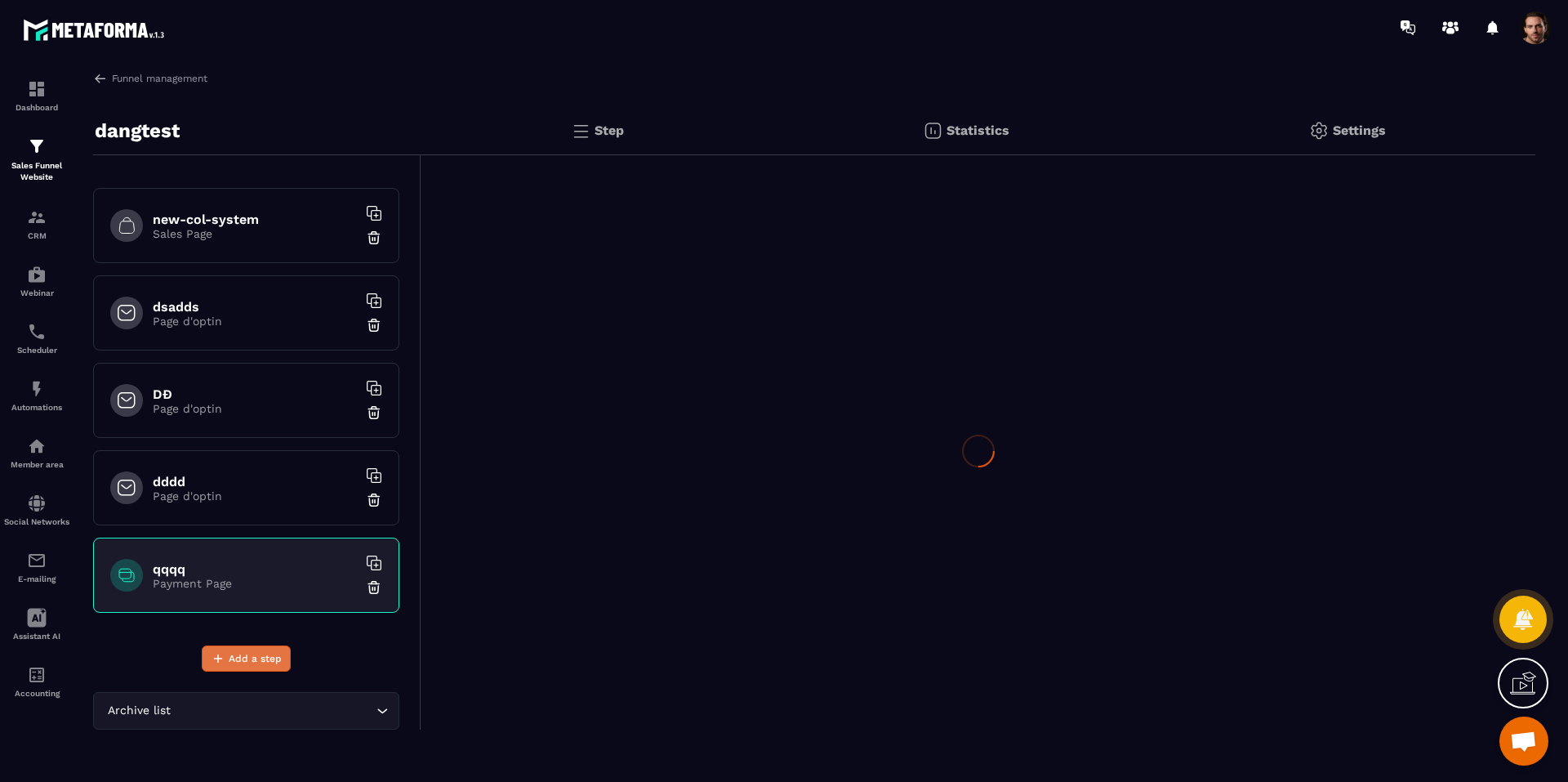
scroll to position [512, 0]
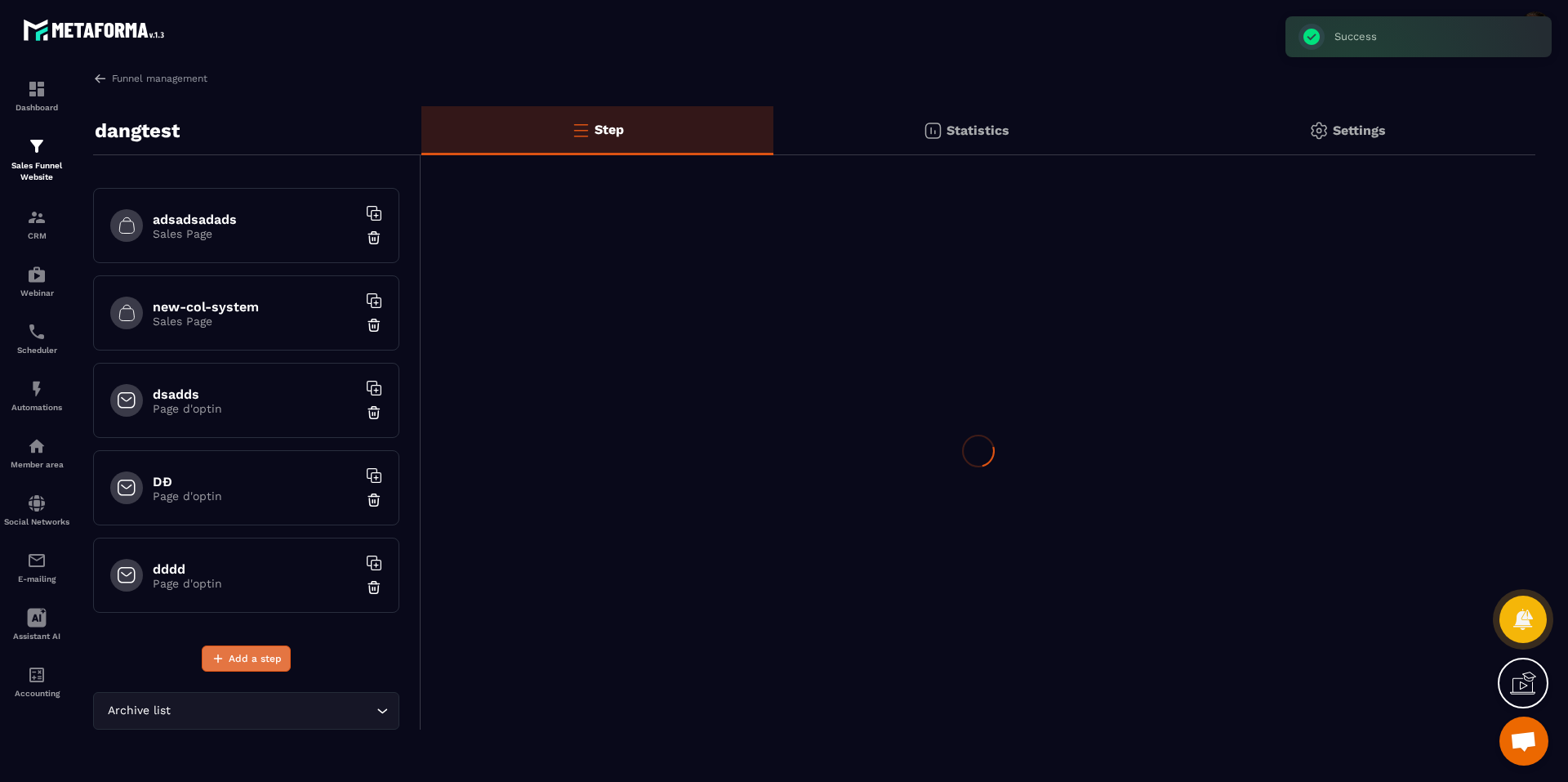
click at [252, 661] on span "Add a step" at bounding box center [255, 658] width 53 height 16
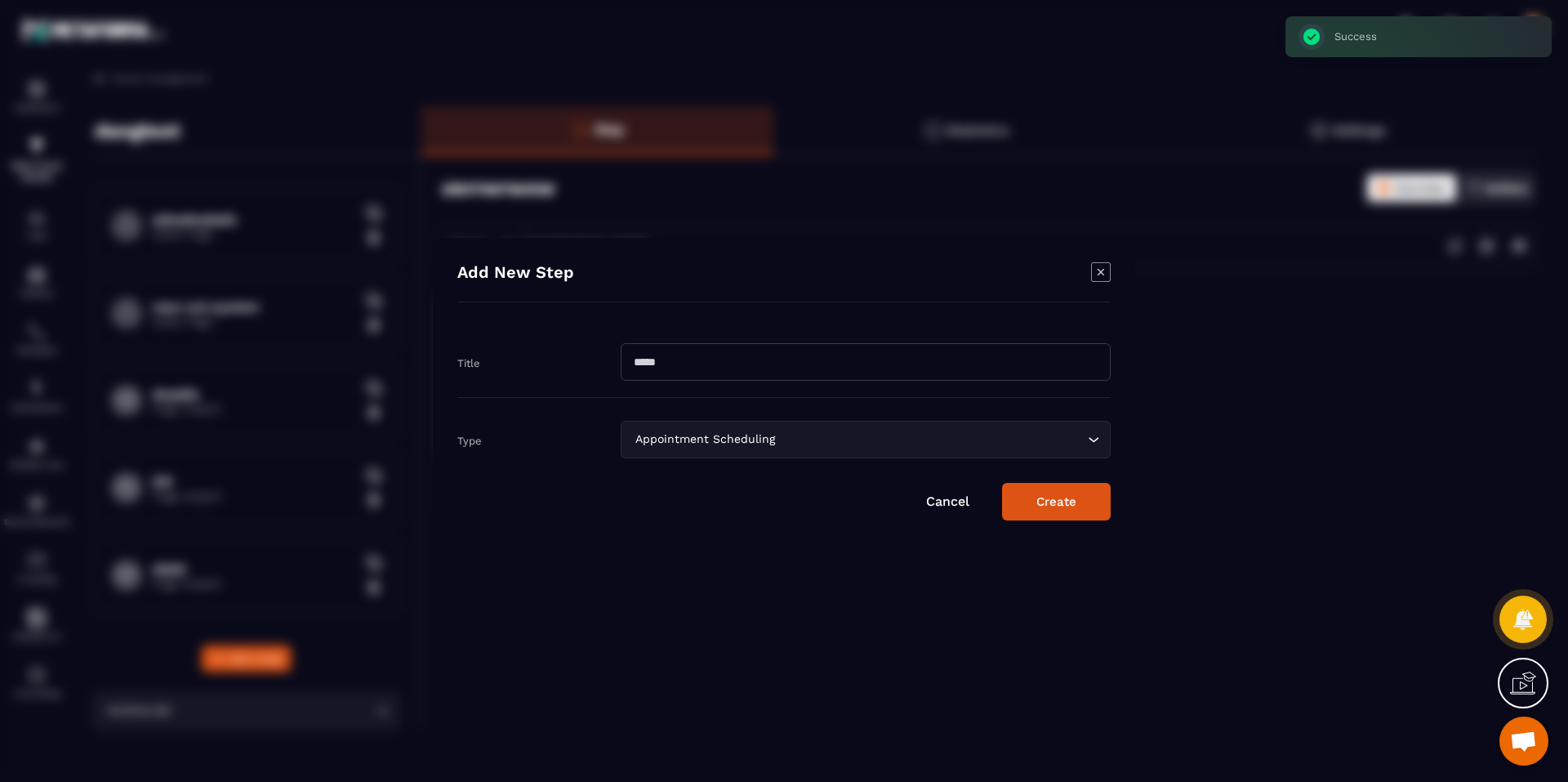
click at [692, 376] on input "Modal window" at bounding box center [865, 361] width 490 height 37
type input "****"
click at [673, 447] on div "Appointment Scheduling" at bounding box center [857, 439] width 455 height 18
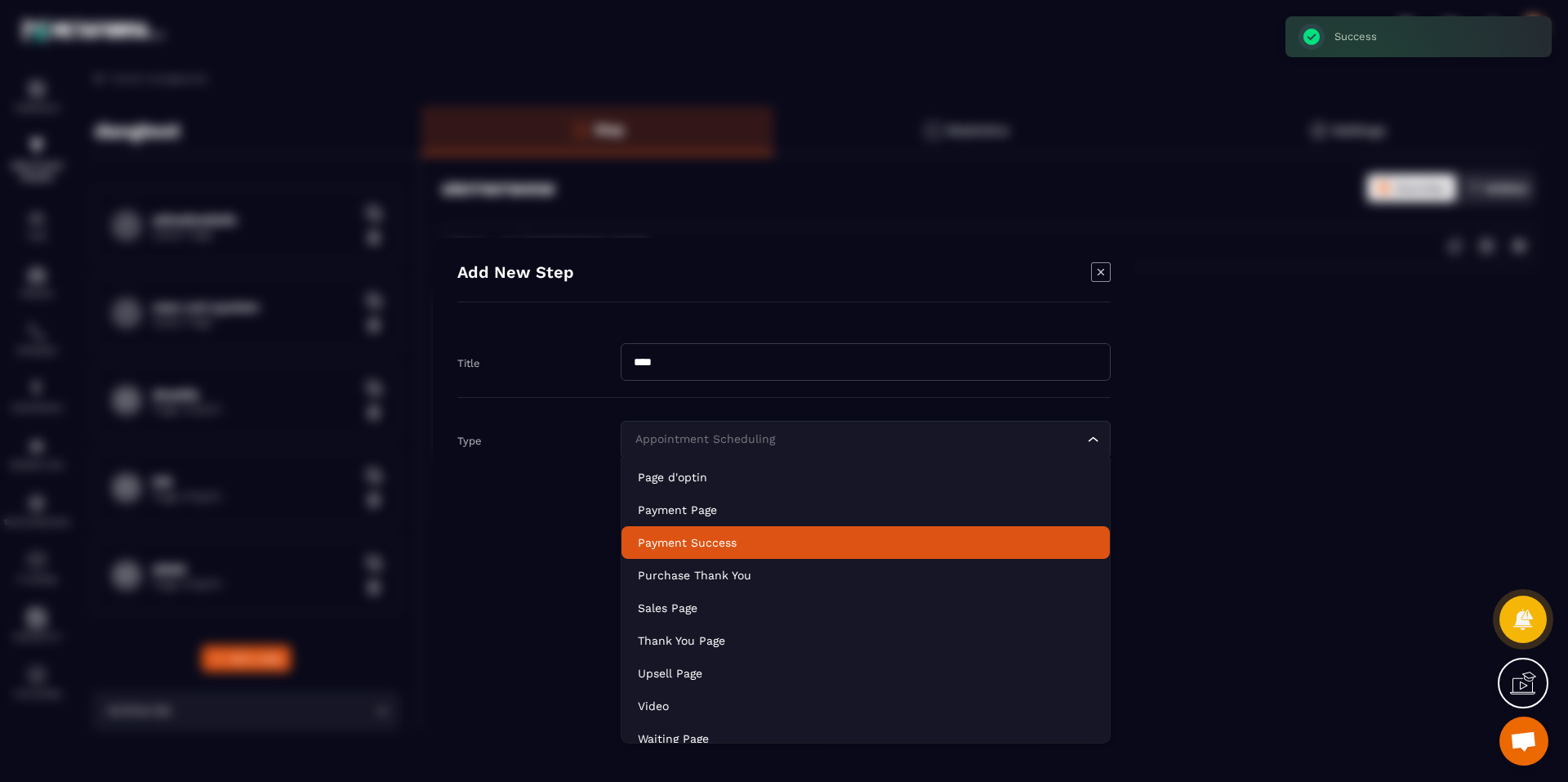
scroll to position [115, 0]
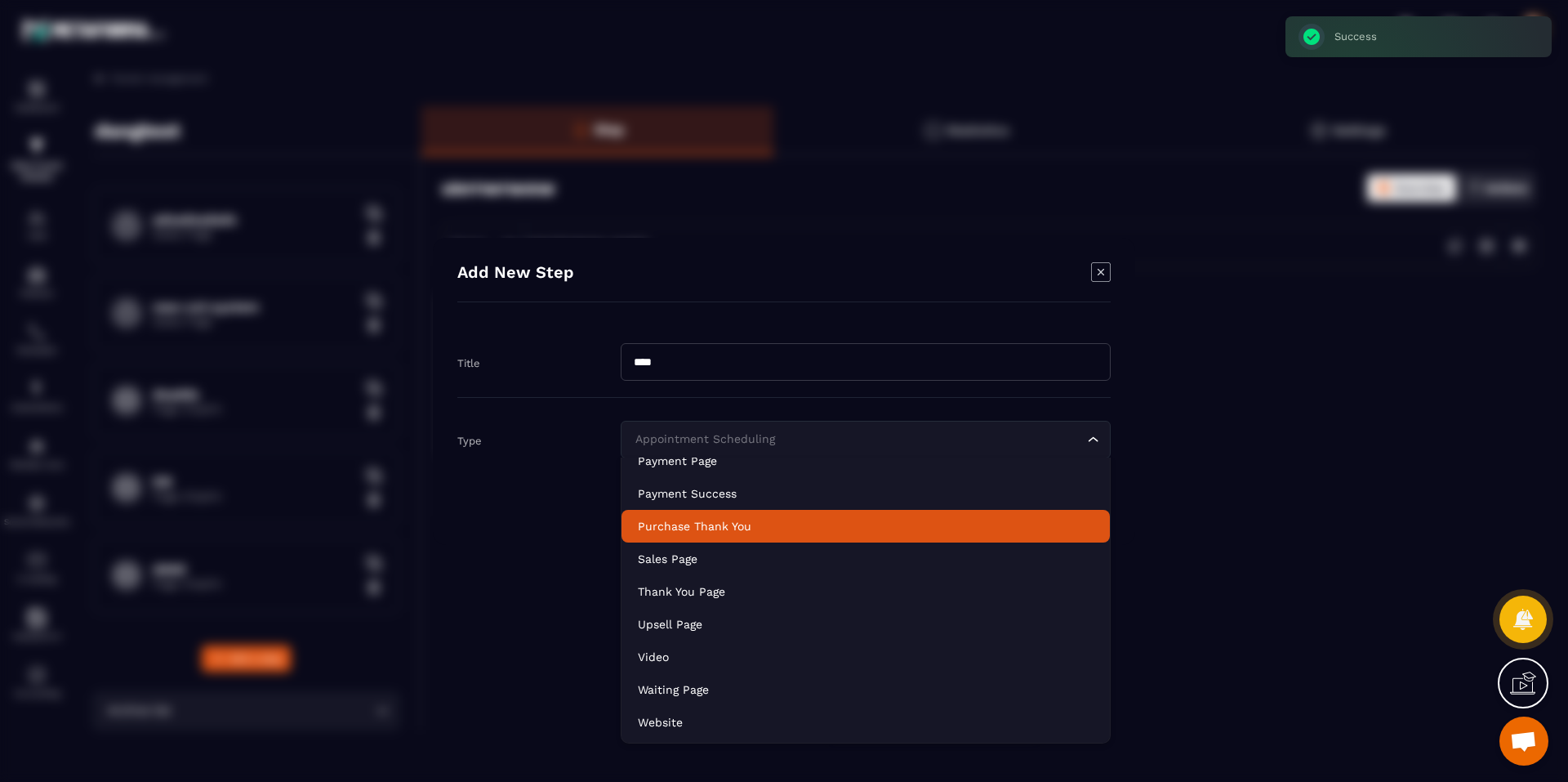
click at [727, 524] on p "Purchase Thank You" at bounding box center [865, 525] width 455 height 16
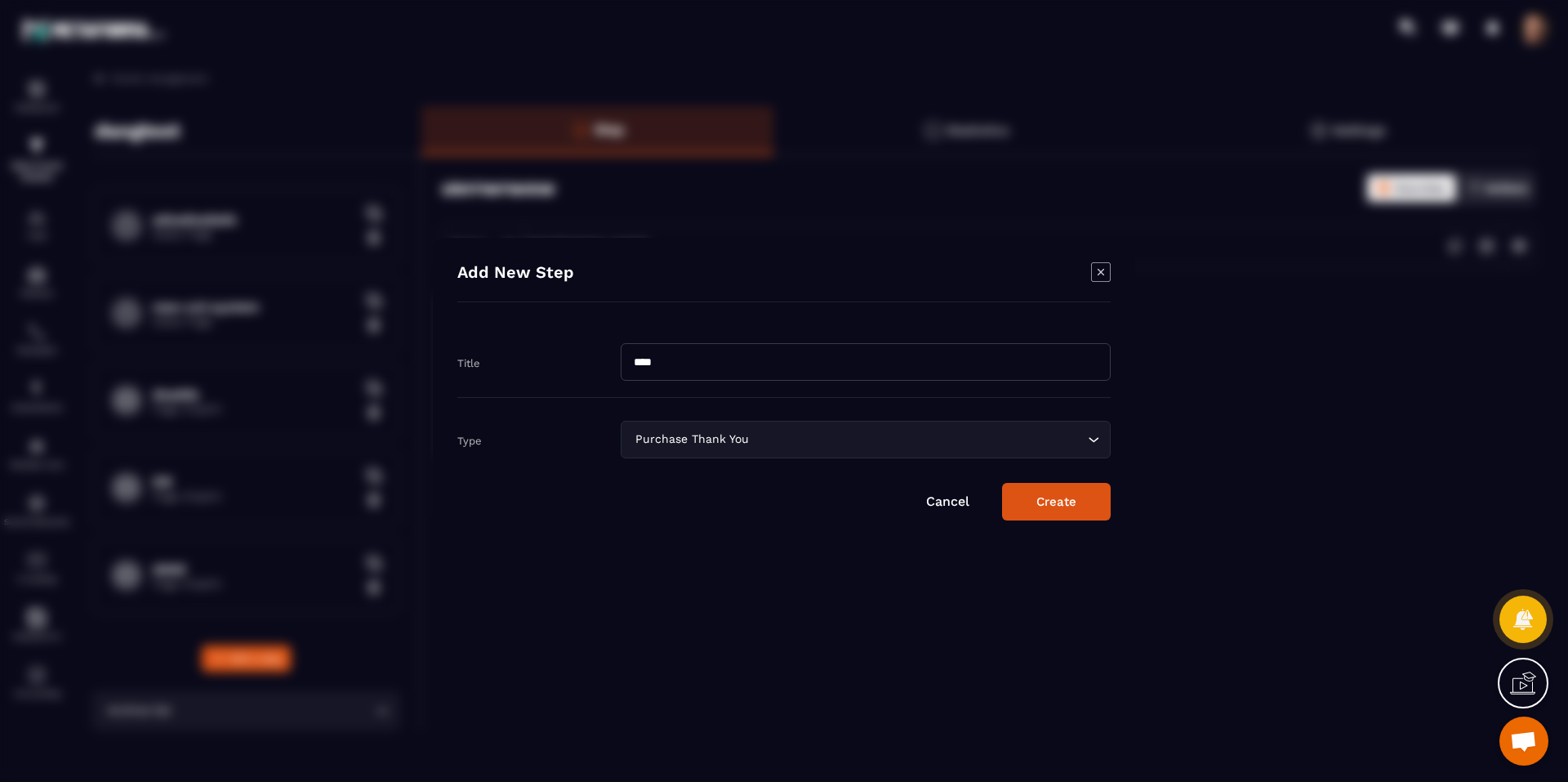
click at [1064, 504] on button "Create" at bounding box center [1057, 501] width 109 height 37
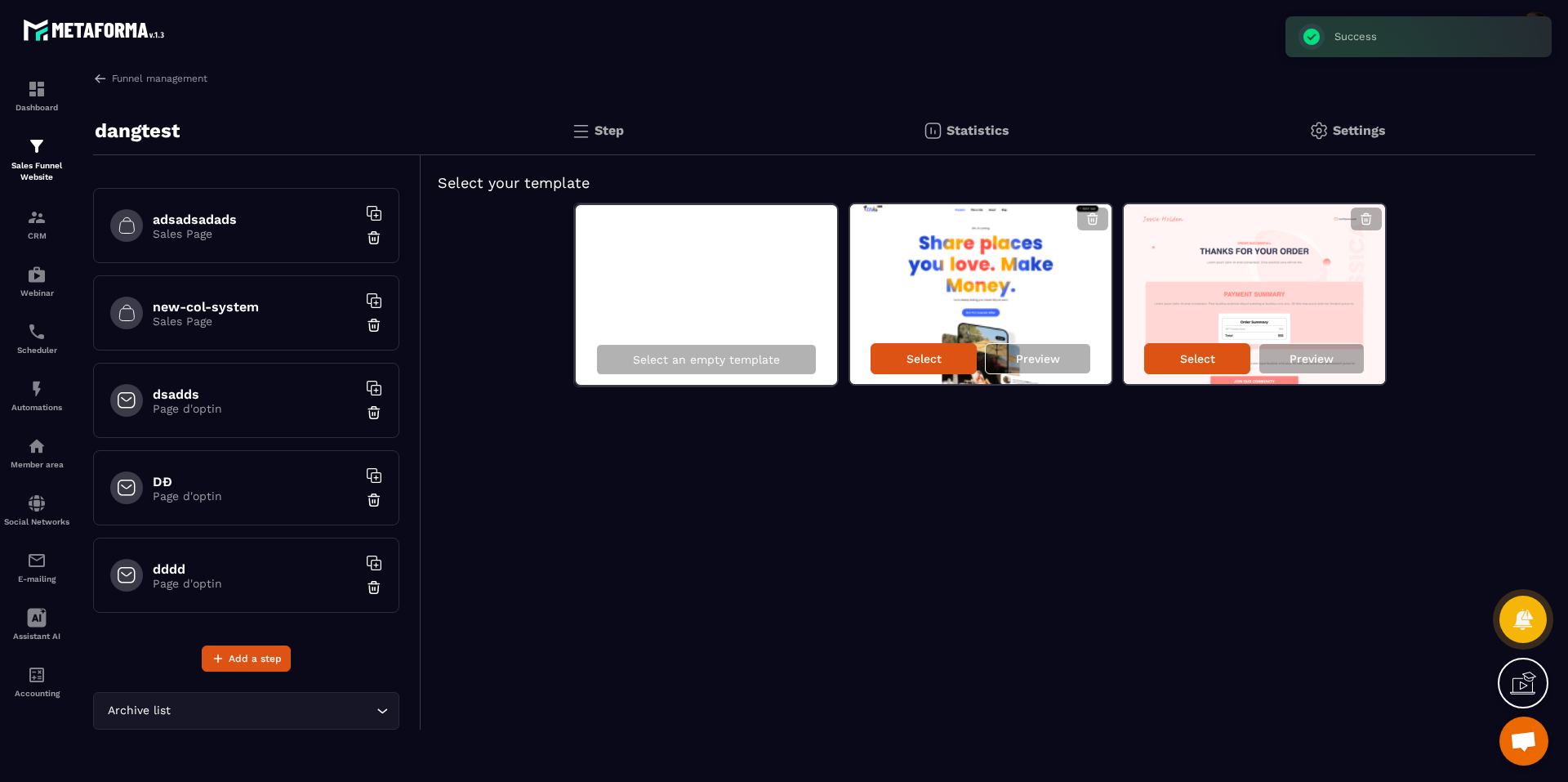
scroll to position [600, 0]
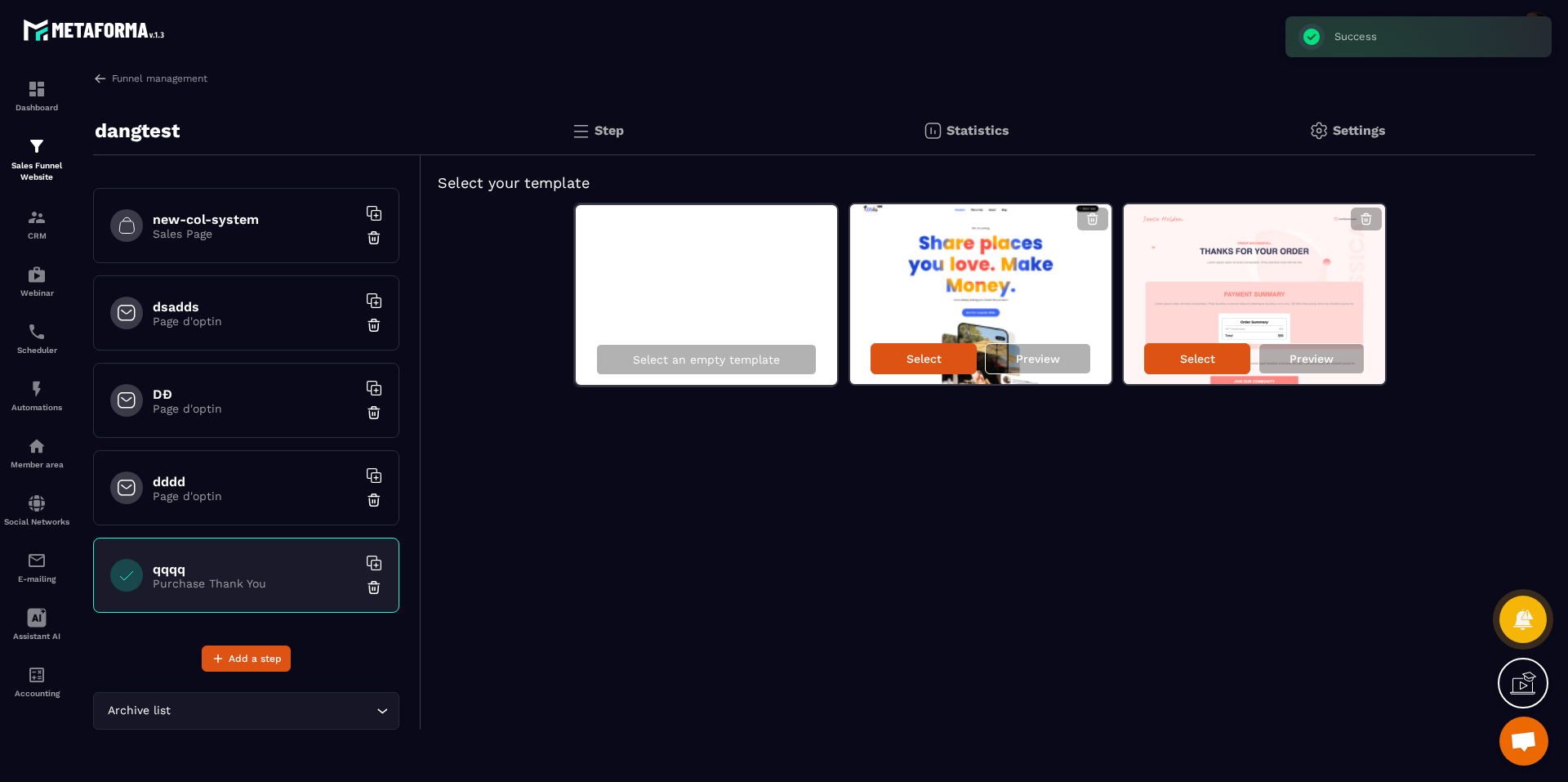
click at [365, 584] on img at bounding box center [373, 587] width 16 height 16
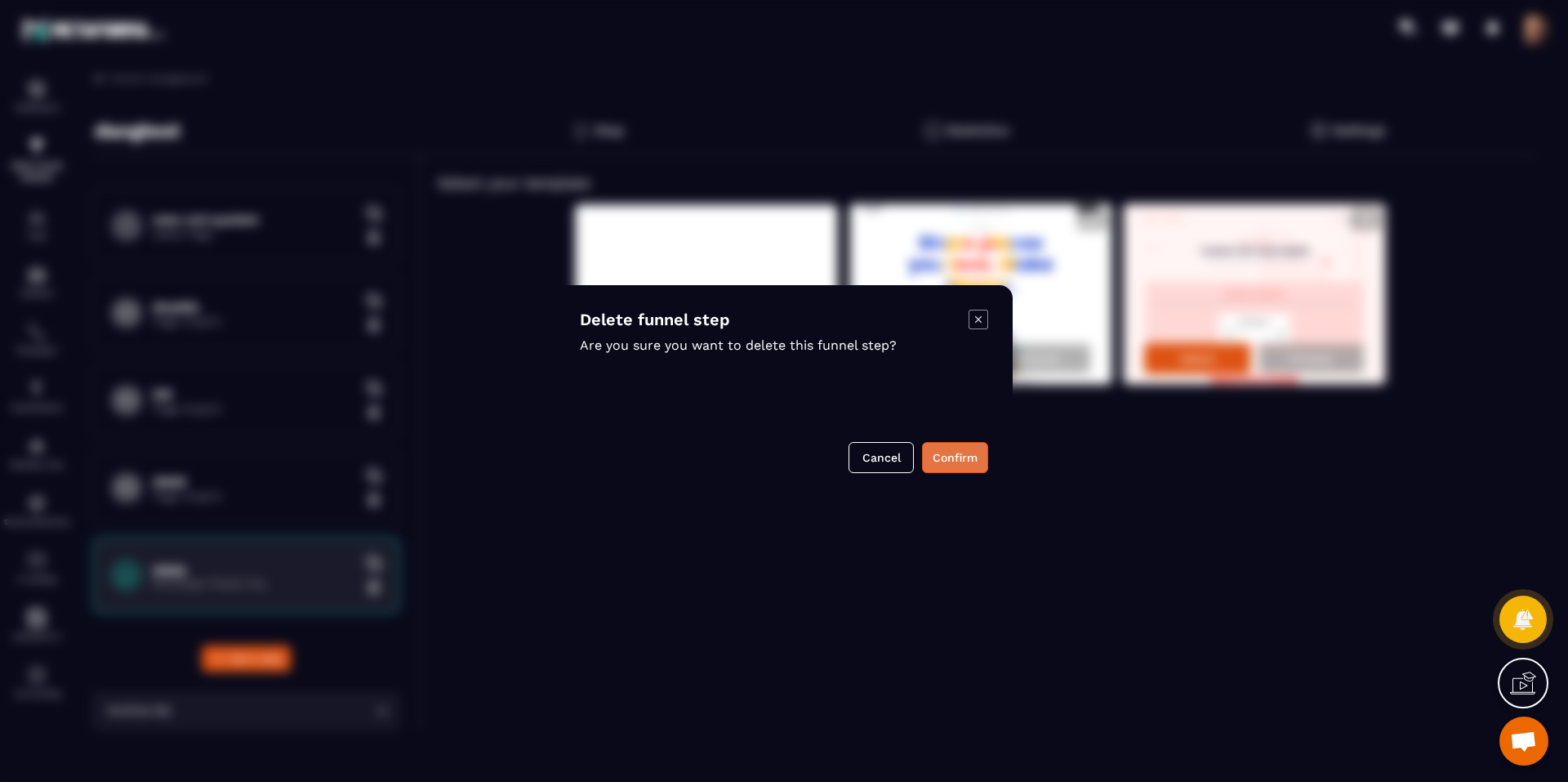
click at [941, 461] on button "Confirm" at bounding box center [955, 457] width 67 height 31
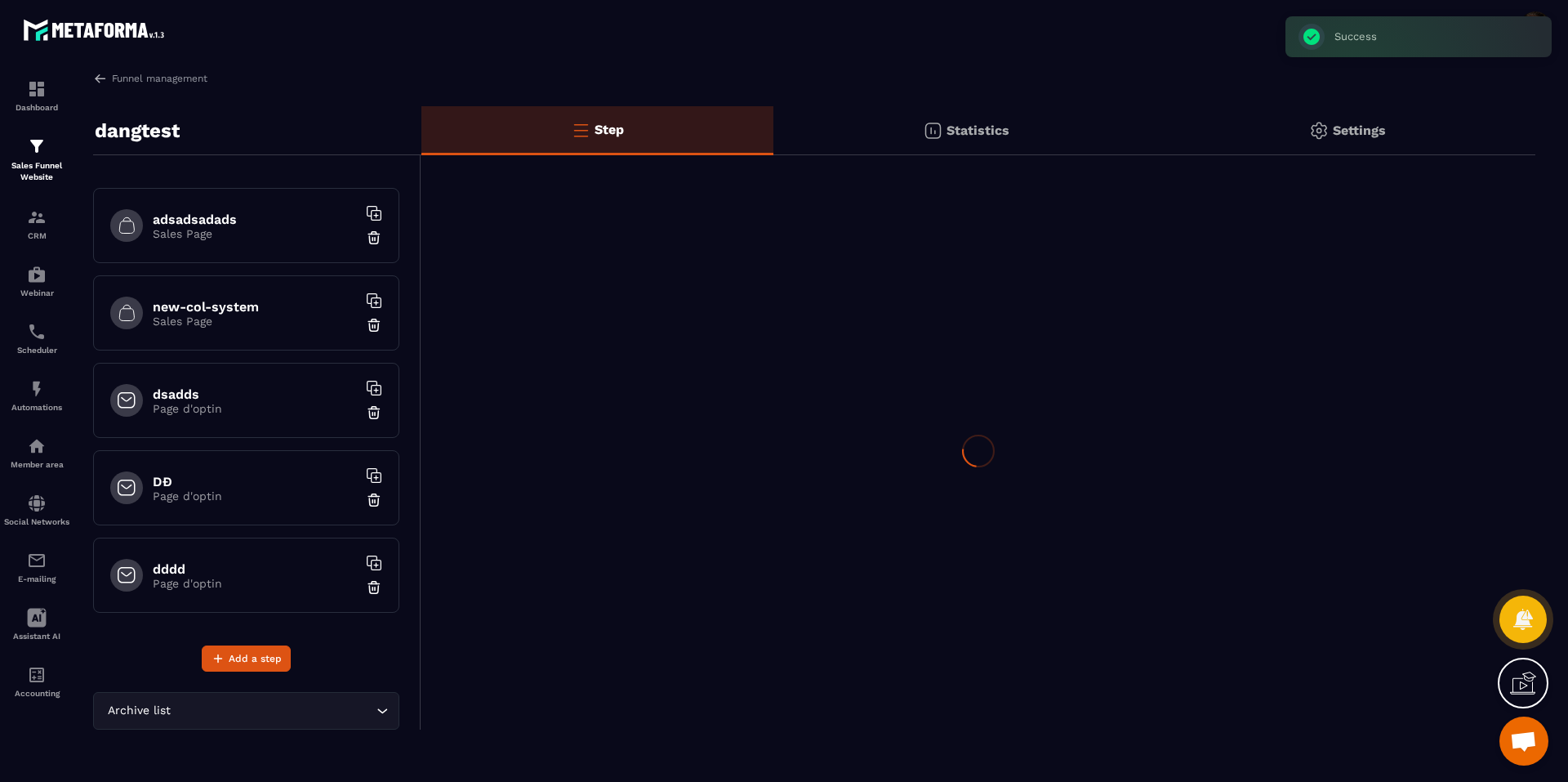
scroll to position [512, 0]
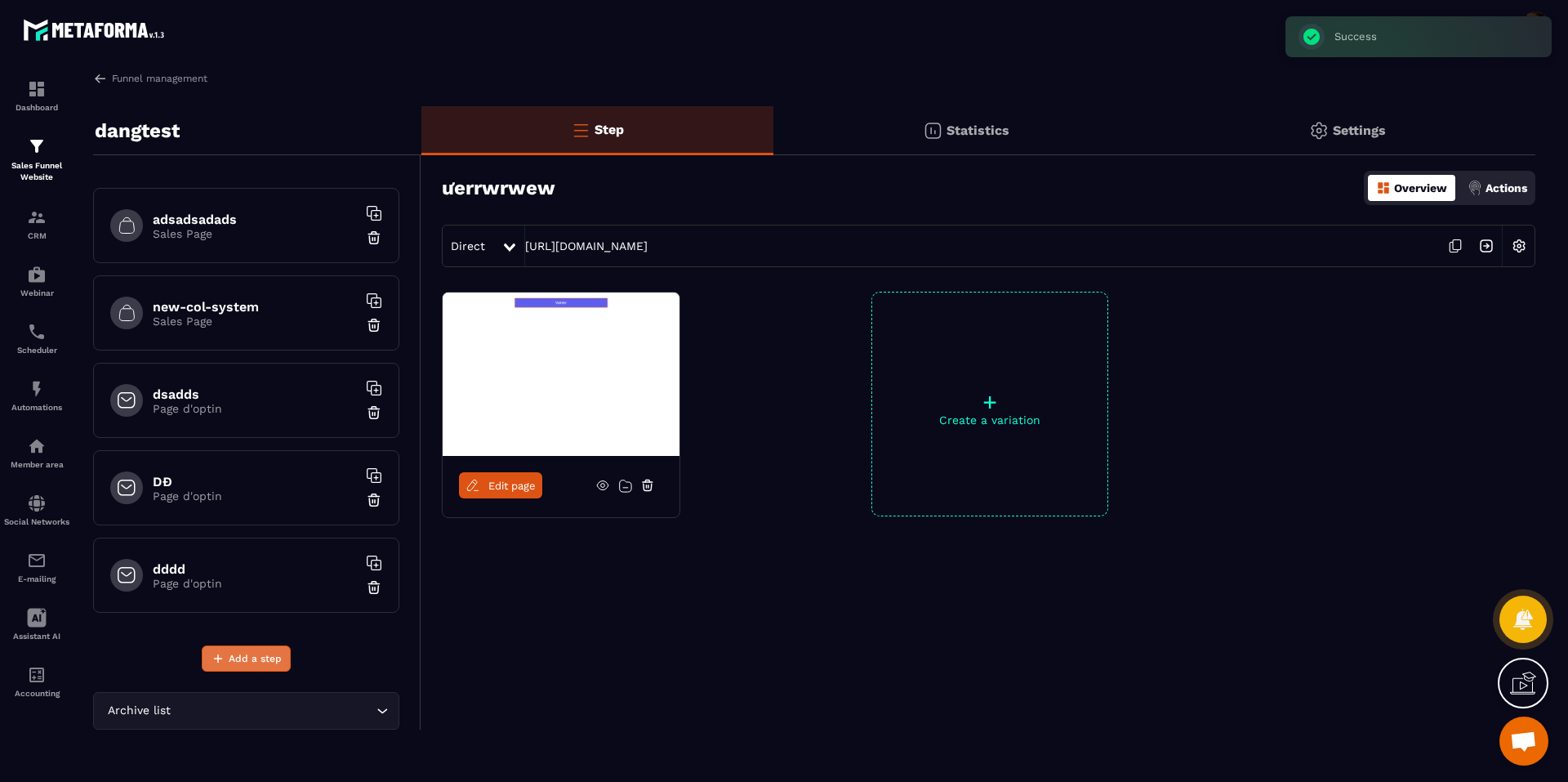
click at [255, 652] on span "Add a step" at bounding box center [255, 658] width 53 height 16
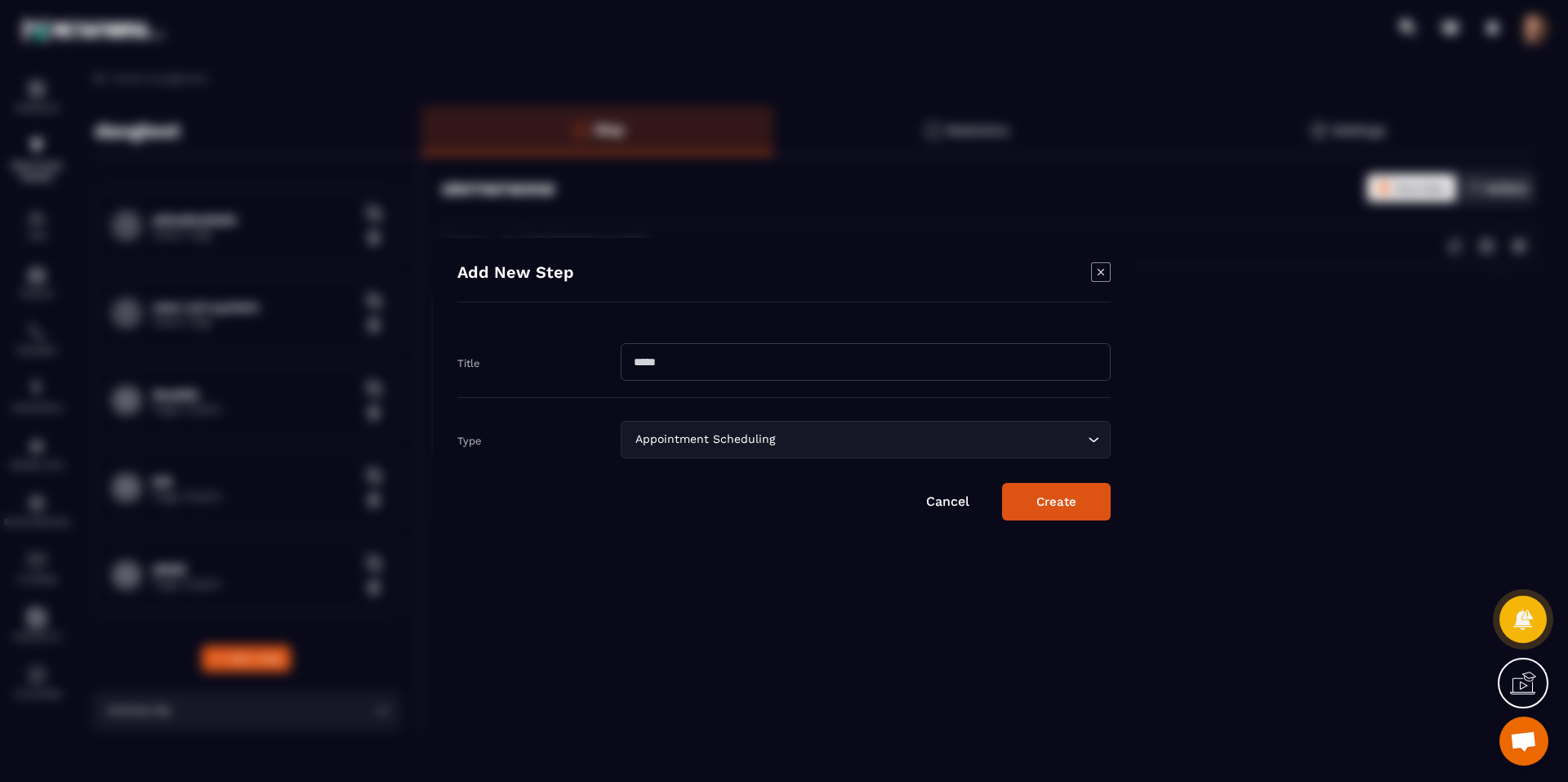
click at [670, 347] on input "Modal window" at bounding box center [865, 361] width 490 height 37
type input "*"
type input "****"
click at [663, 432] on div "Appointment Scheduling" at bounding box center [857, 439] width 455 height 18
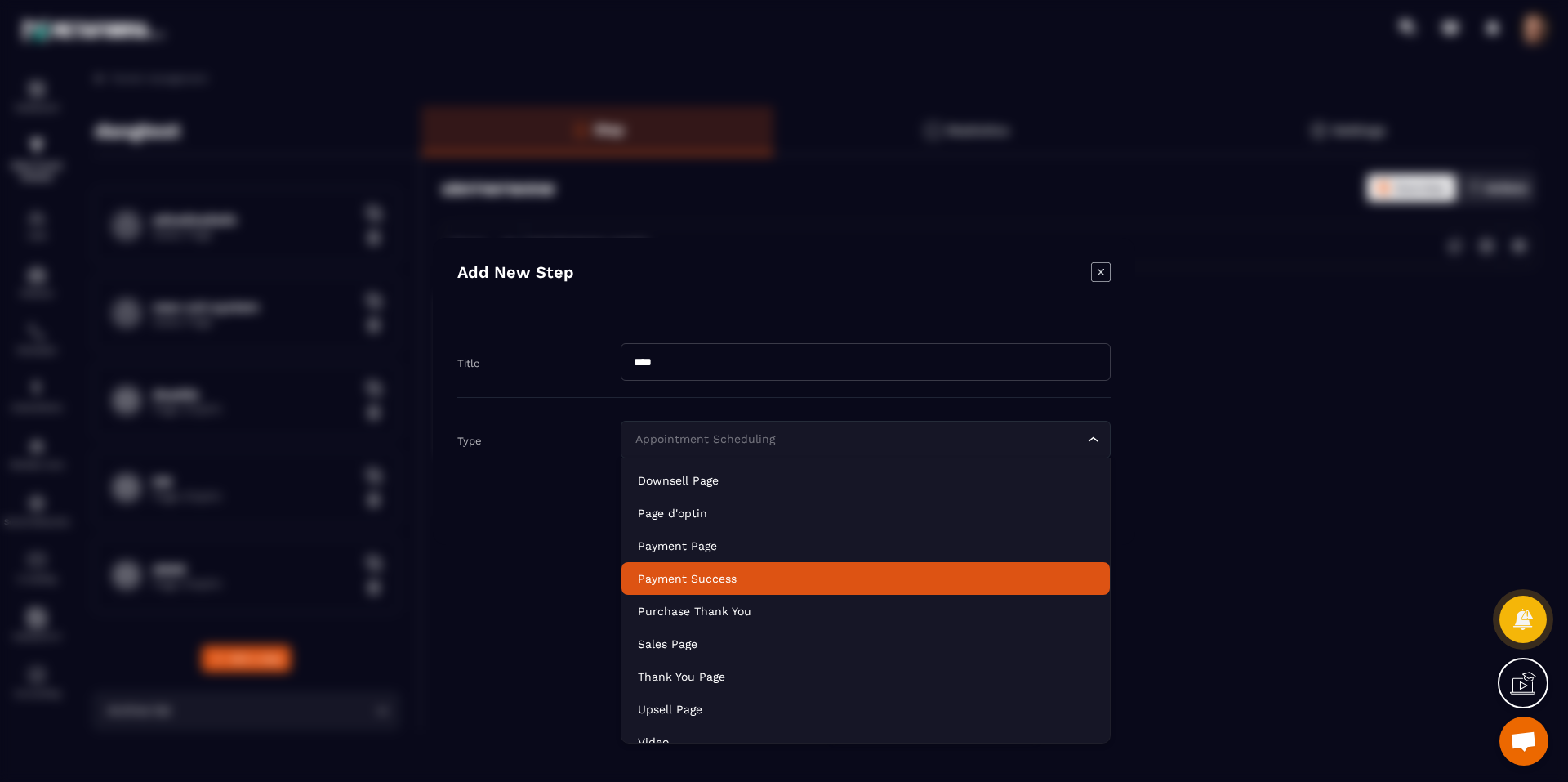
scroll to position [115, 0]
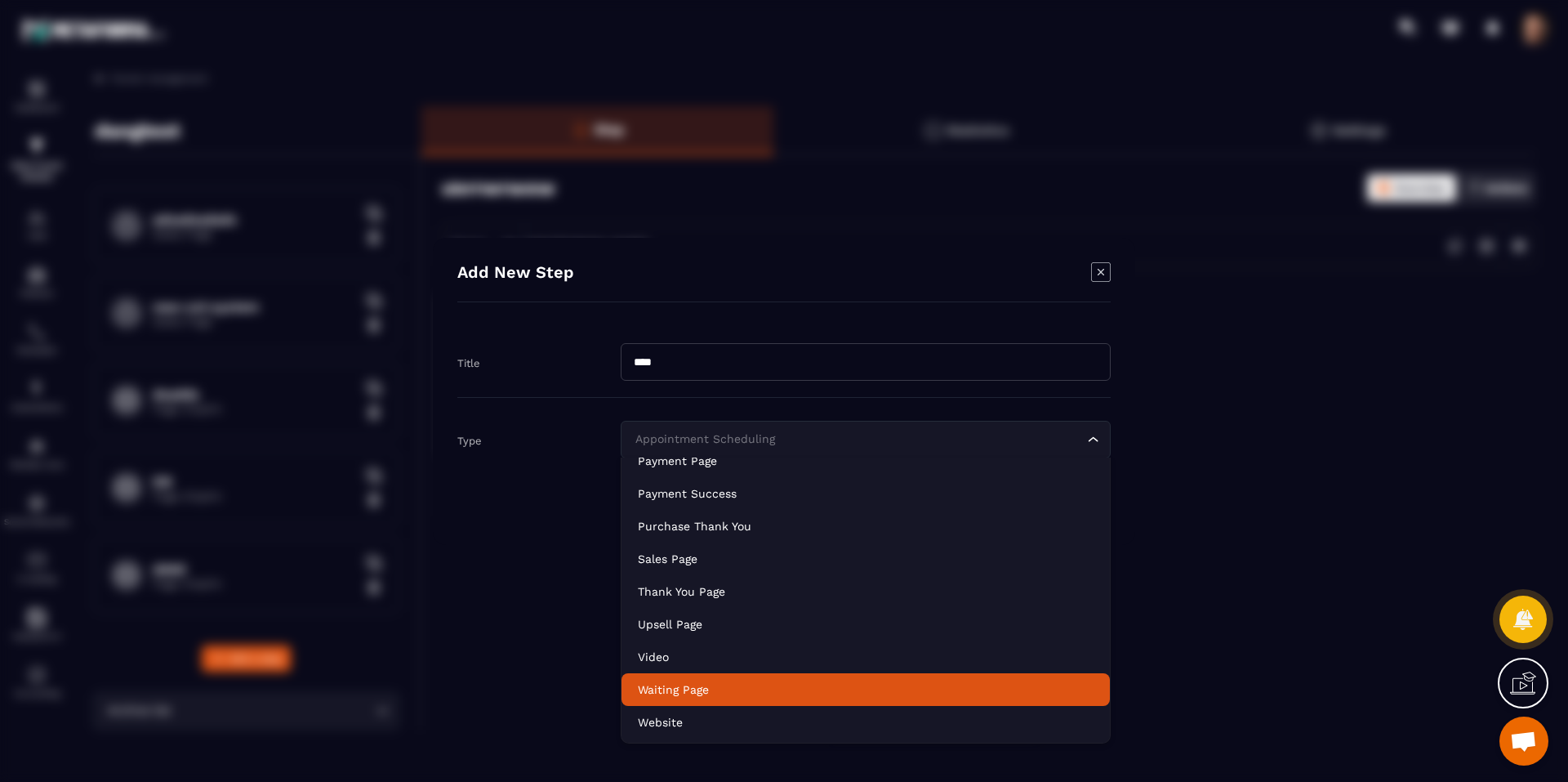
click at [719, 677] on li "Waiting Page" at bounding box center [865, 690] width 488 height 33
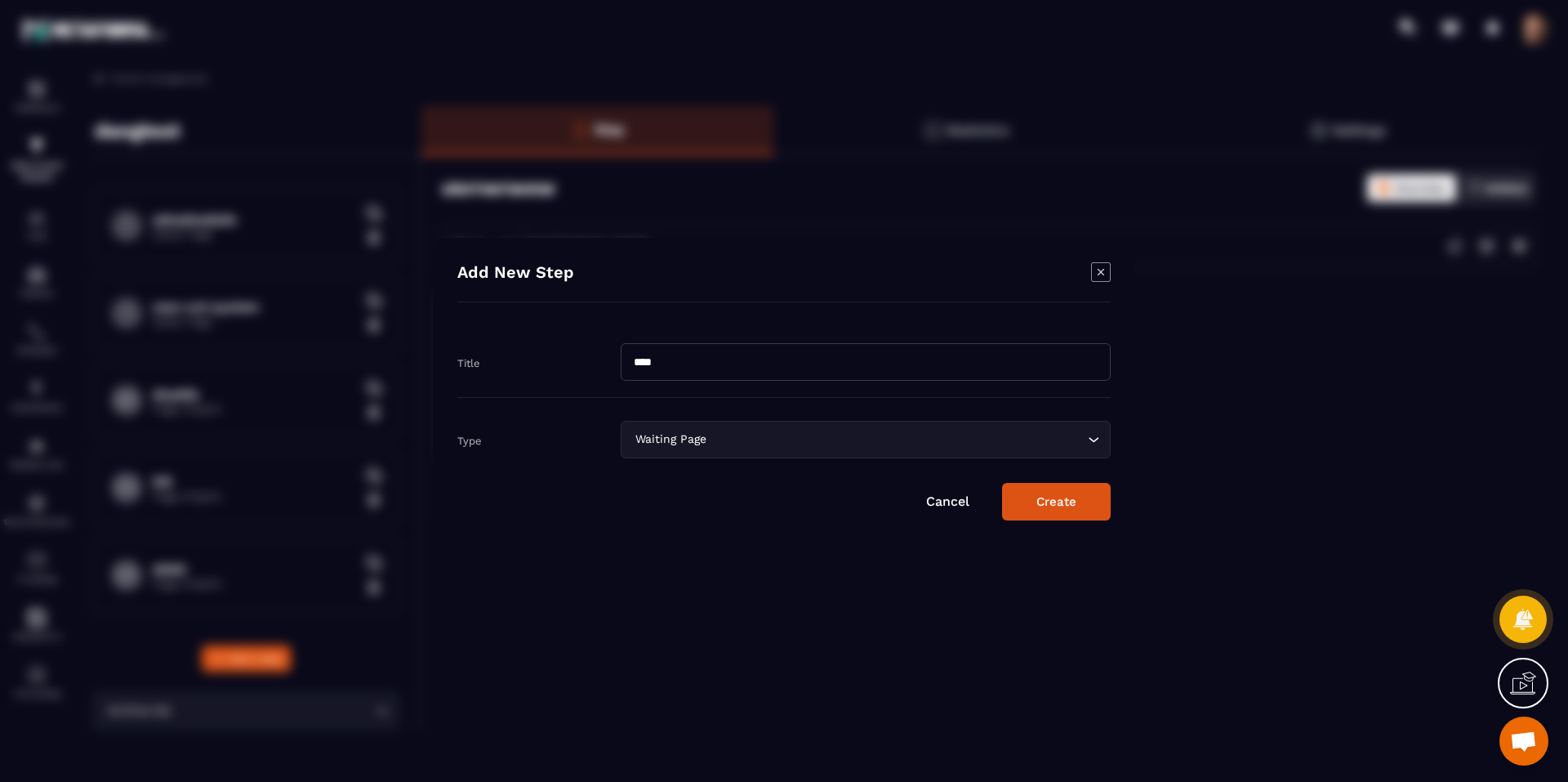
click at [1058, 507] on button "Create" at bounding box center [1057, 501] width 109 height 37
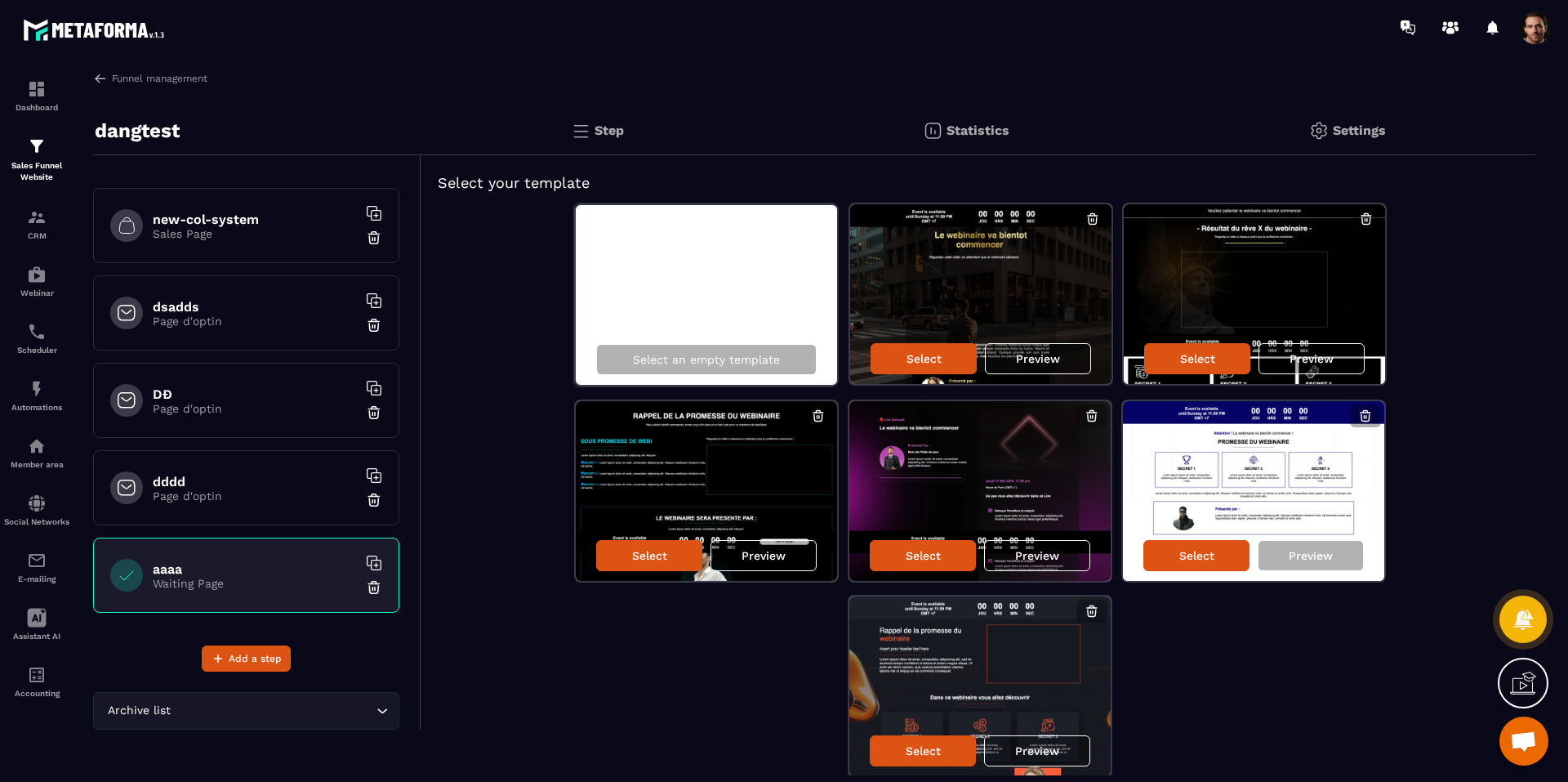
click at [365, 593] on img at bounding box center [373, 587] width 16 height 16
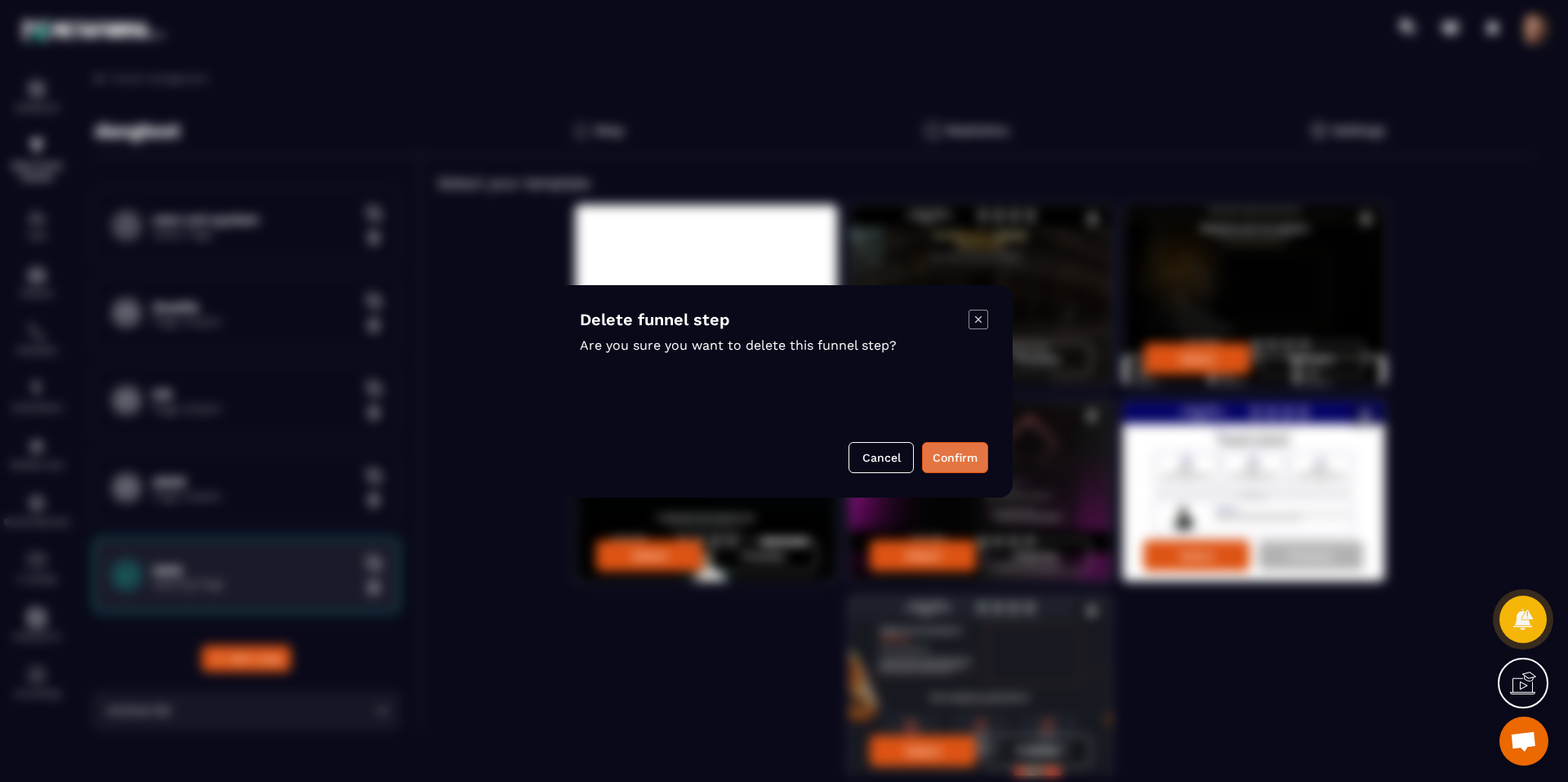
click at [952, 455] on button "Confirm" at bounding box center [955, 457] width 67 height 31
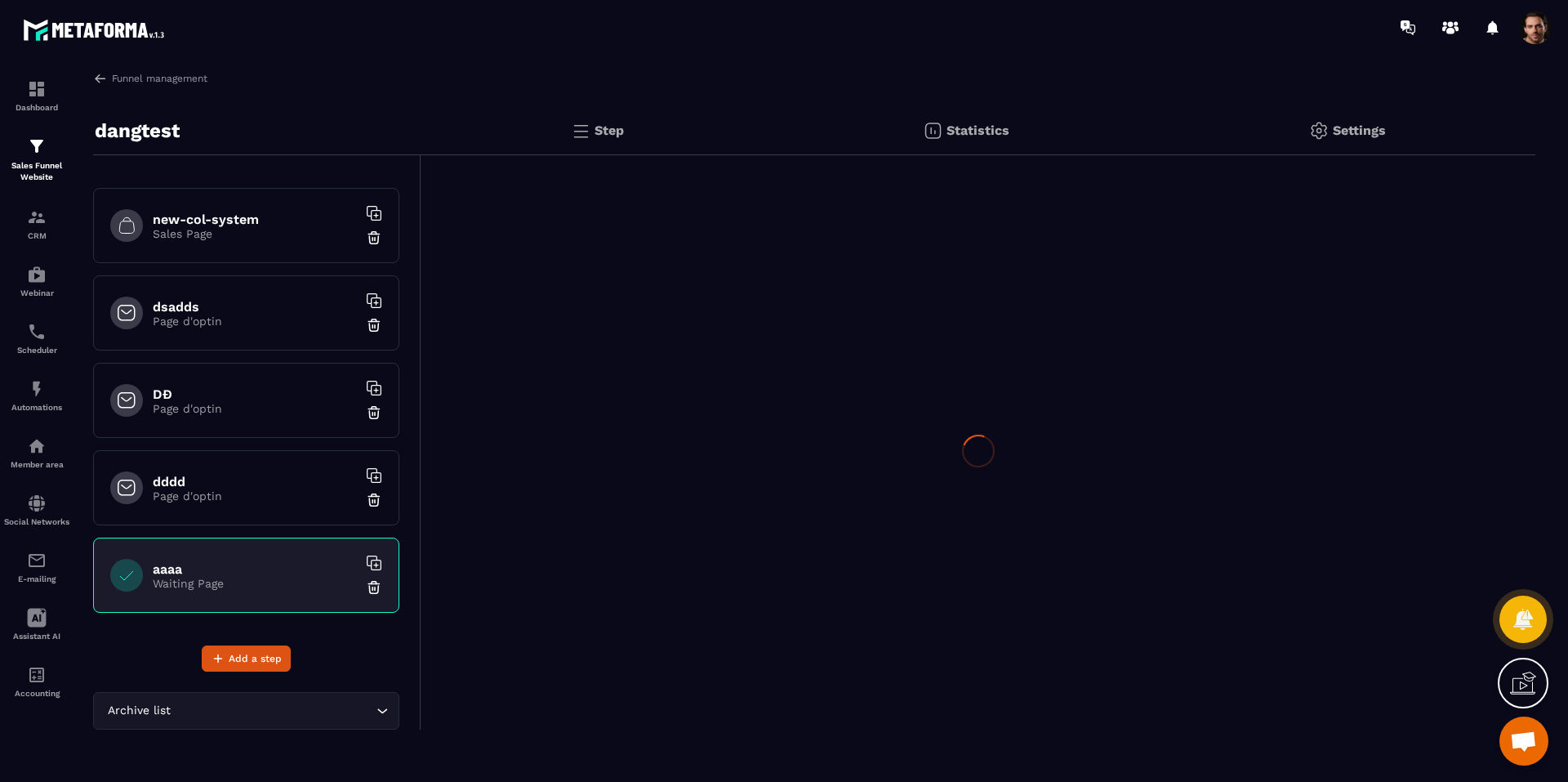
scroll to position [512, 0]
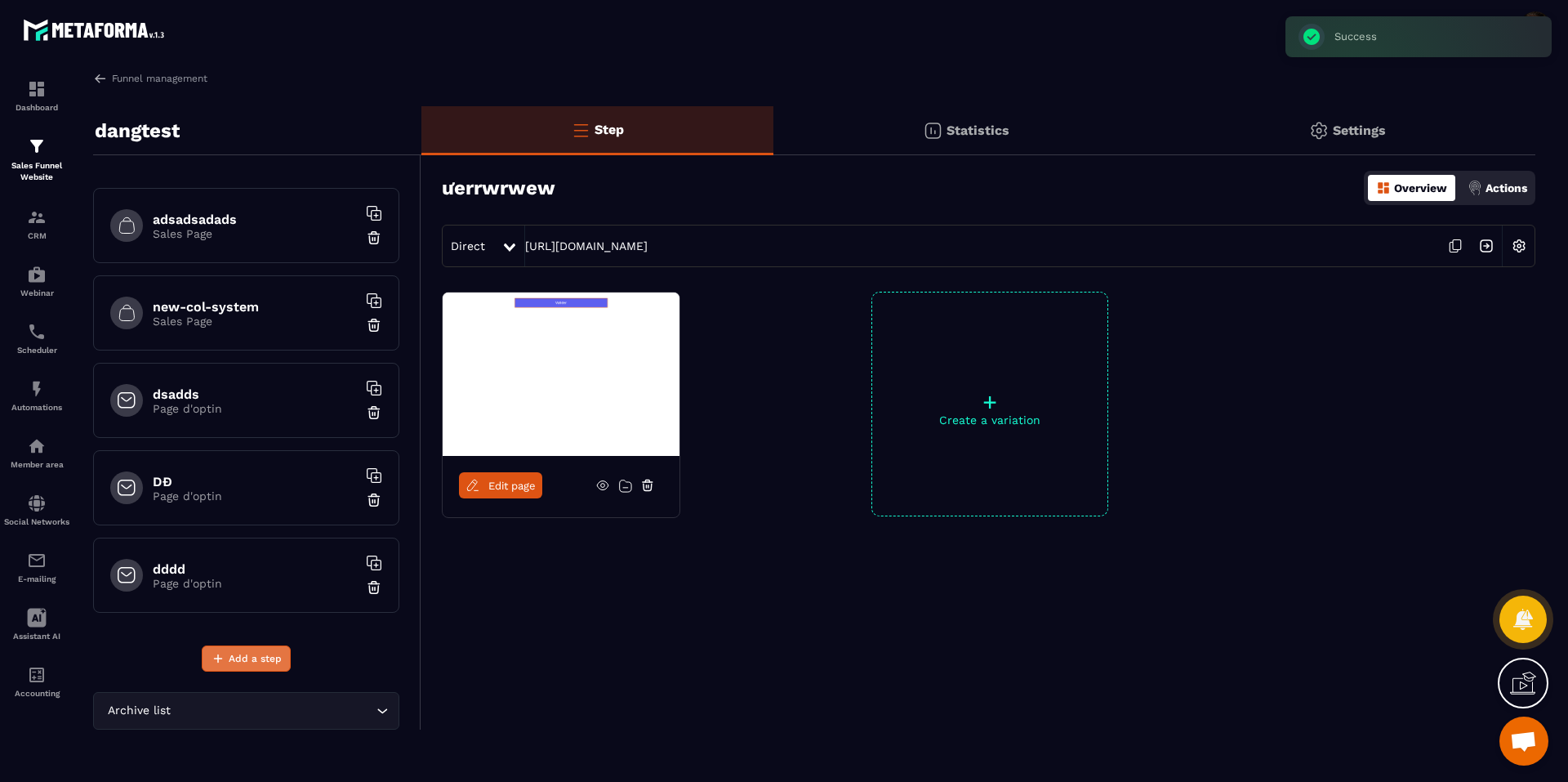
click at [235, 658] on span "Add a step" at bounding box center [255, 658] width 53 height 16
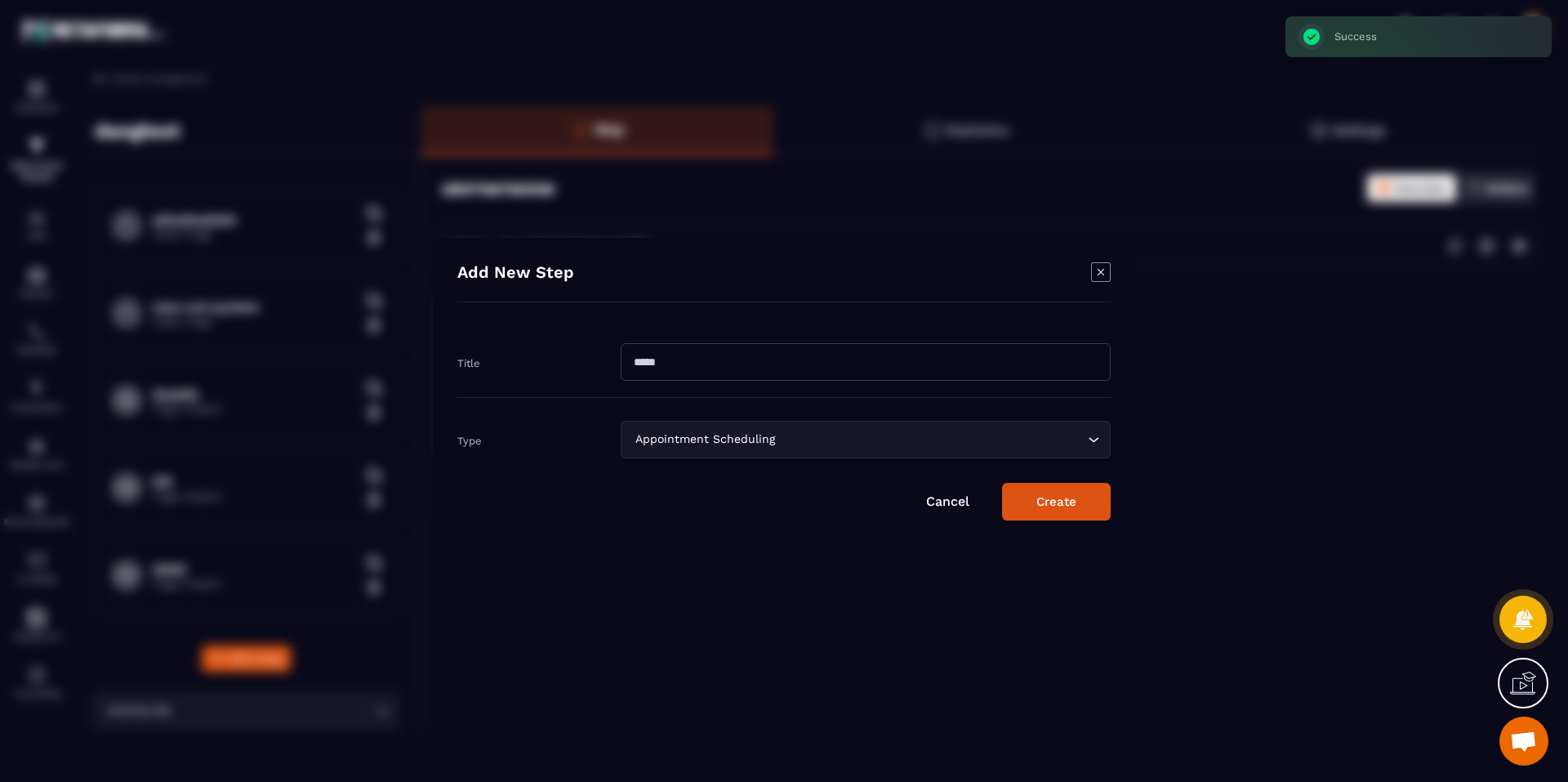
click at [724, 429] on div "Appointment Scheduling Loading..." at bounding box center [865, 439] width 490 height 37
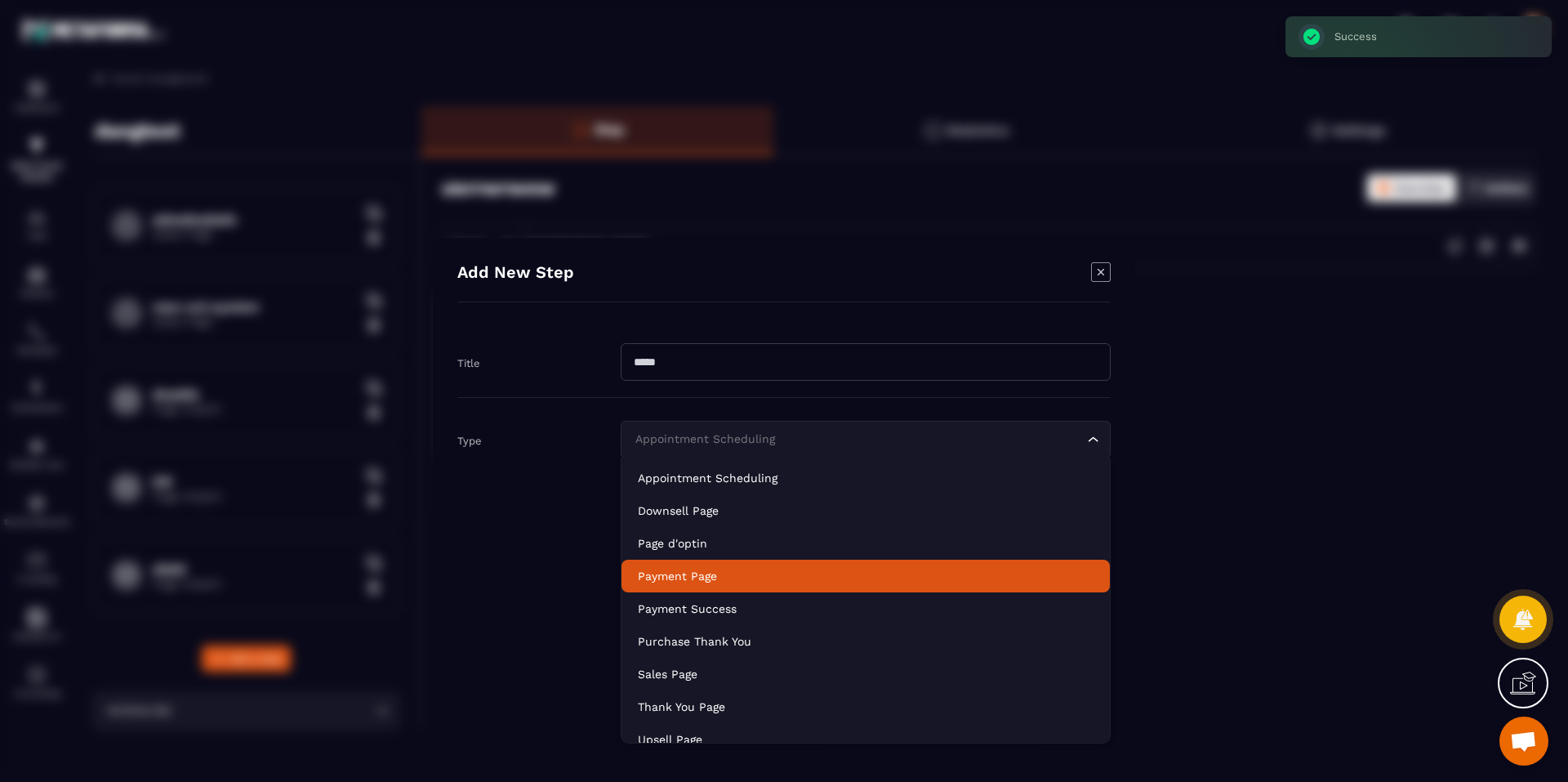
scroll to position [115, 0]
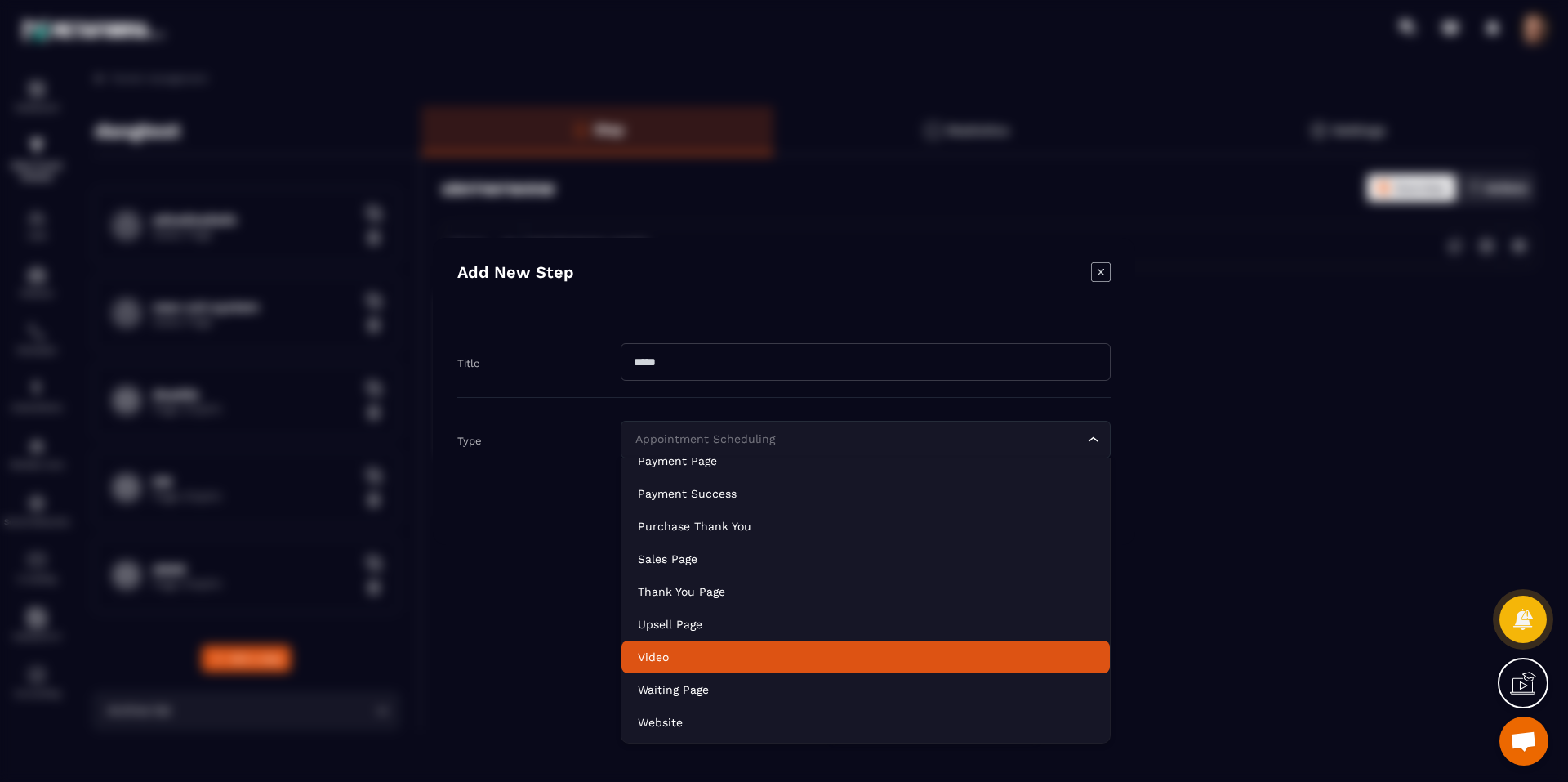
click at [701, 652] on p "Video" at bounding box center [865, 656] width 455 height 16
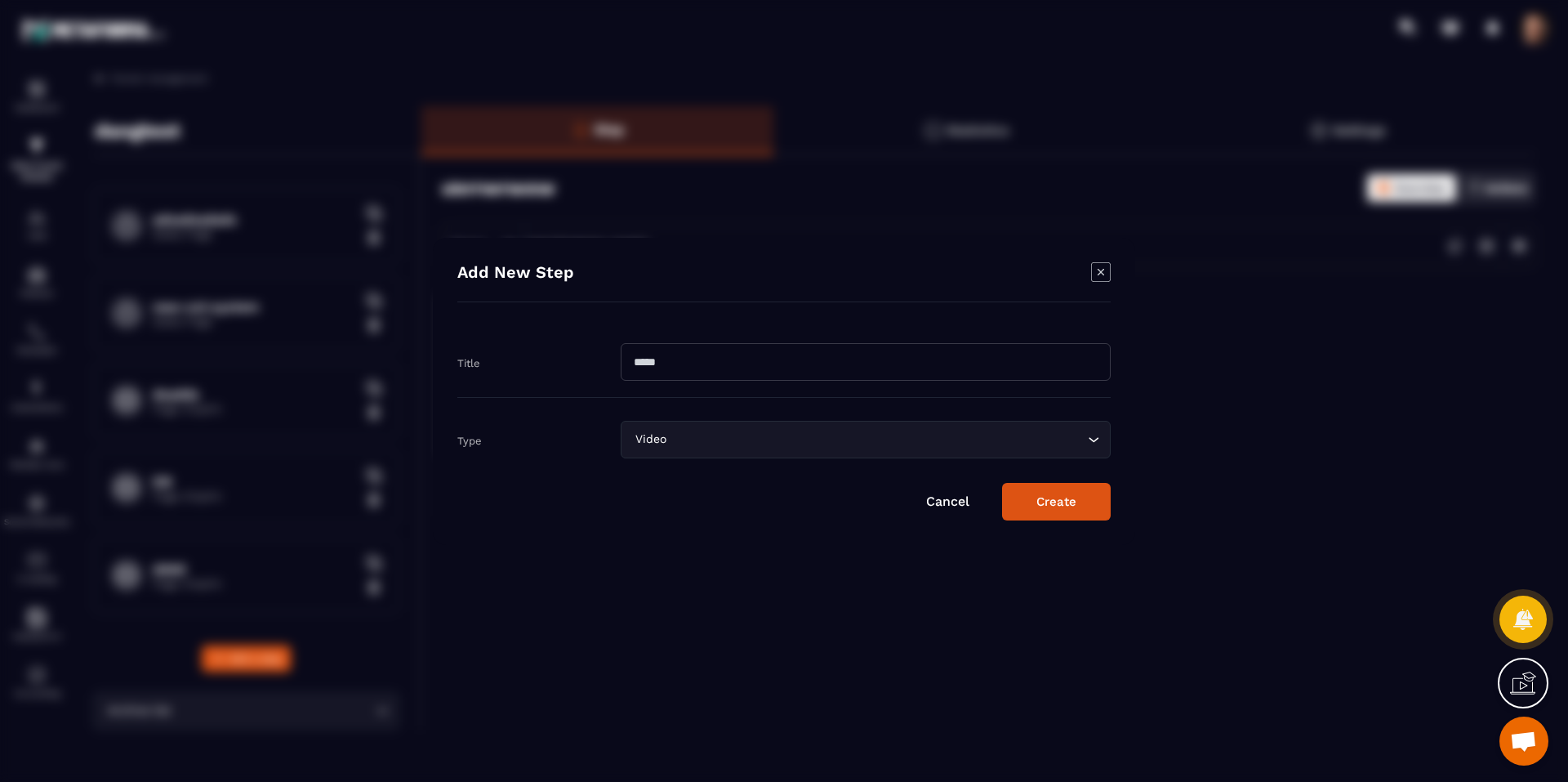
click at [695, 365] on input "Modal window" at bounding box center [865, 361] width 490 height 37
type input "*"
type input "**"
click at [1041, 499] on button "Create" at bounding box center [1057, 501] width 109 height 37
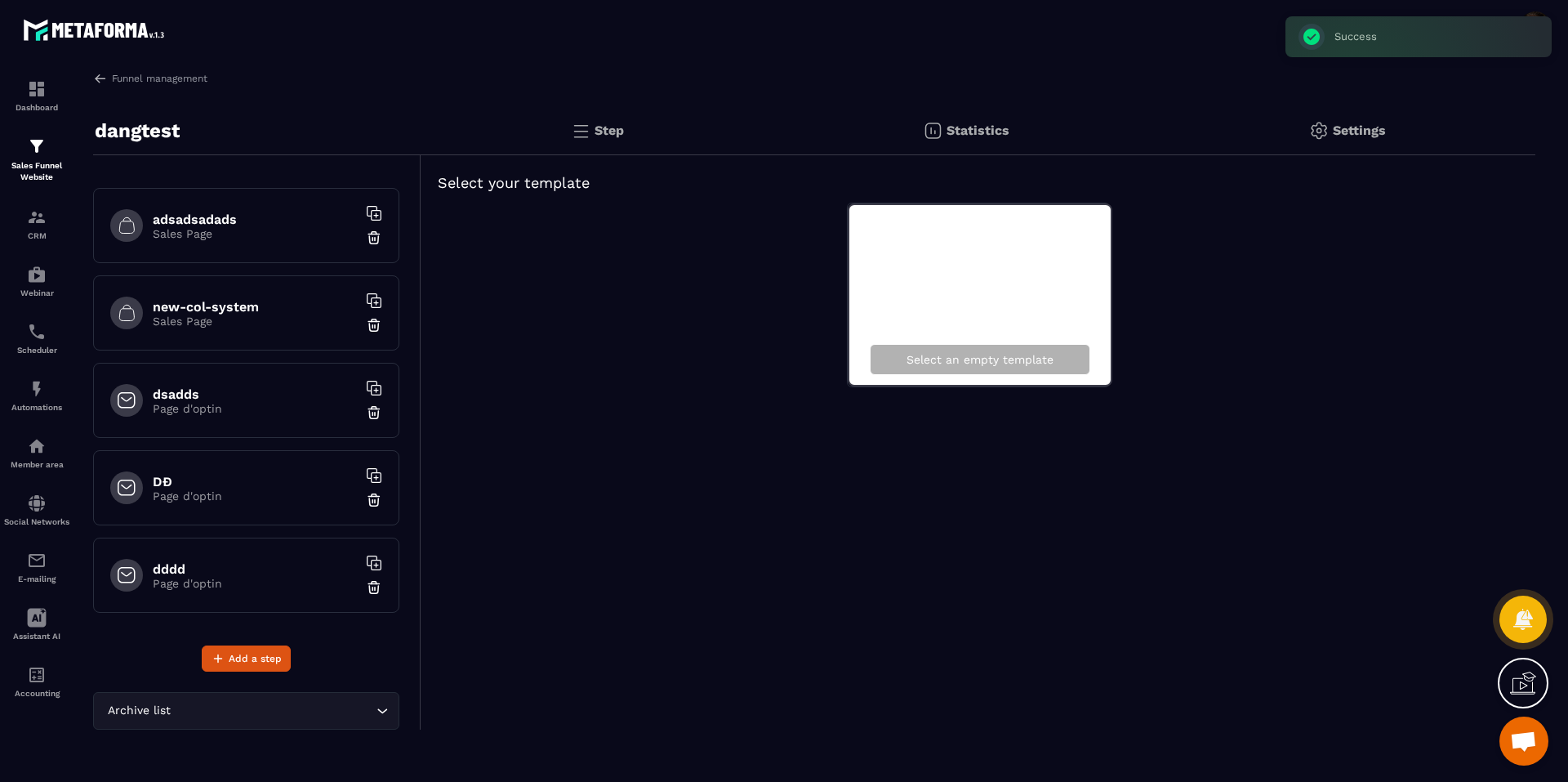
scroll to position [600, 0]
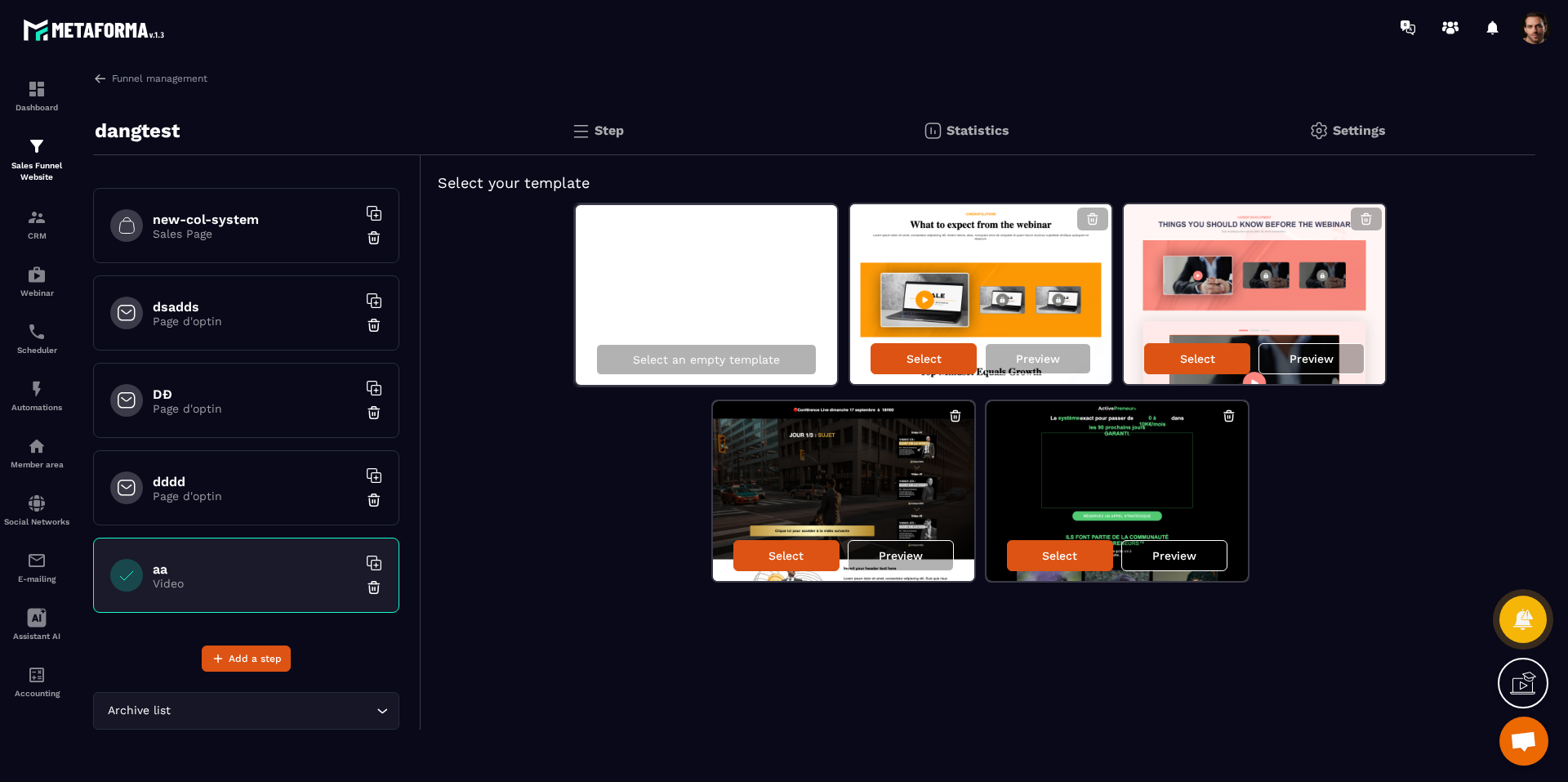
click at [365, 592] on img at bounding box center [373, 587] width 16 height 16
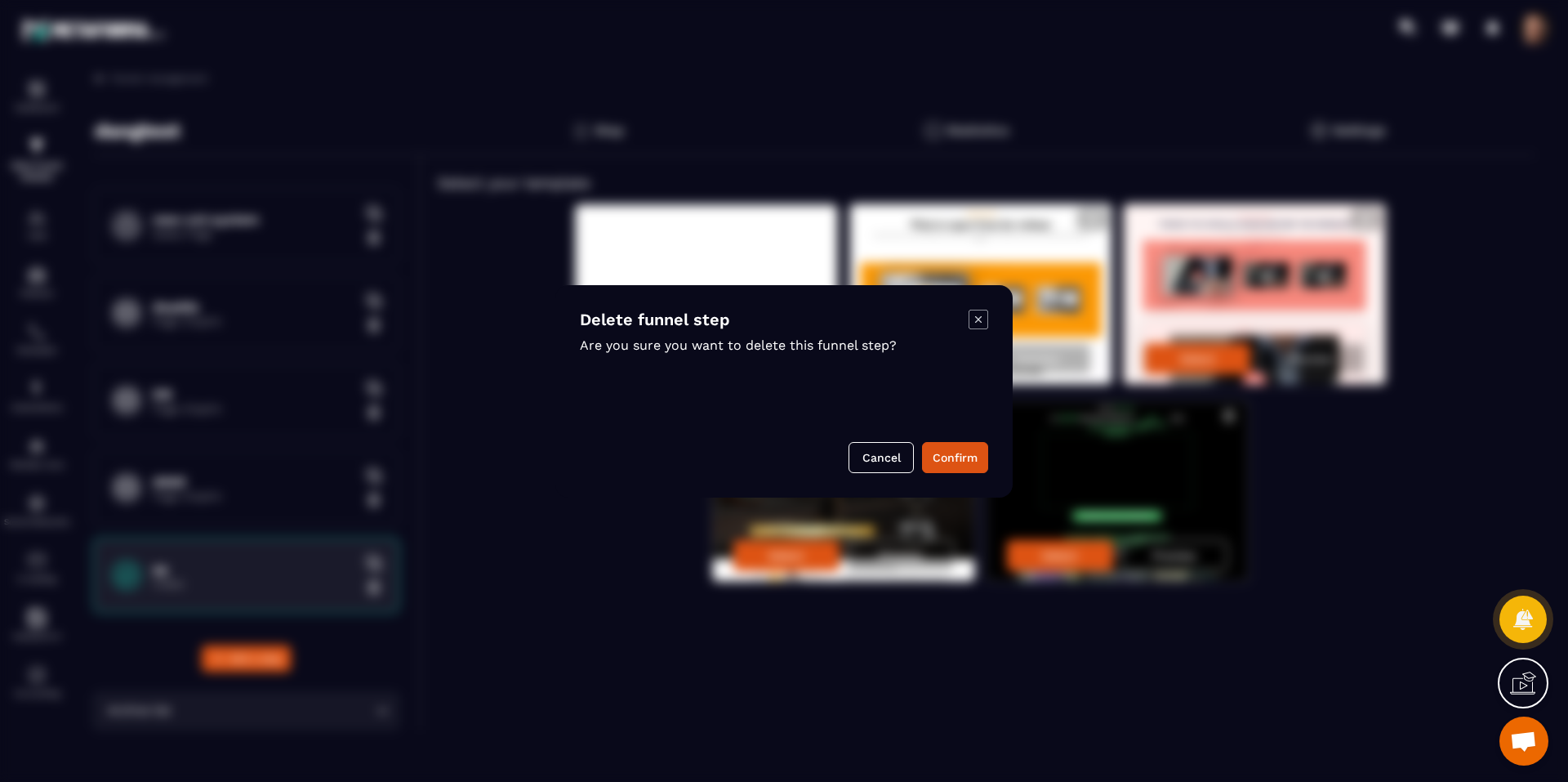
click at [952, 475] on div "Delete funnel step Are you sure you want to delete this funnel step? Cancel Con…" at bounding box center [784, 391] width 457 height 213
click at [947, 469] on button "Confirm" at bounding box center [955, 457] width 67 height 31
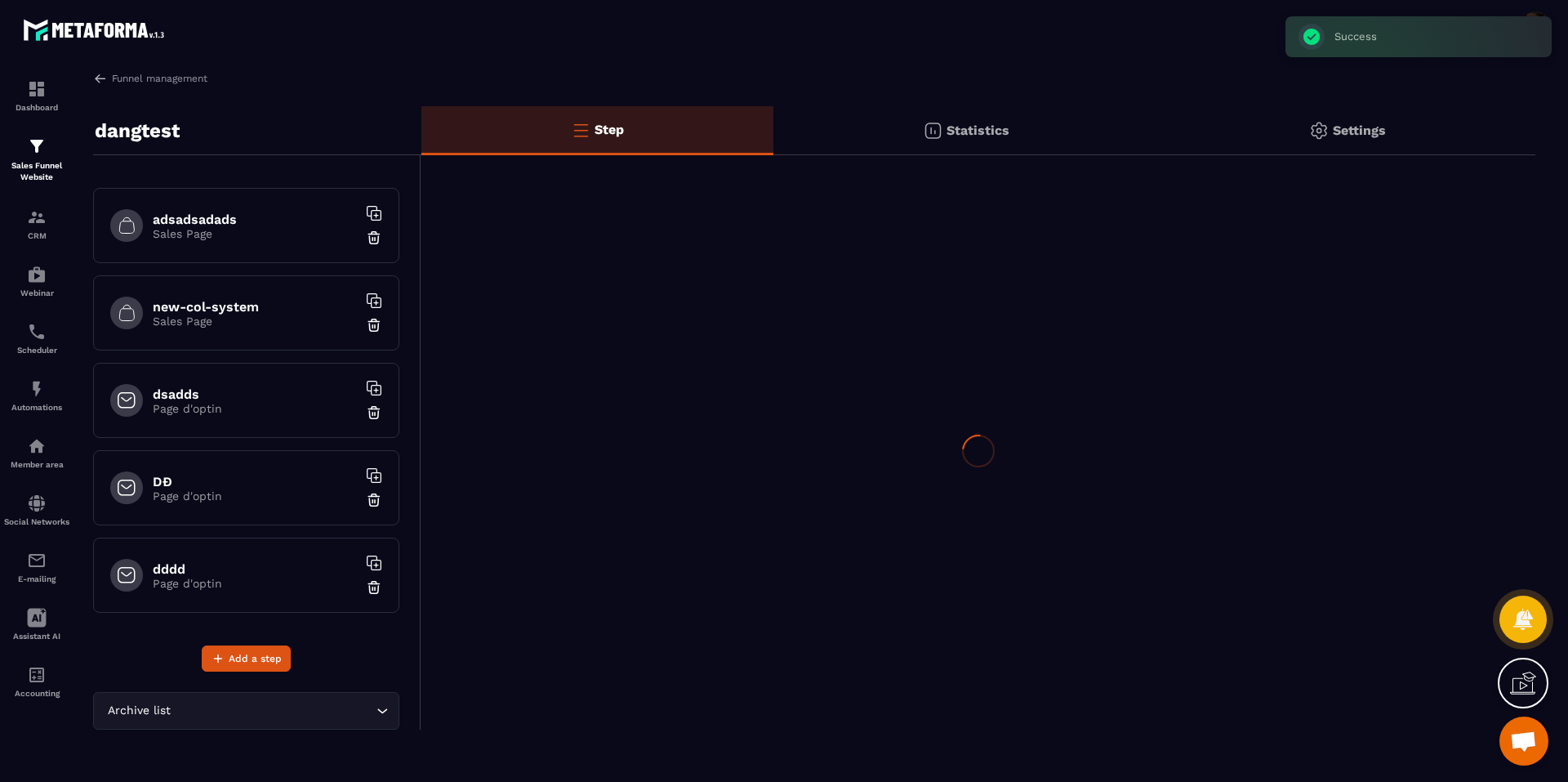
scroll to position [512, 0]
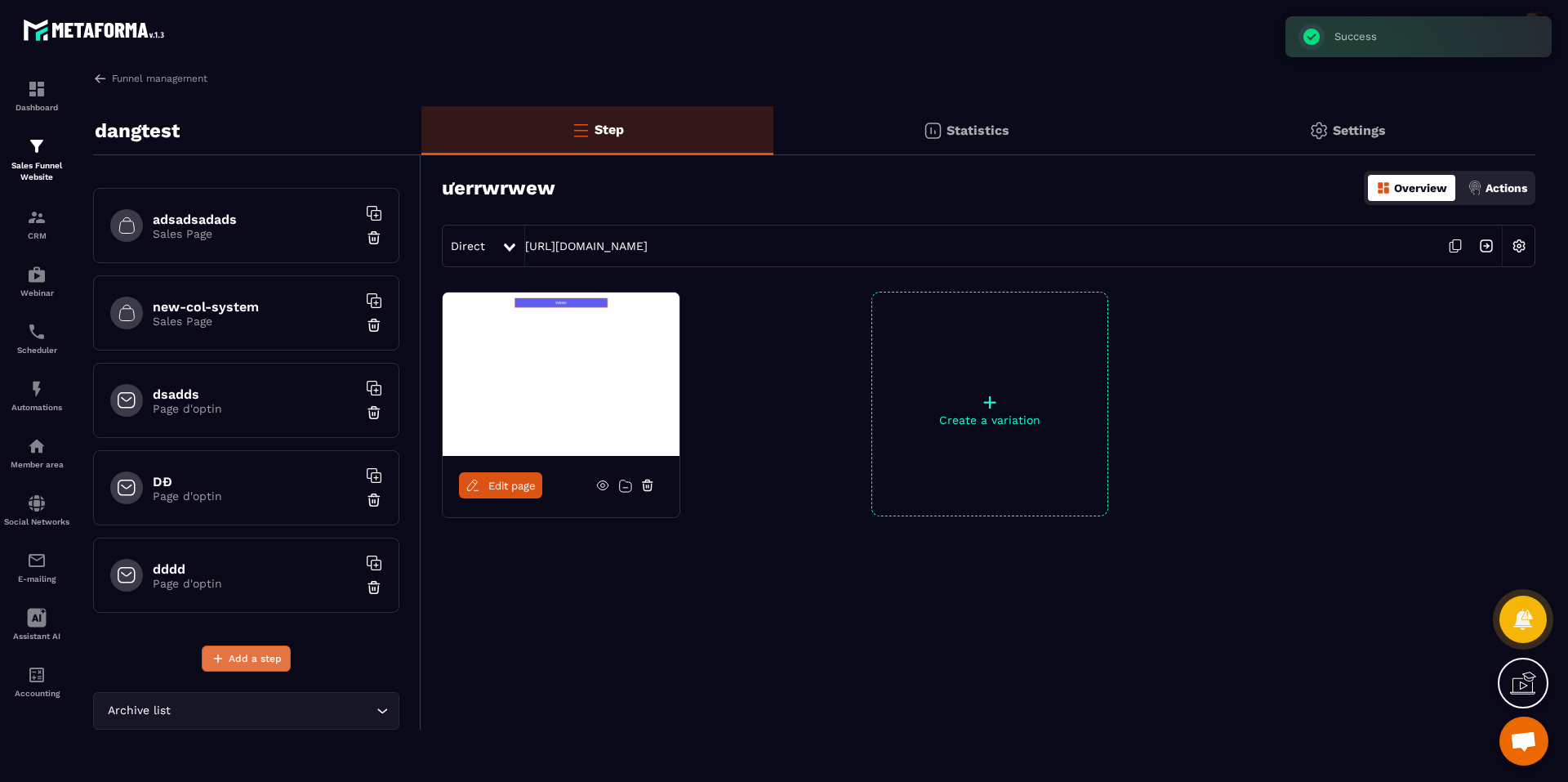
click at [256, 655] on span "Add a step" at bounding box center [255, 658] width 53 height 16
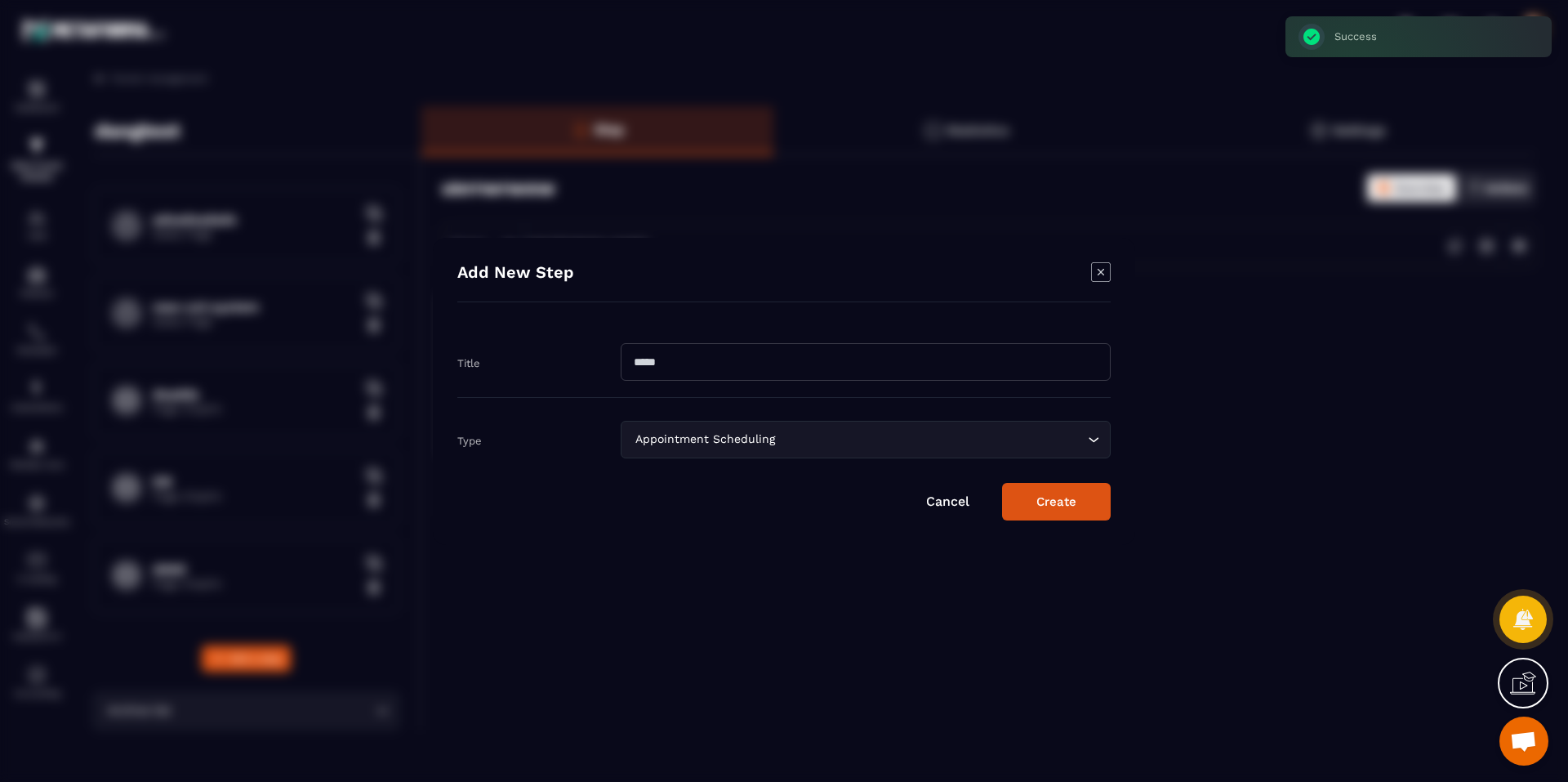
click at [730, 436] on div "Appointment Scheduling" at bounding box center [857, 439] width 455 height 18
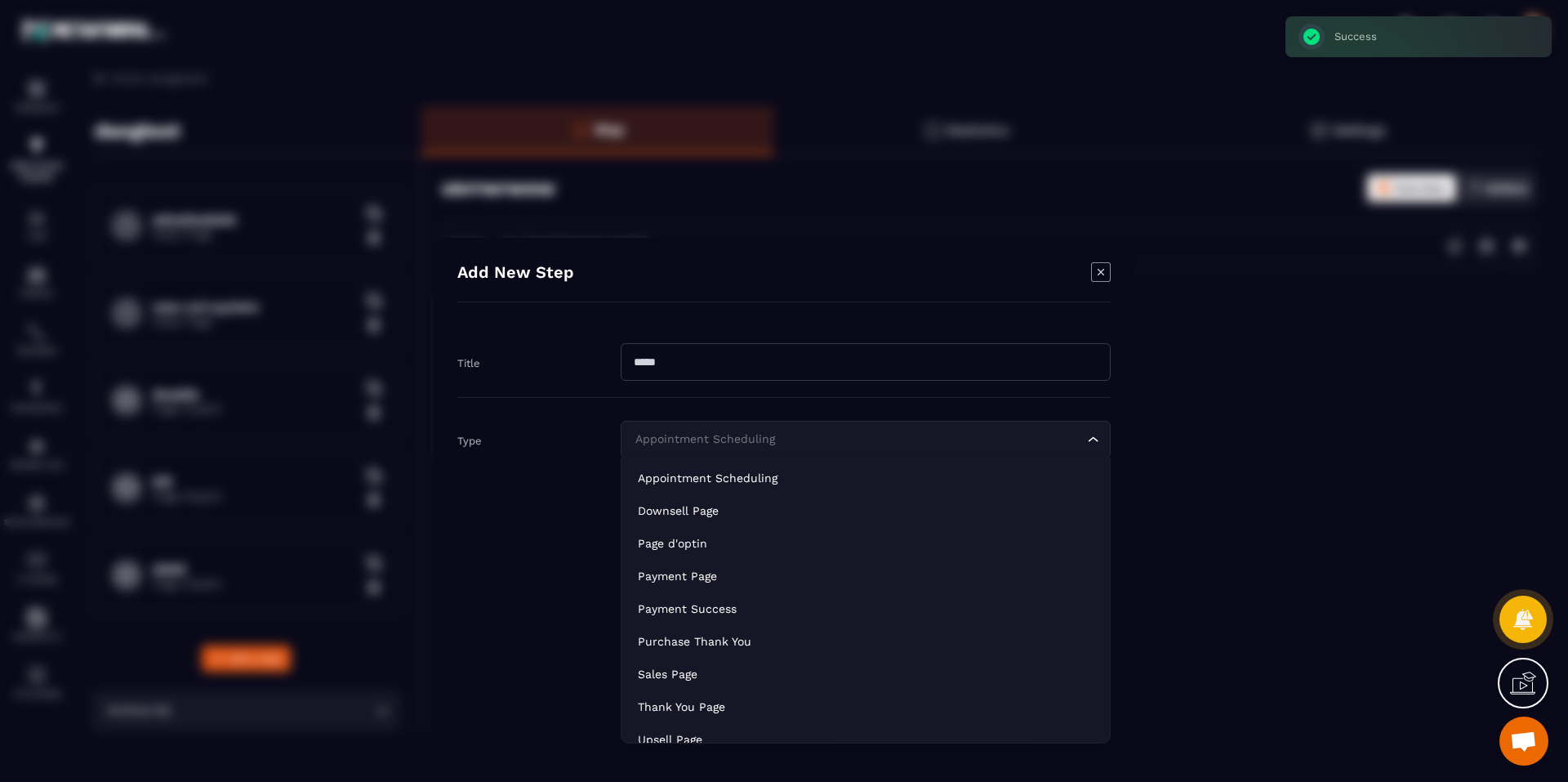
click at [673, 353] on input "Modal window" at bounding box center [865, 361] width 490 height 37
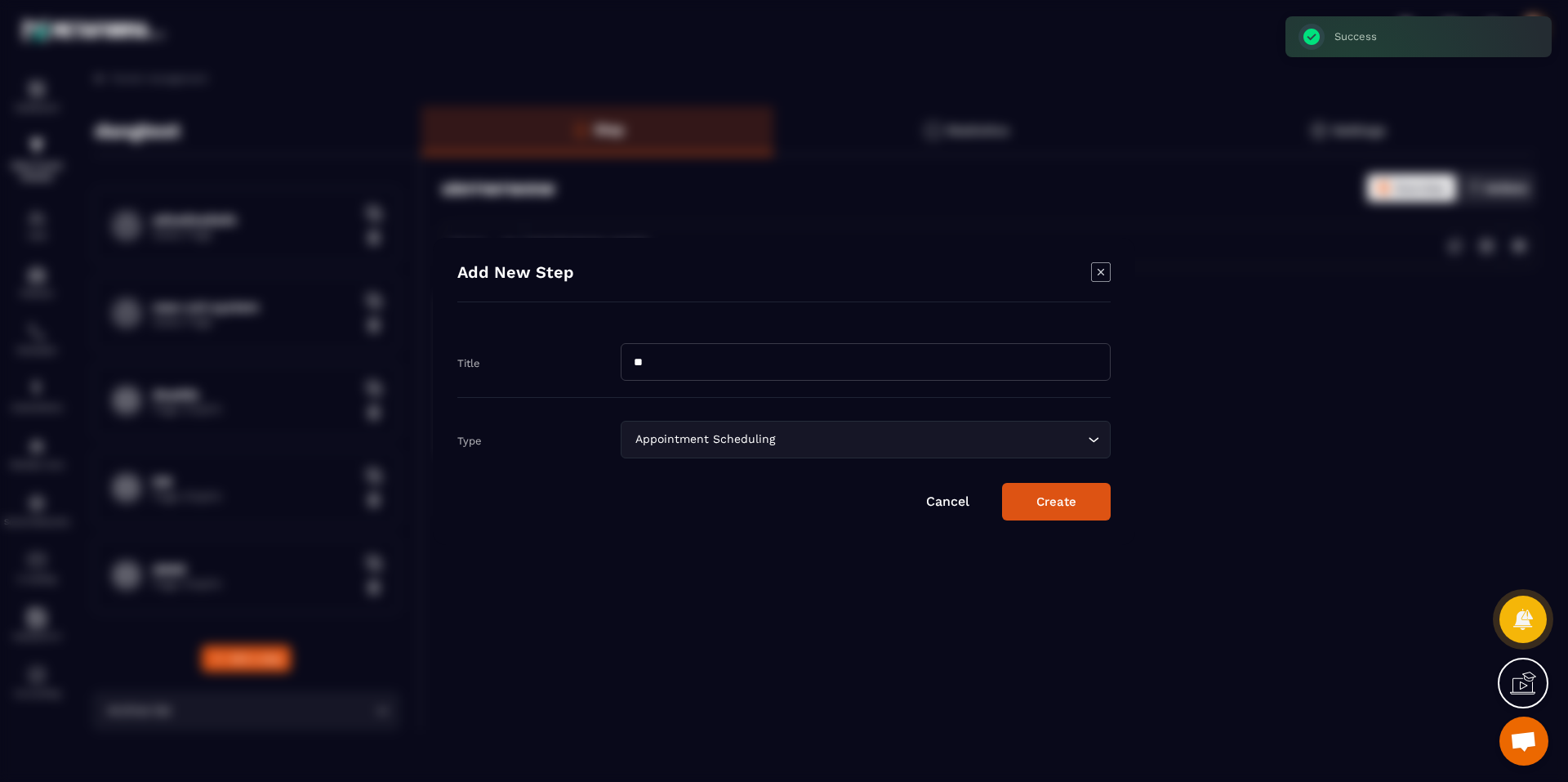
type input "*"
type input "****"
click at [662, 436] on div "Appointment Scheduling" at bounding box center [857, 439] width 455 height 18
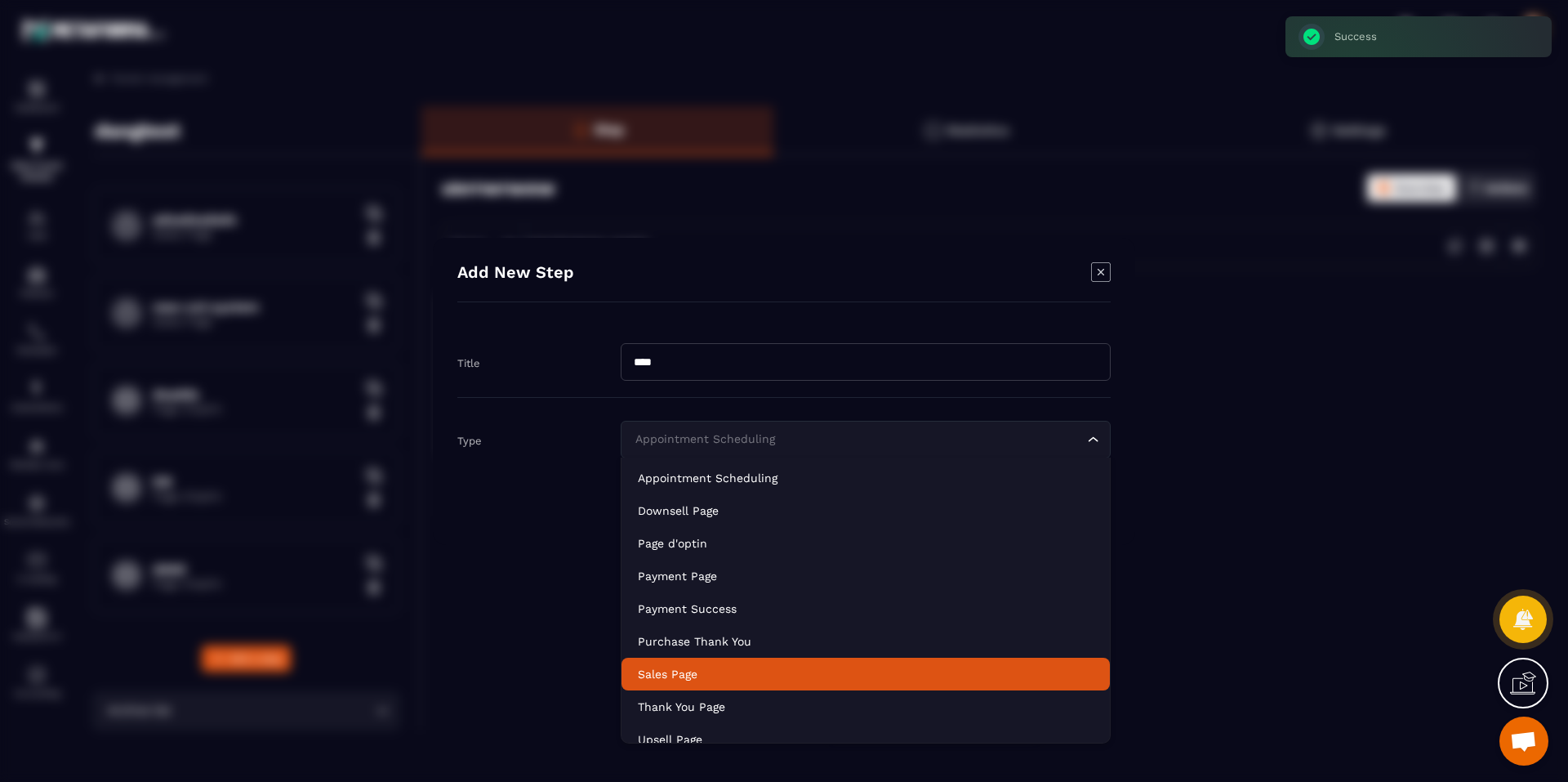
scroll to position [115, 0]
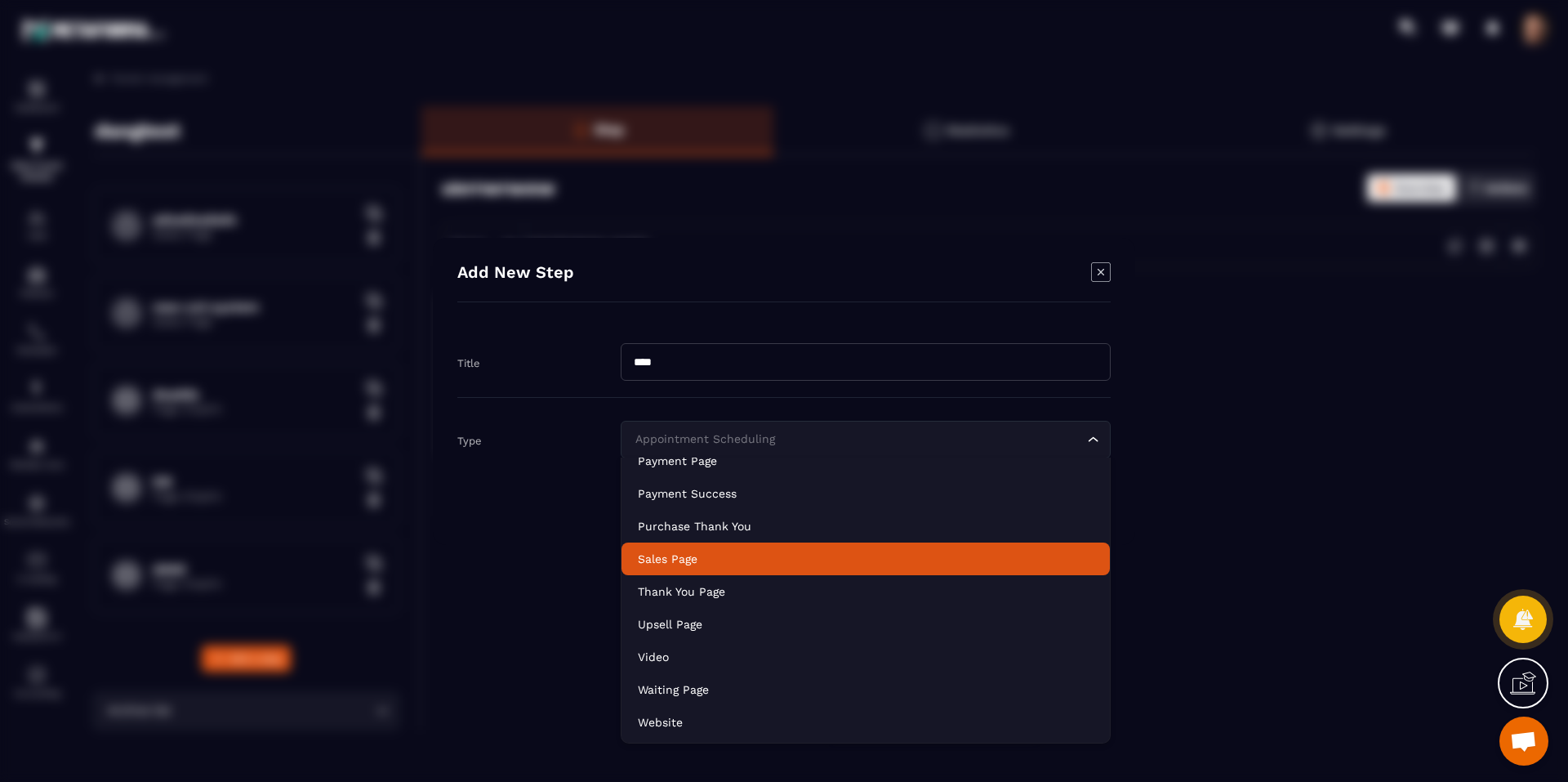
click at [738, 573] on li "Sales Page" at bounding box center [865, 559] width 488 height 33
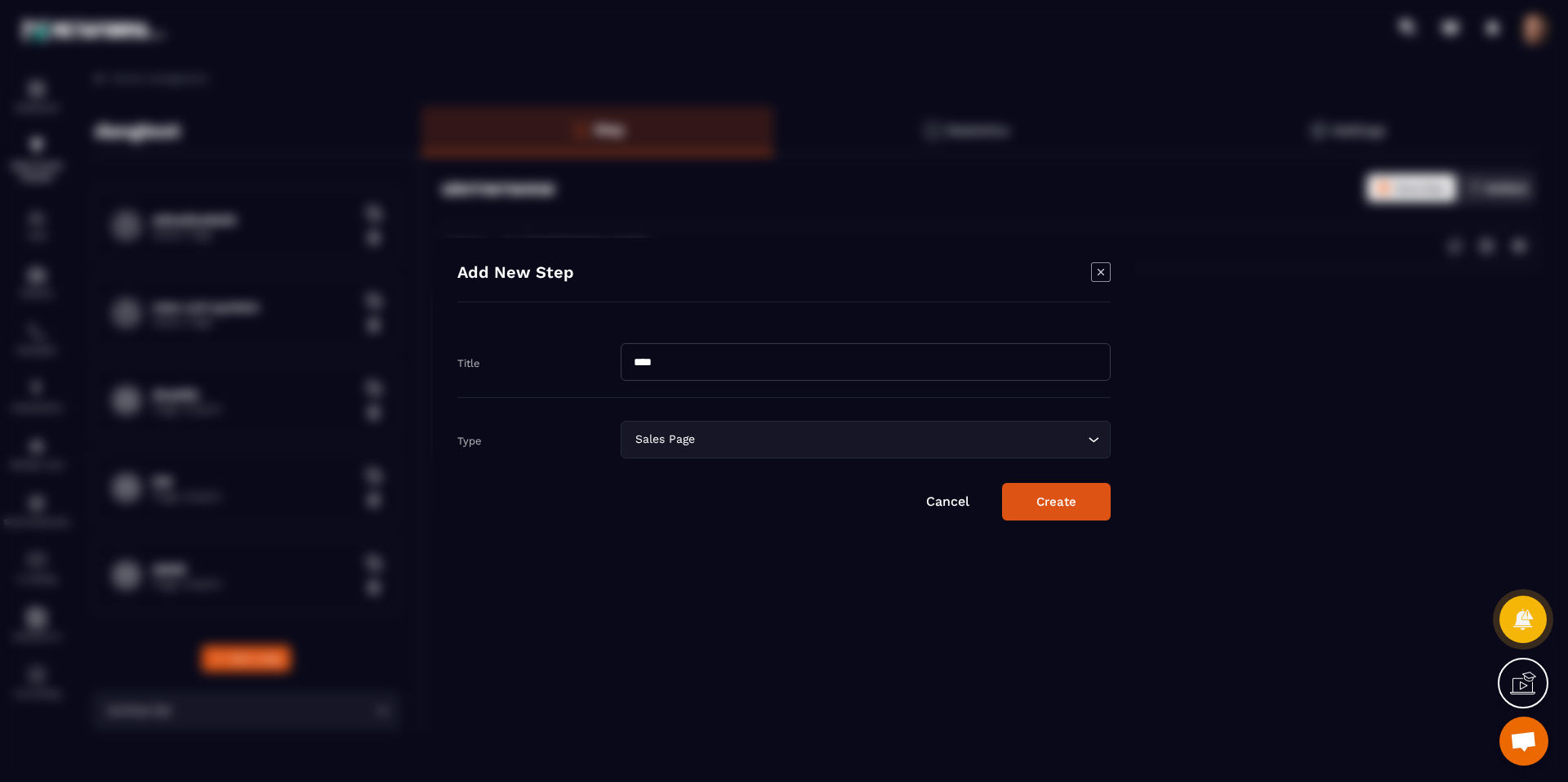
click at [1050, 513] on button "Create" at bounding box center [1057, 501] width 109 height 37
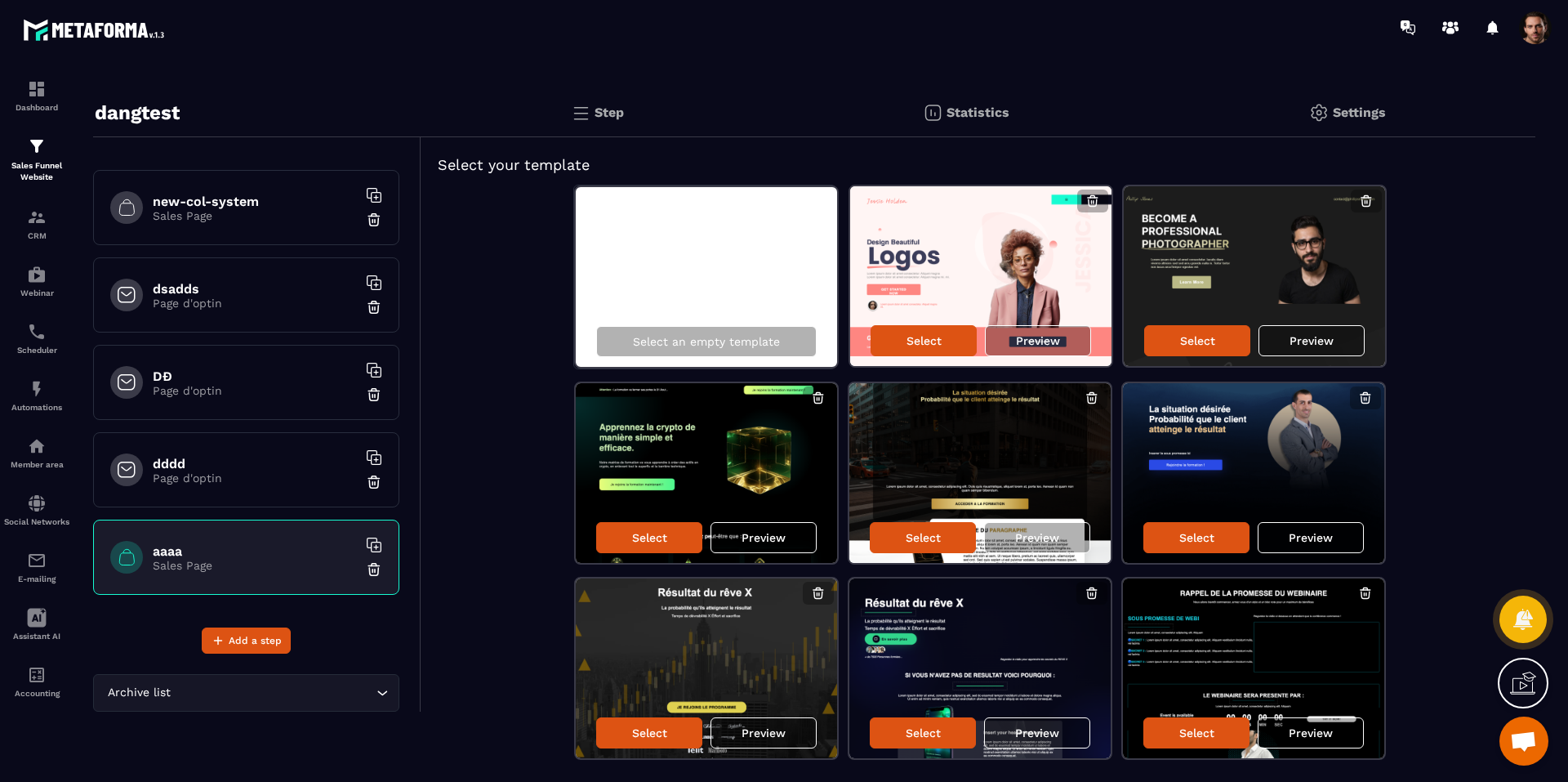
scroll to position [67, 0]
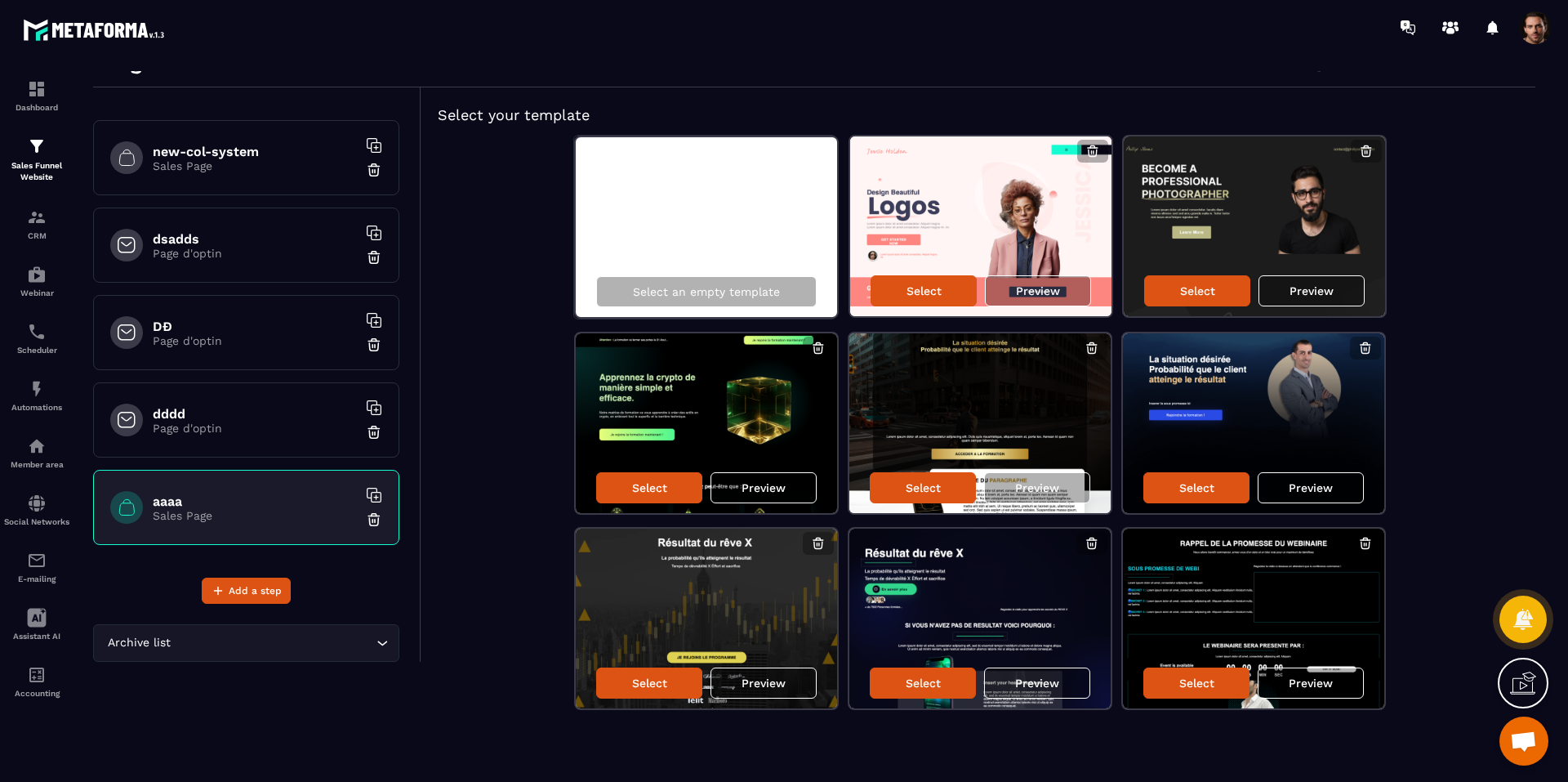
click at [361, 530] on div "aaaa Sales Page" at bounding box center [246, 506] width 306 height 75
click at [365, 518] on img at bounding box center [373, 519] width 16 height 16
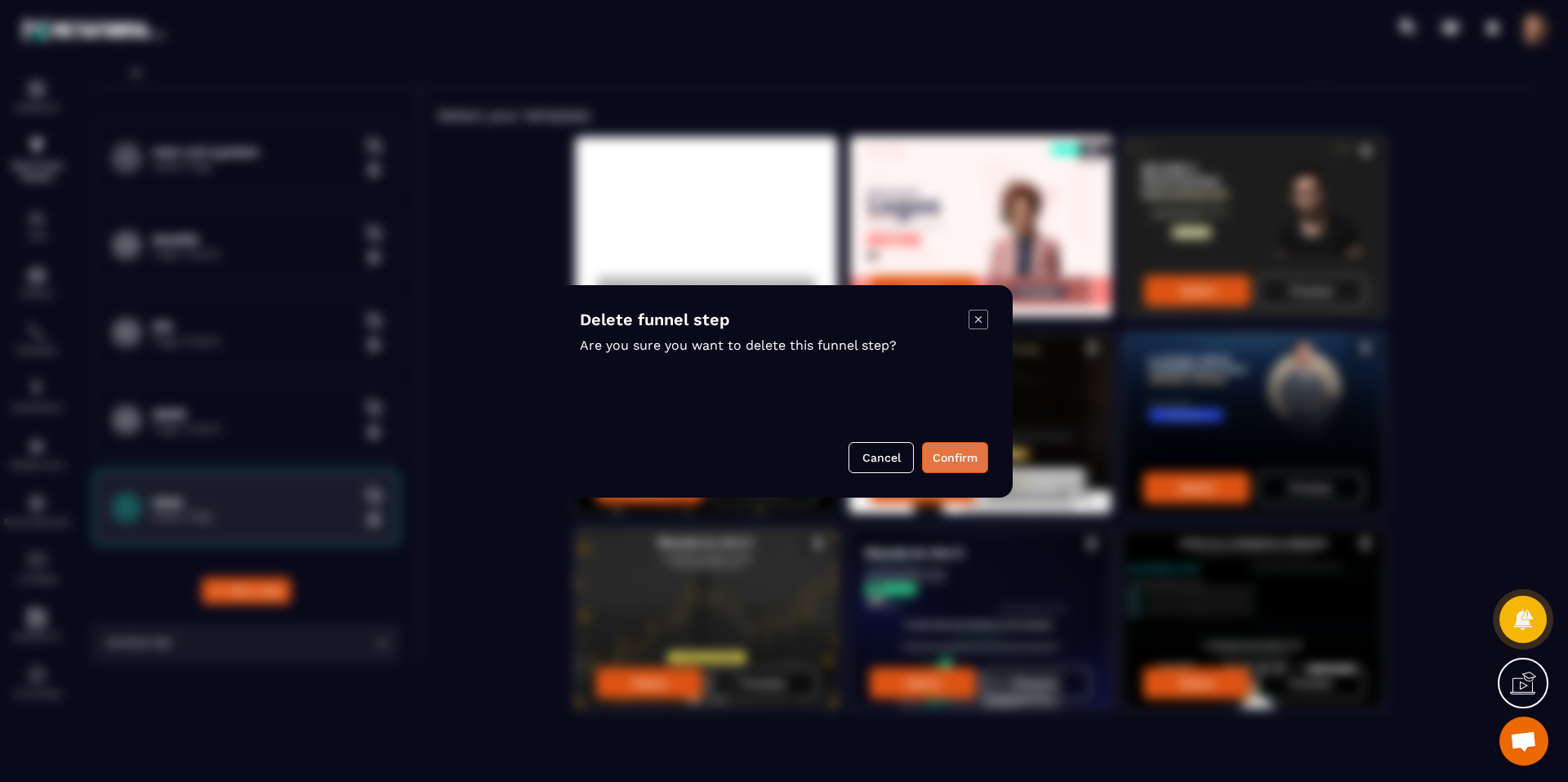
click at [958, 447] on button "Confirm" at bounding box center [955, 457] width 67 height 31
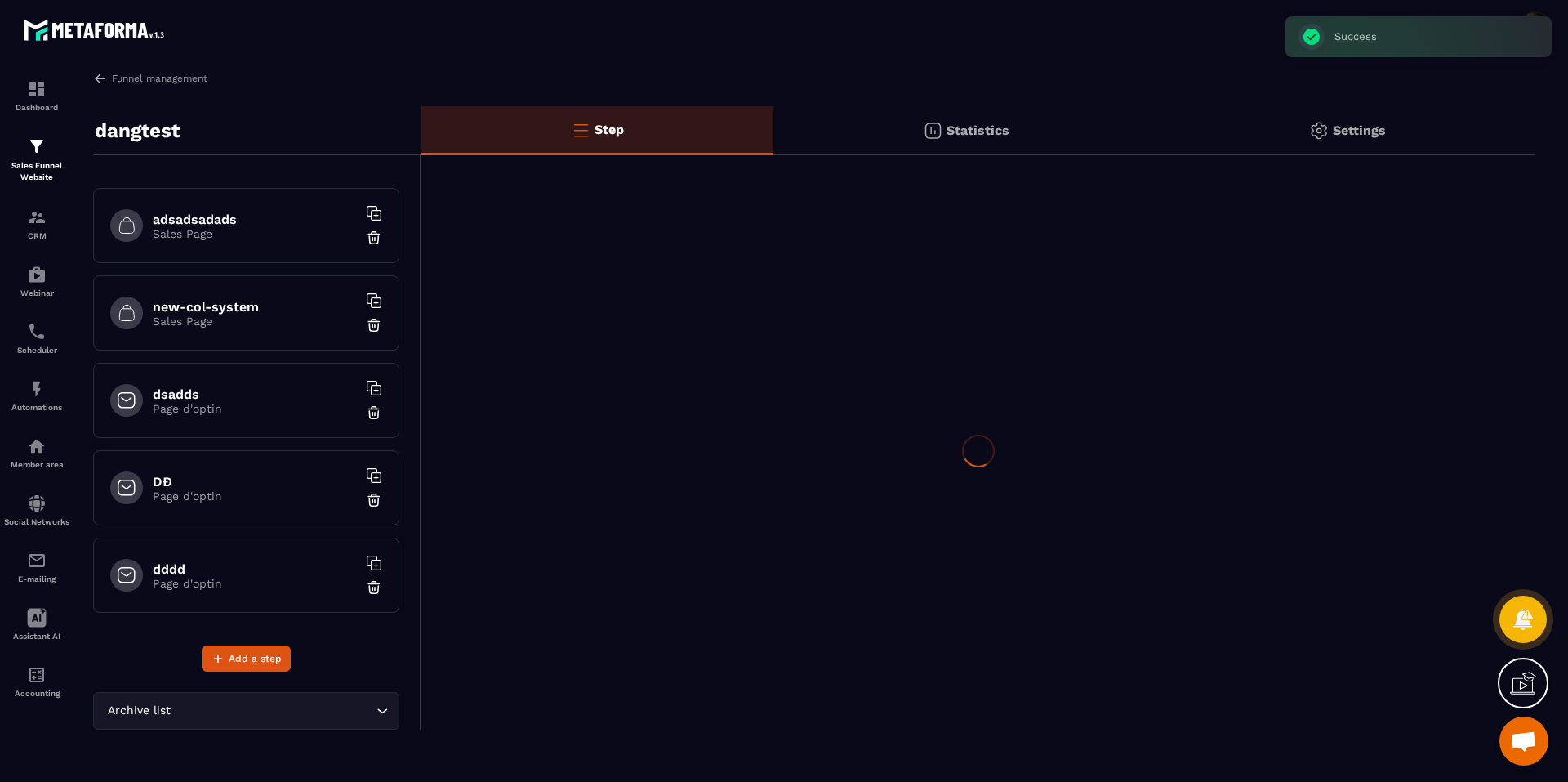
scroll to position [512, 0]
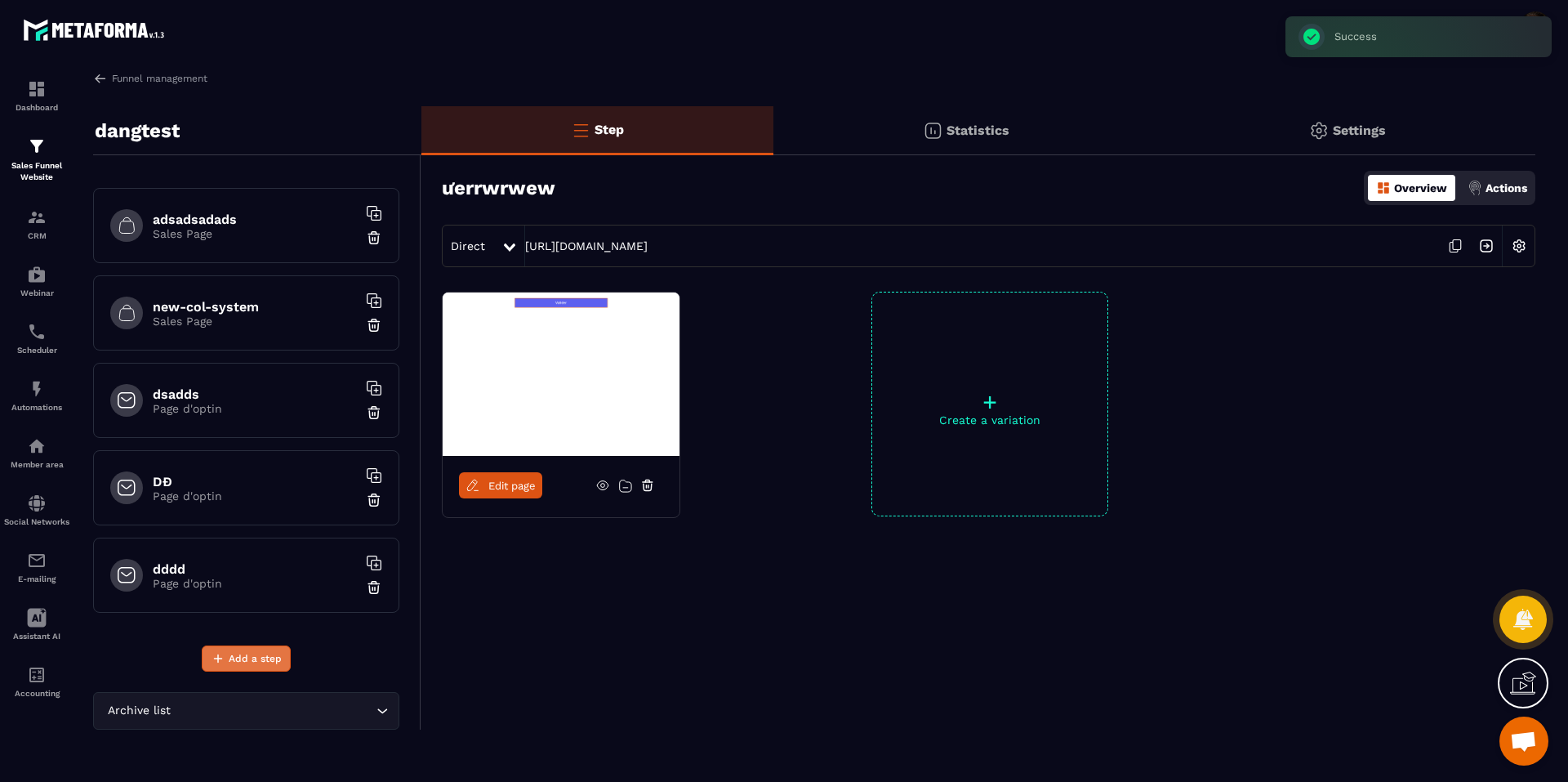
click at [258, 658] on span "Add a step" at bounding box center [255, 658] width 53 height 16
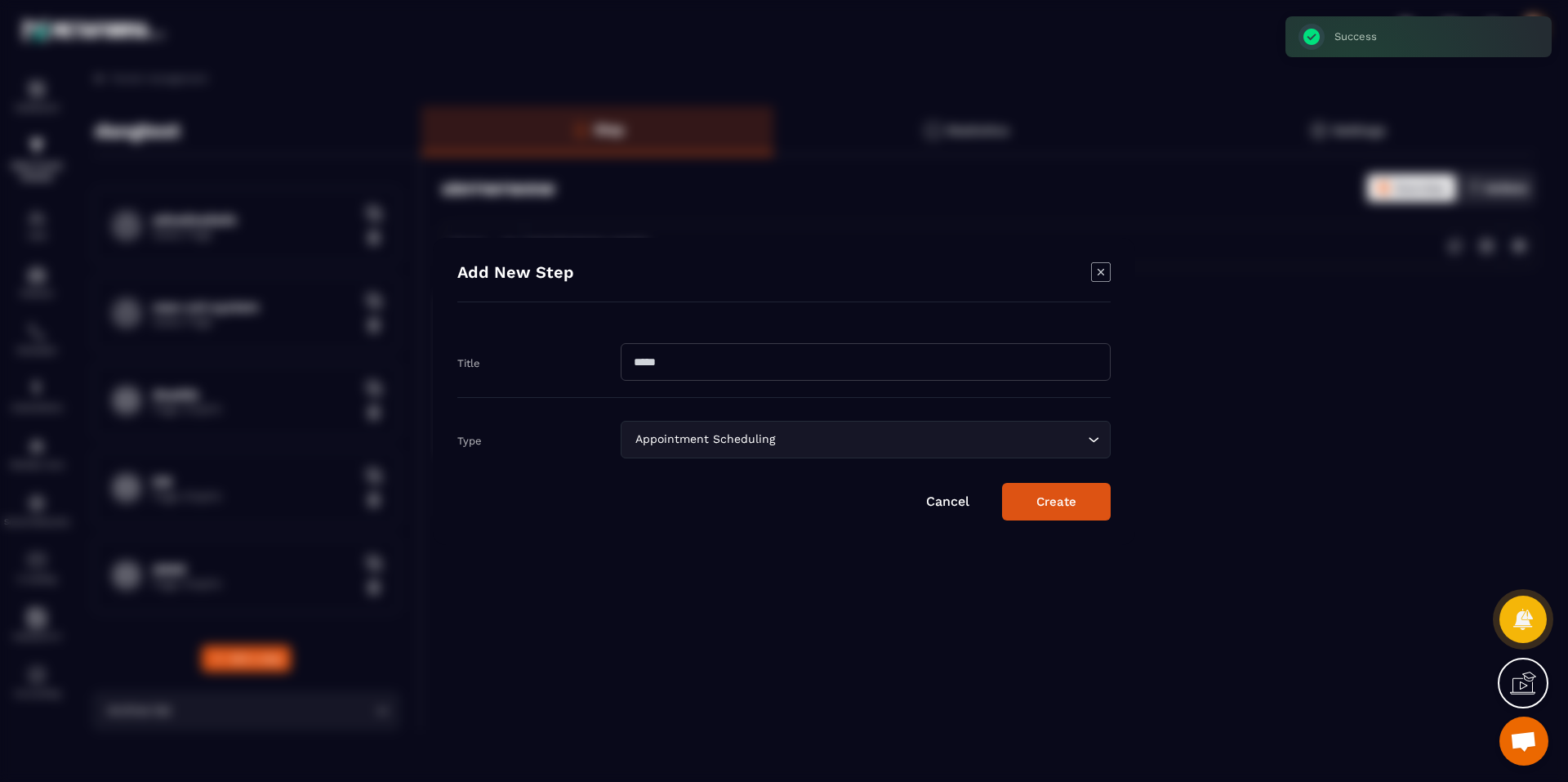
click at [695, 395] on div "Title" at bounding box center [784, 362] width 653 height 71
click at [662, 361] on input "Modal window" at bounding box center [865, 361] width 490 height 37
type input "****"
click at [678, 453] on div "Appointment Scheduling Loading..." at bounding box center [865, 439] width 490 height 37
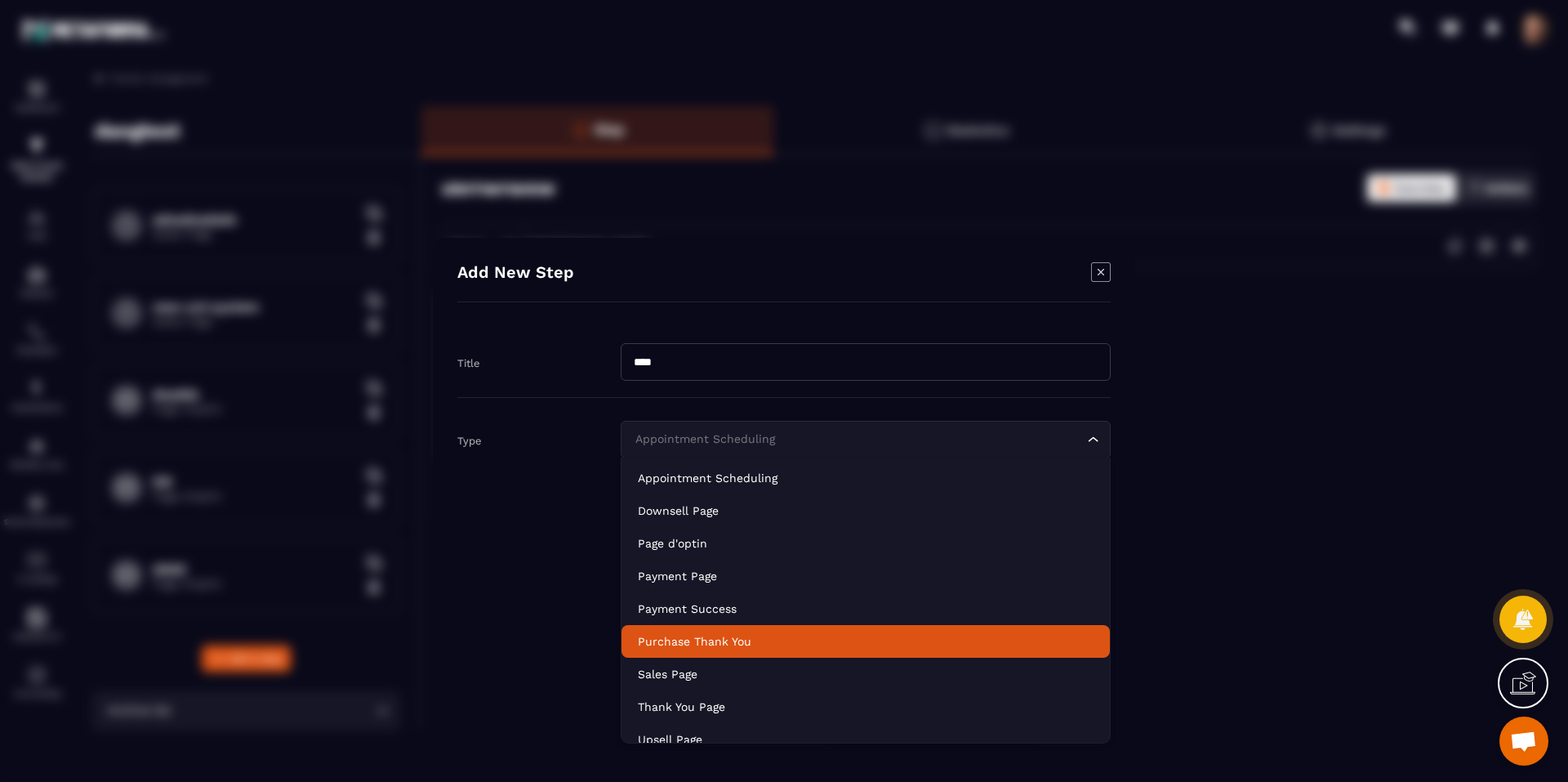
click at [712, 639] on p "Purchase Thank You" at bounding box center [865, 640] width 455 height 16
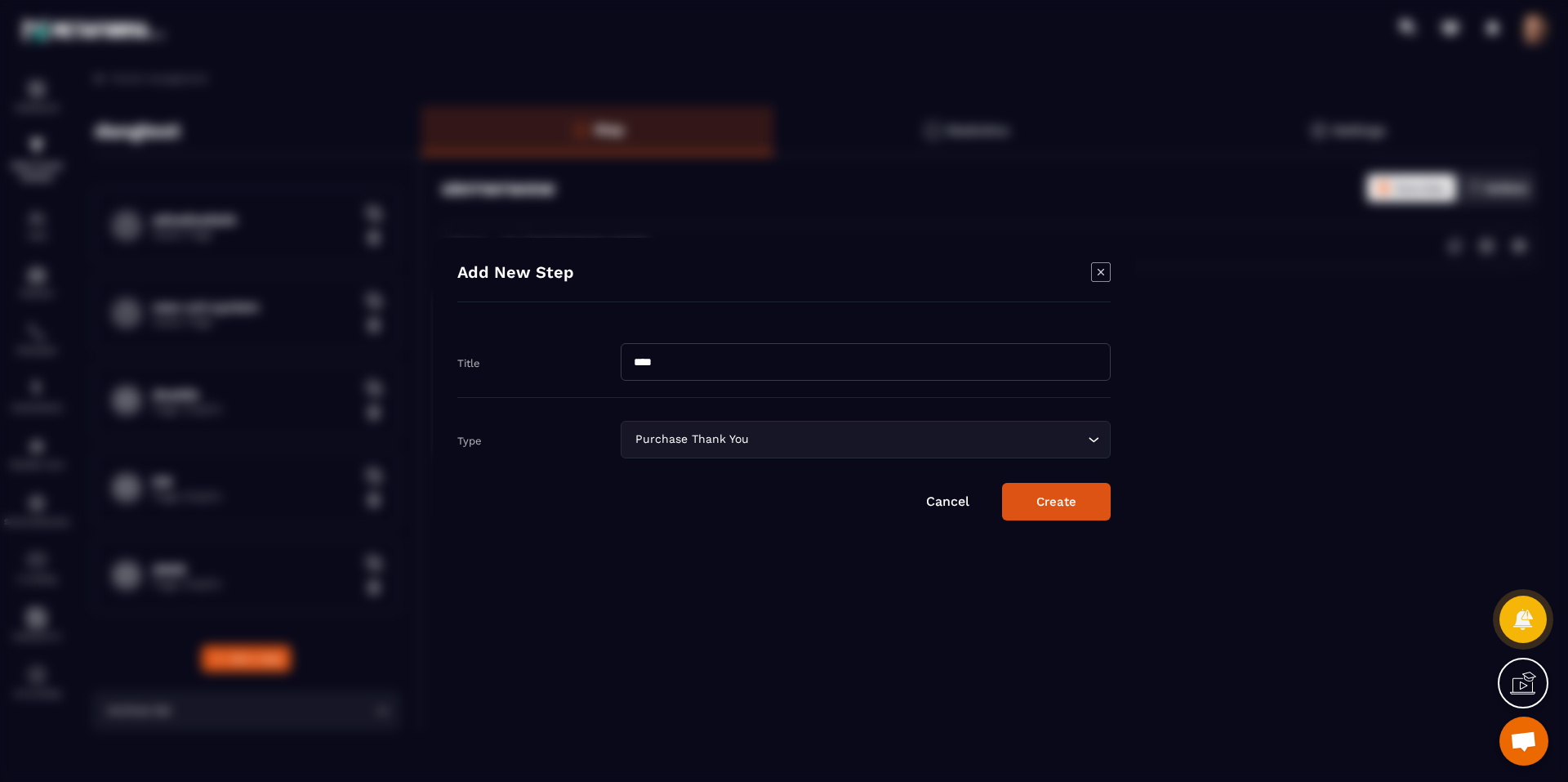
click at [1032, 513] on button "Create" at bounding box center [1057, 501] width 109 height 37
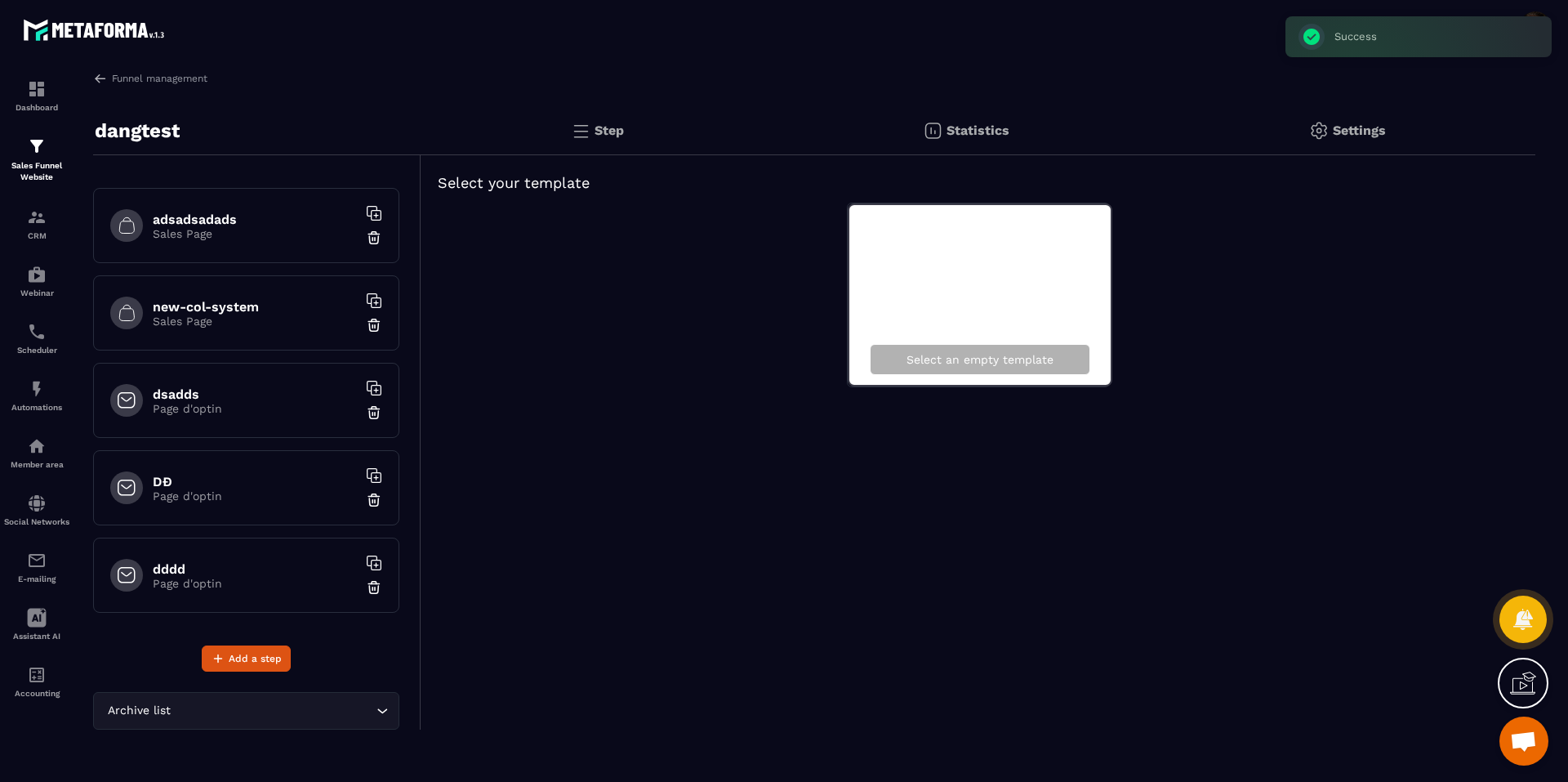
scroll to position [600, 0]
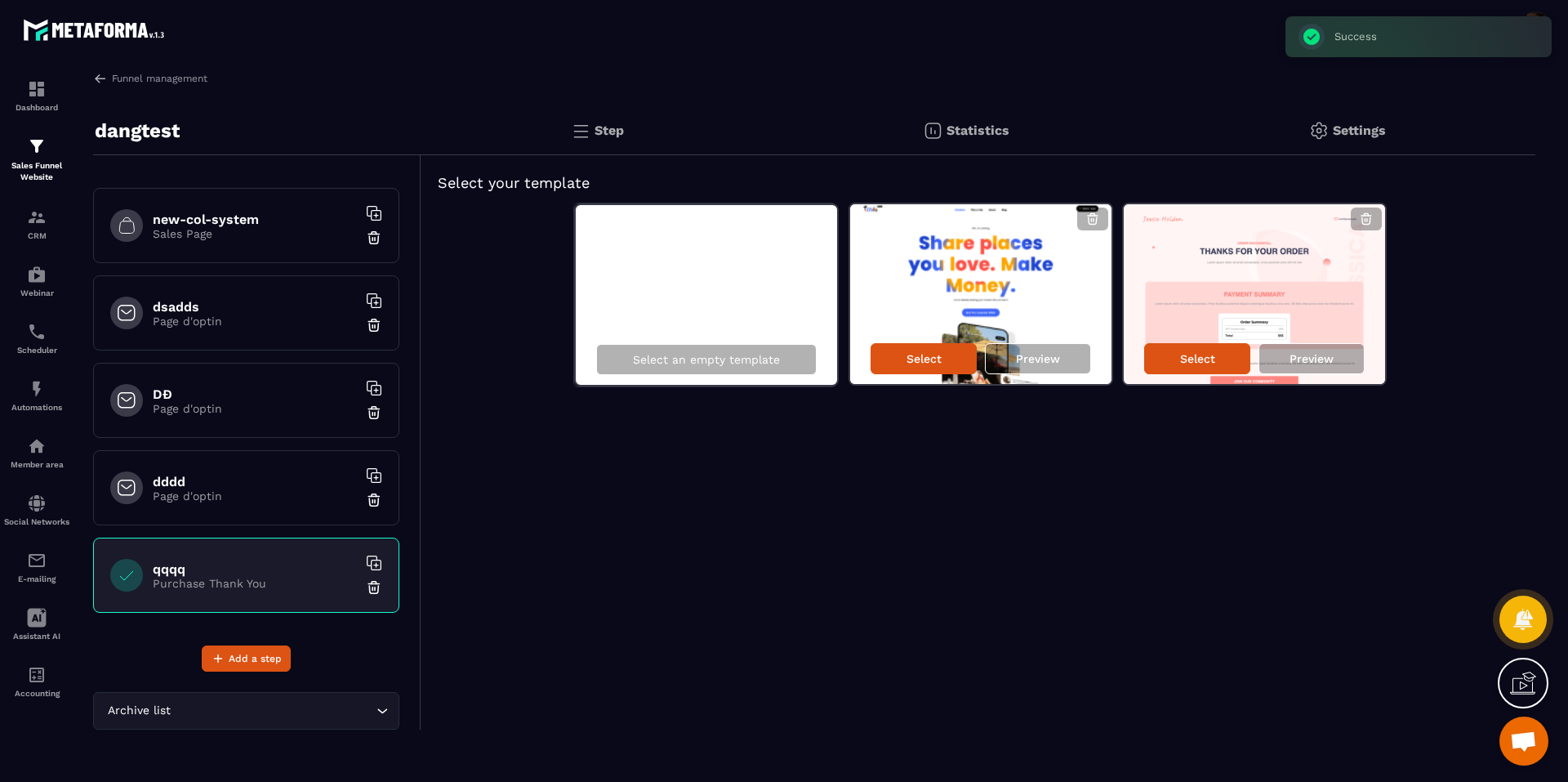
click at [365, 589] on img at bounding box center [373, 587] width 16 height 16
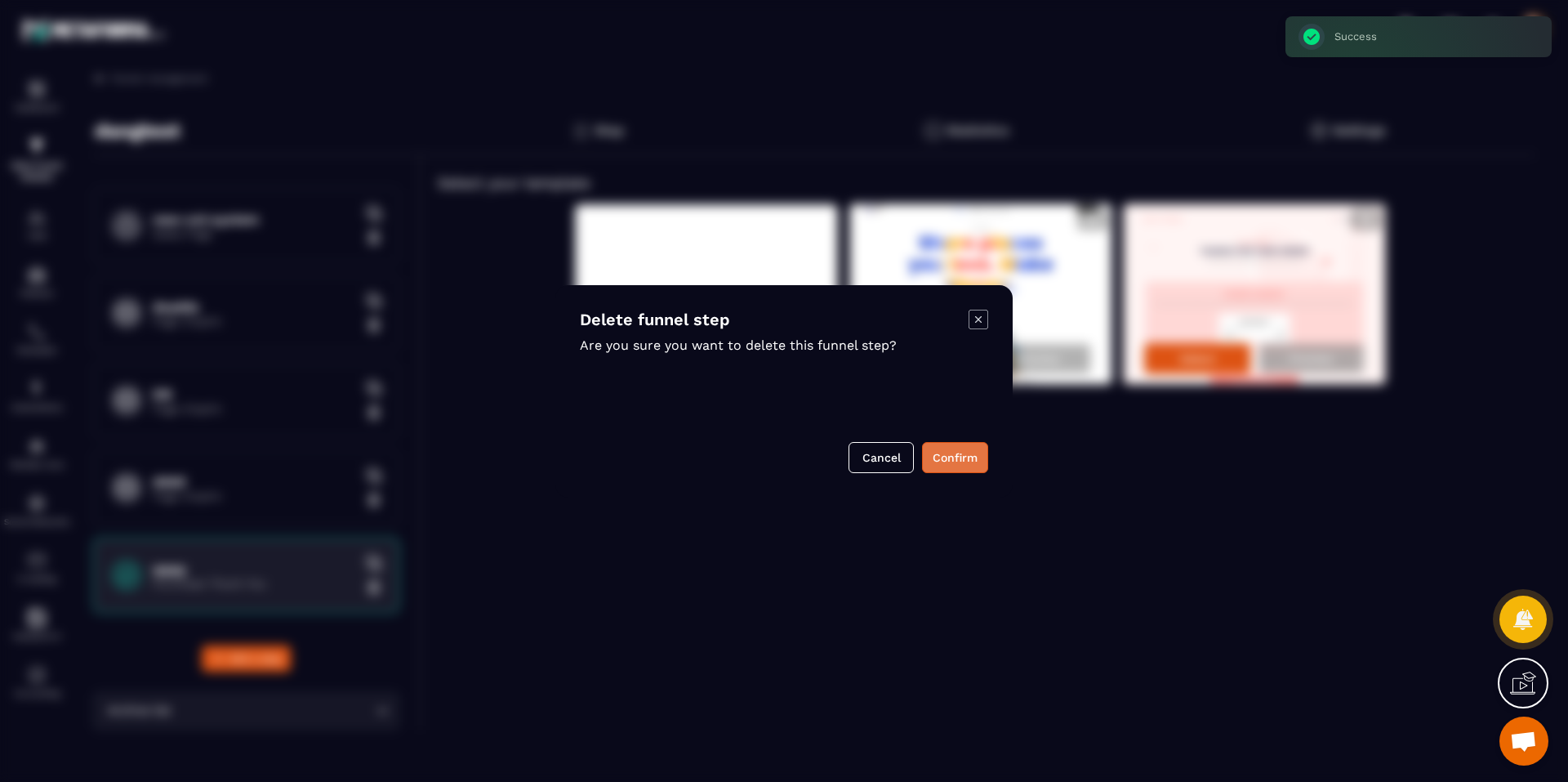
click at [952, 461] on button "Confirm" at bounding box center [955, 457] width 67 height 31
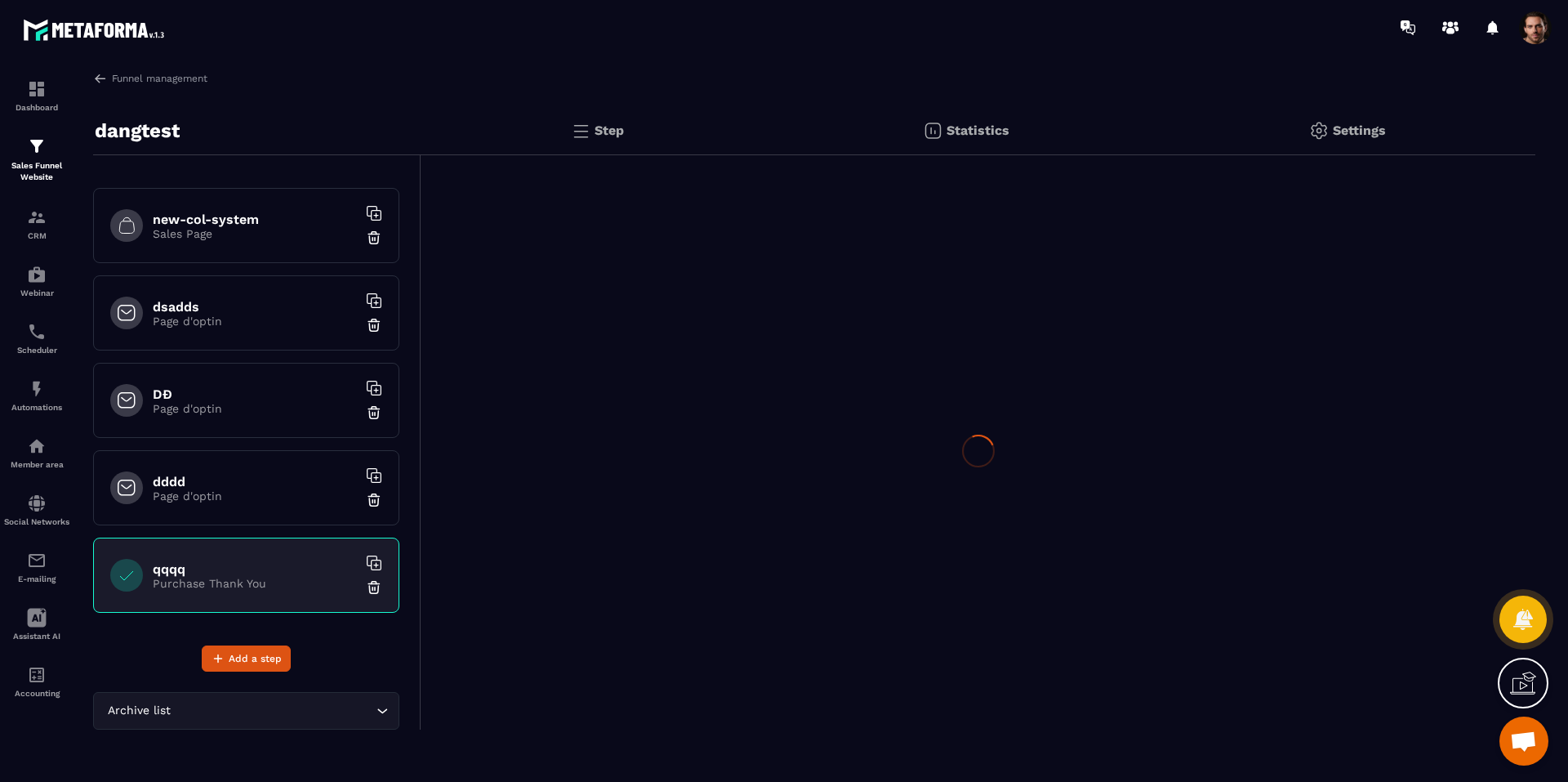
scroll to position [512, 0]
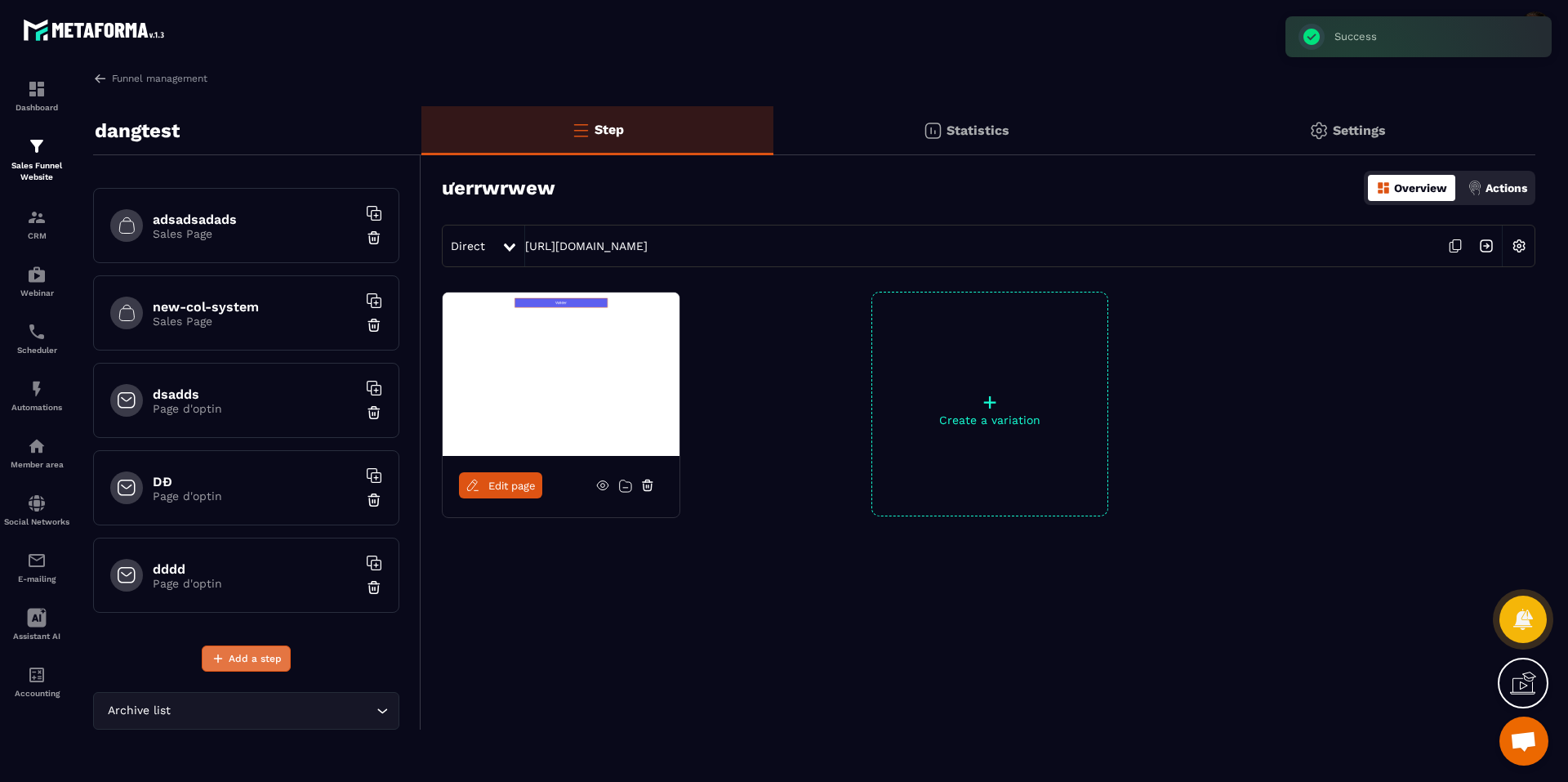
click at [230, 652] on span "Add a step" at bounding box center [255, 658] width 53 height 16
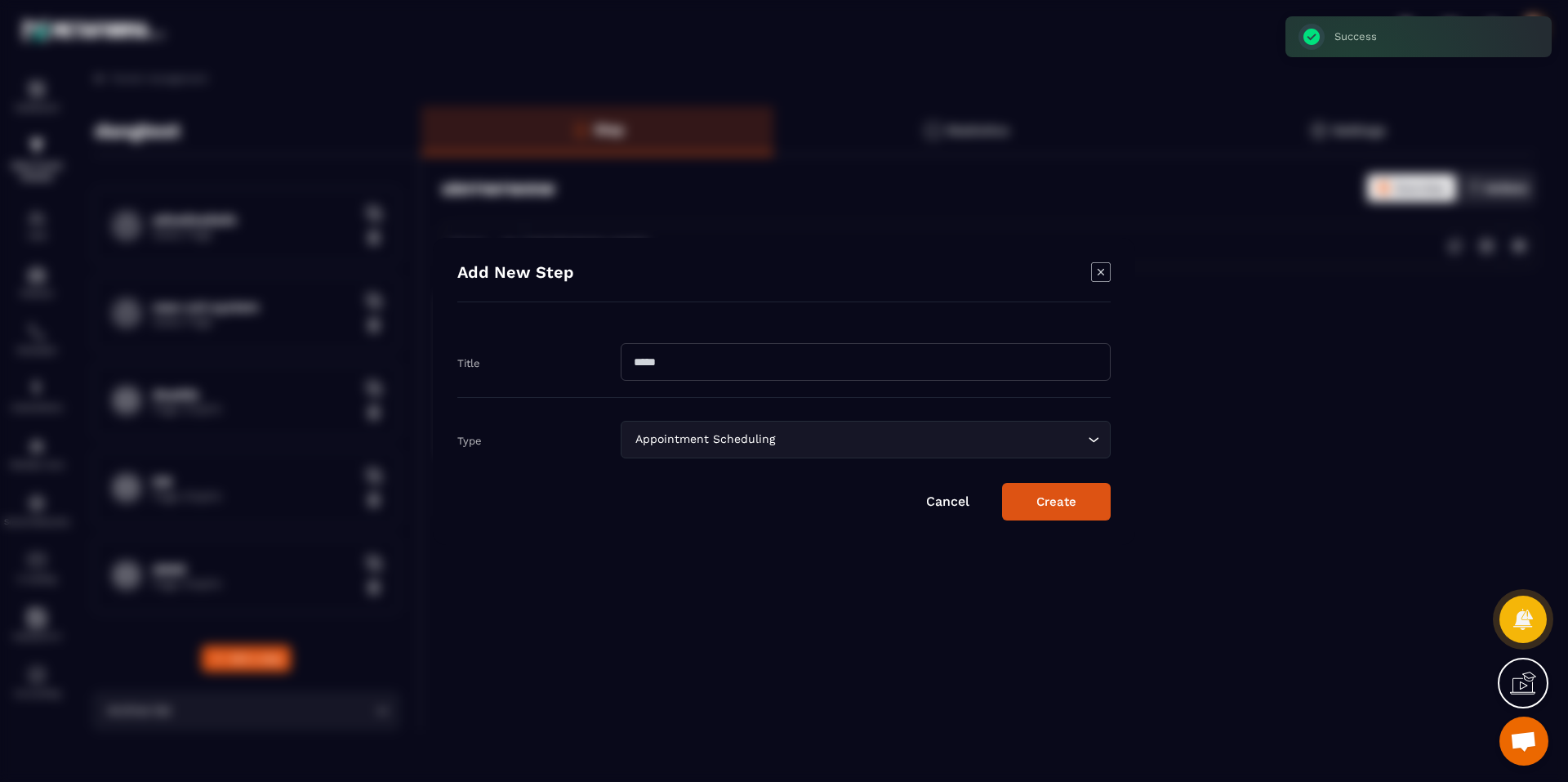
click at [778, 361] on input "Modal window" at bounding box center [865, 361] width 490 height 37
type input "***"
click at [662, 439] on div "Appointment Scheduling" at bounding box center [857, 439] width 455 height 18
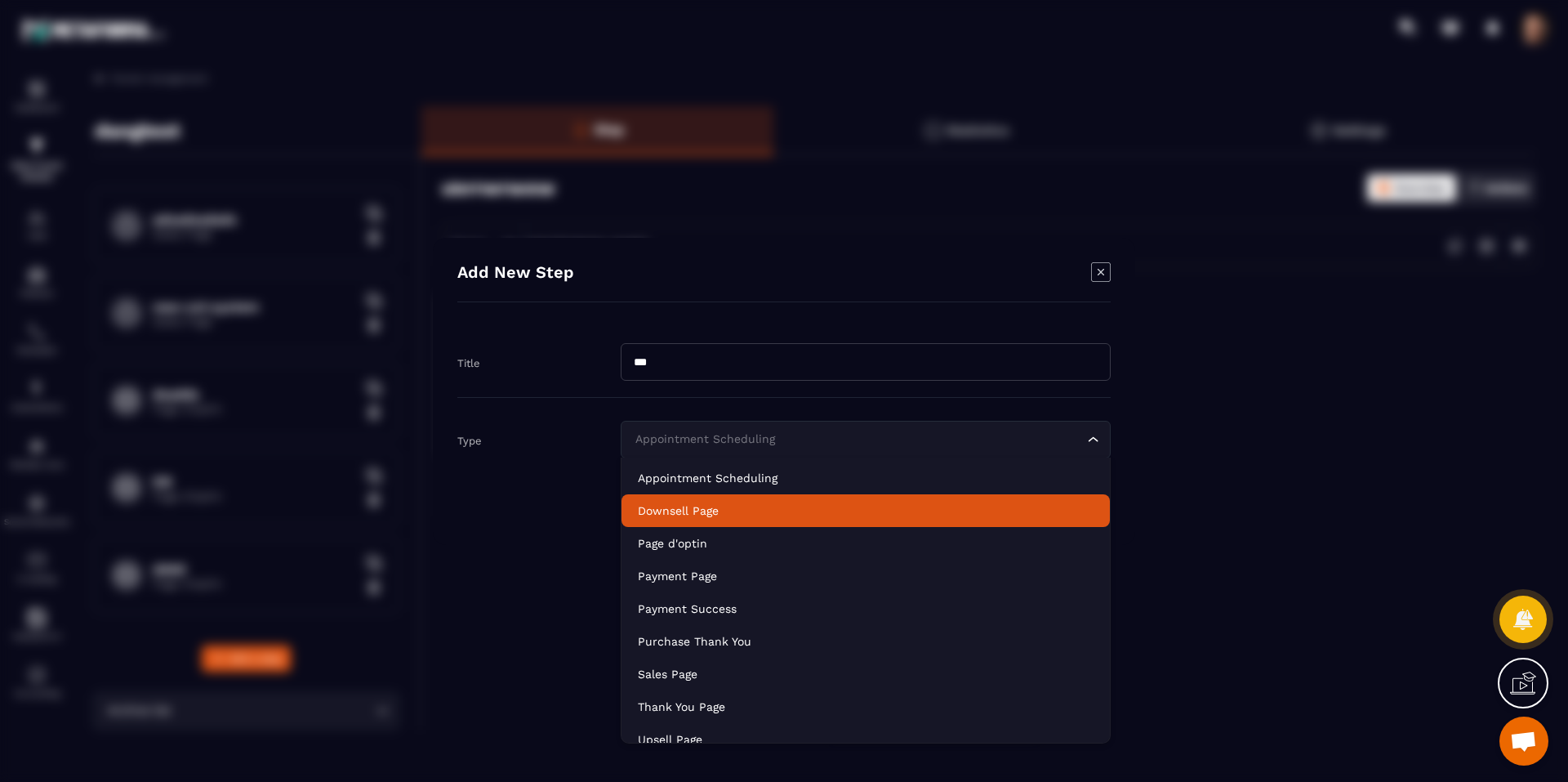
click at [750, 515] on p "Downsell Page" at bounding box center [865, 510] width 455 height 16
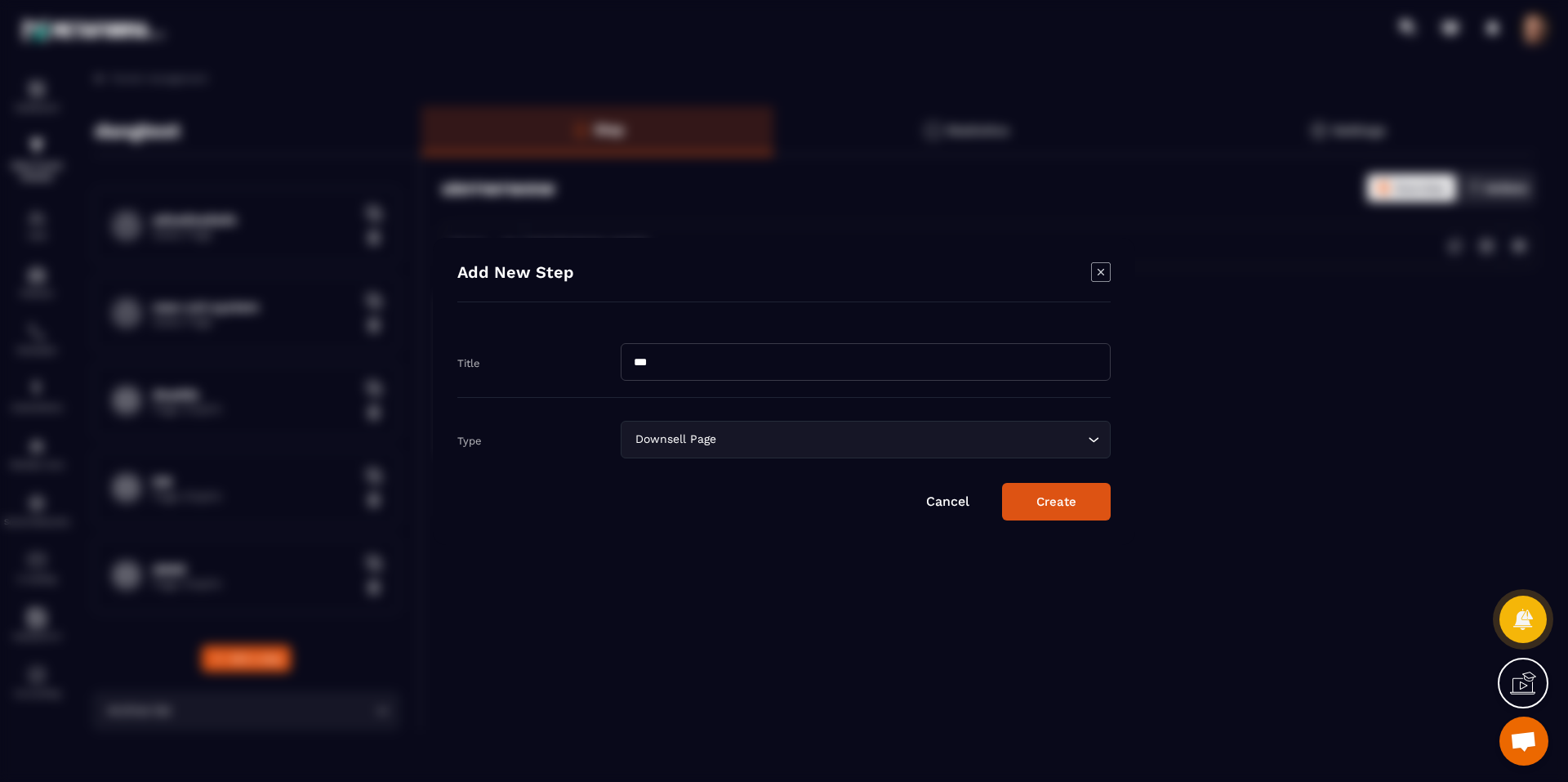
click at [1038, 507] on button "Create" at bounding box center [1057, 501] width 109 height 37
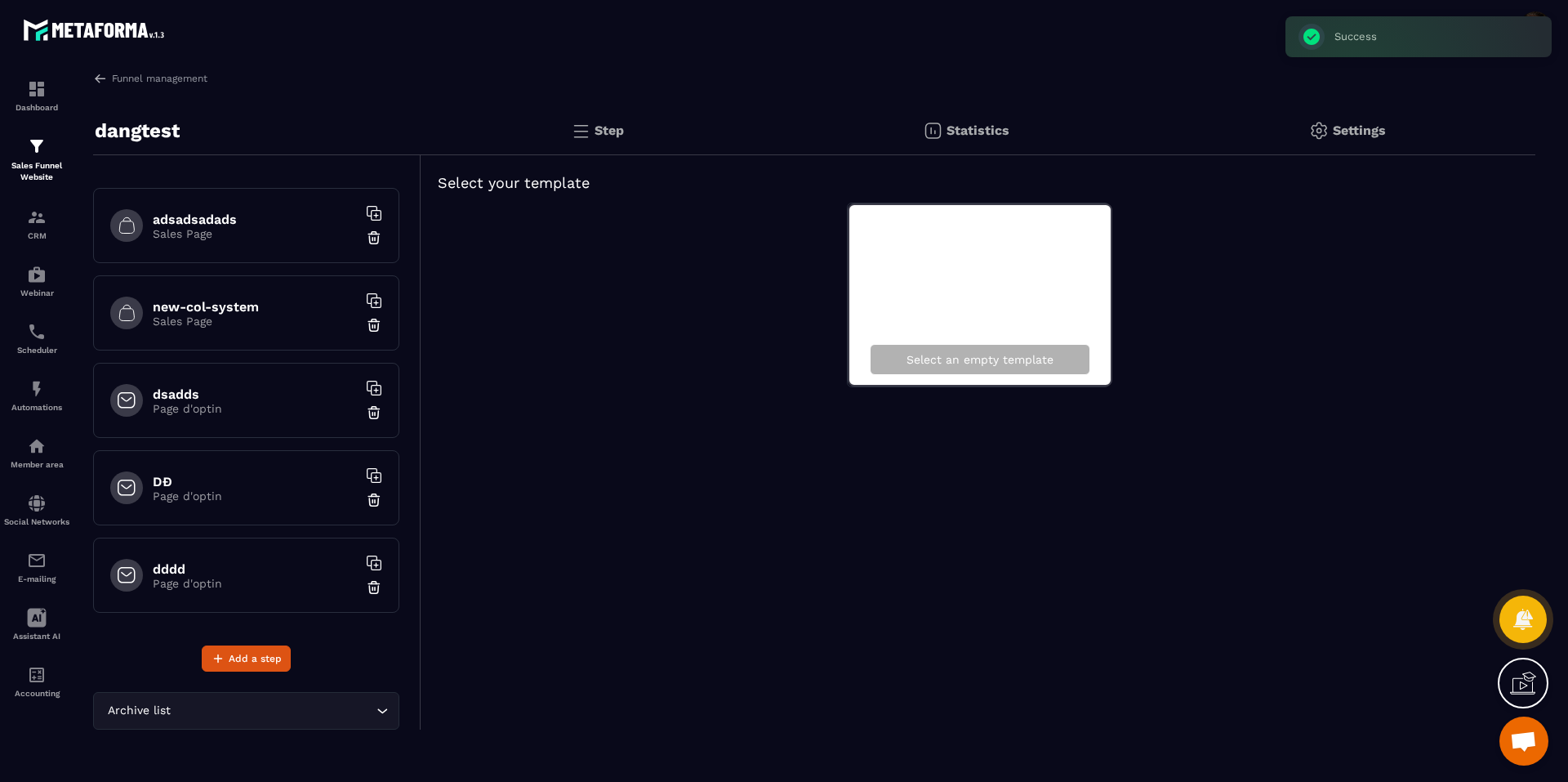
scroll to position [600, 0]
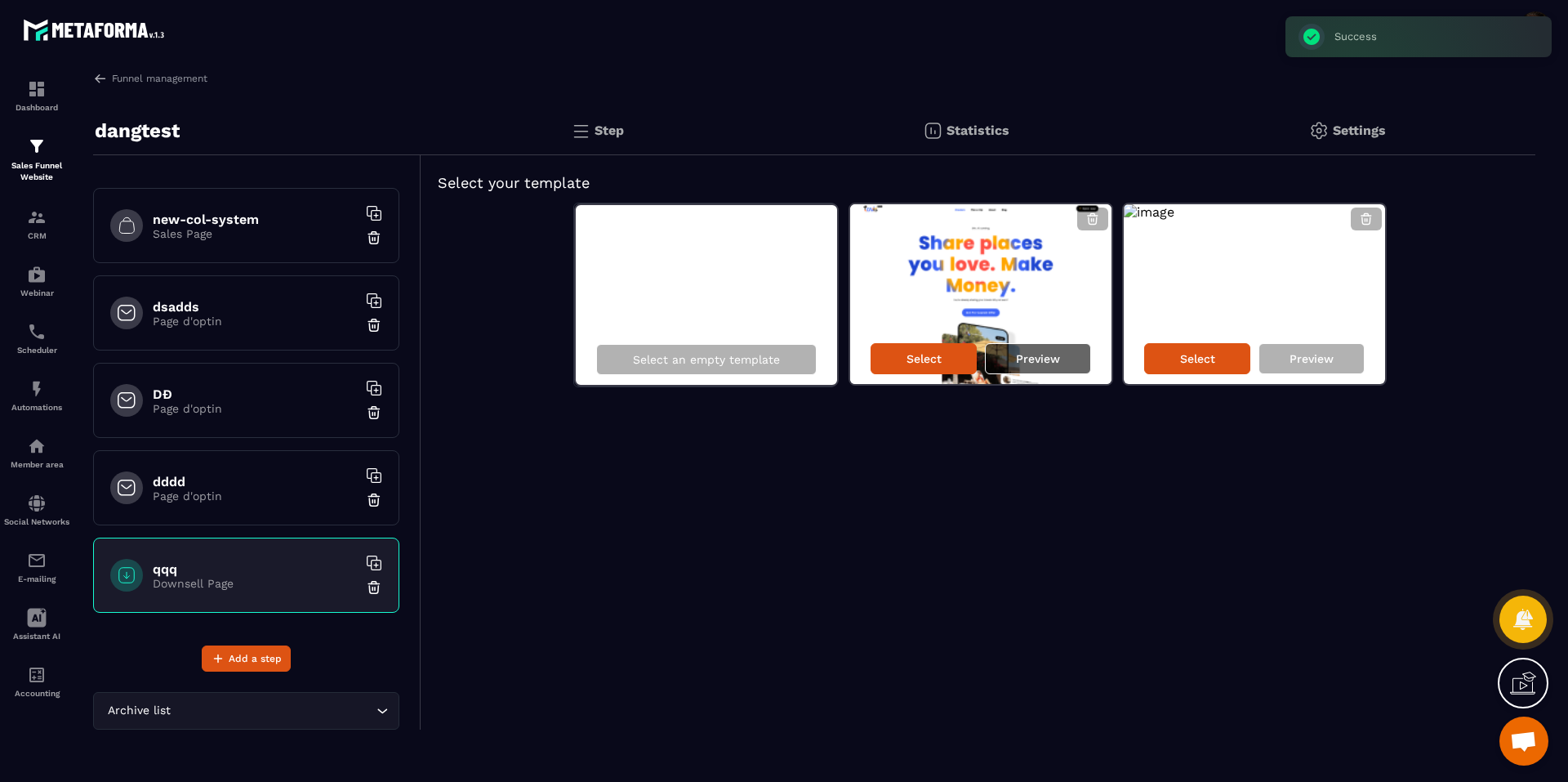
click at [1058, 346] on div "Preview" at bounding box center [1038, 359] width 106 height 31
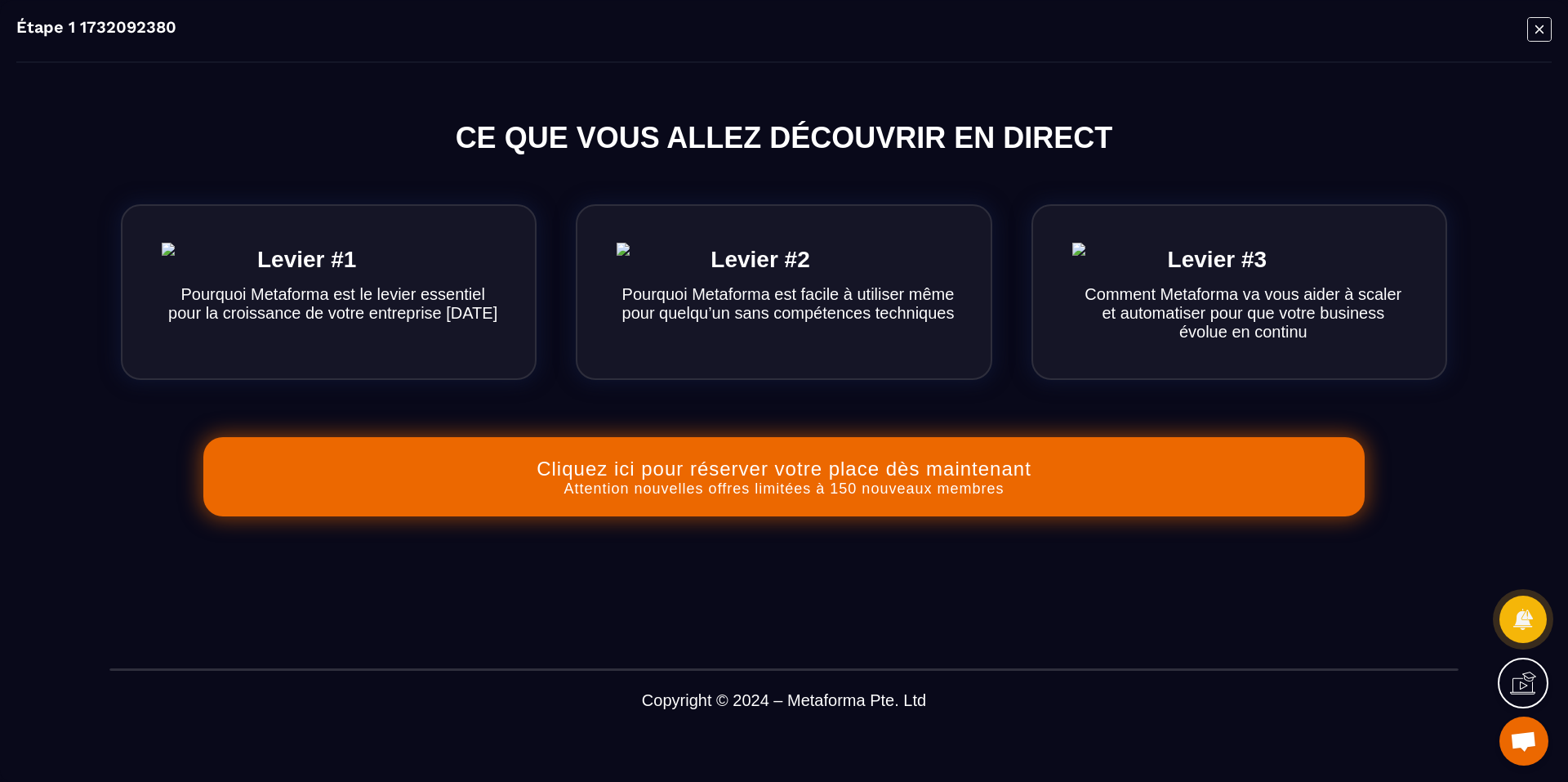
scroll to position [0, 0]
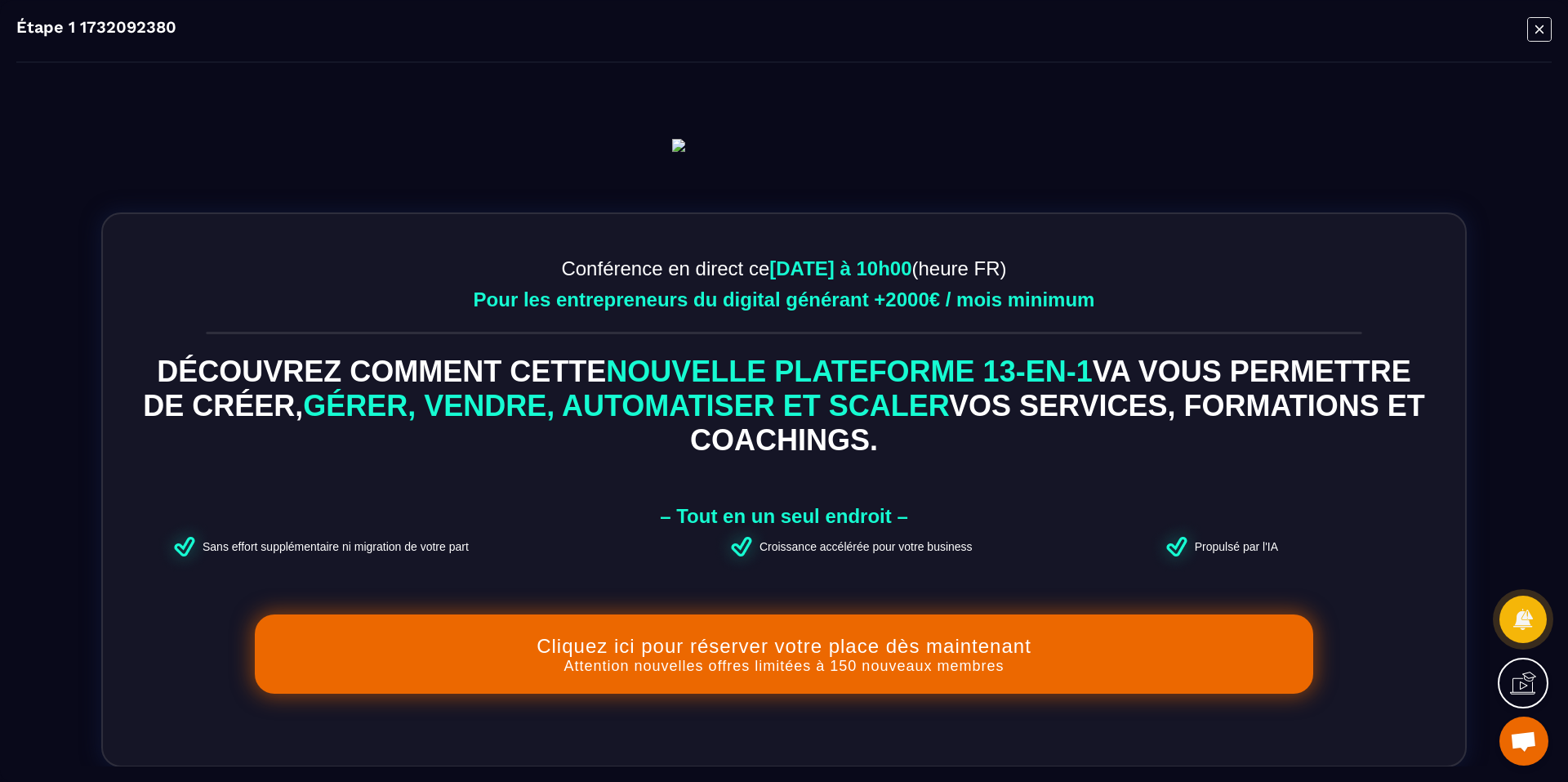
click at [1535, 33] on icon "Modal window" at bounding box center [1539, 28] width 8 height 8
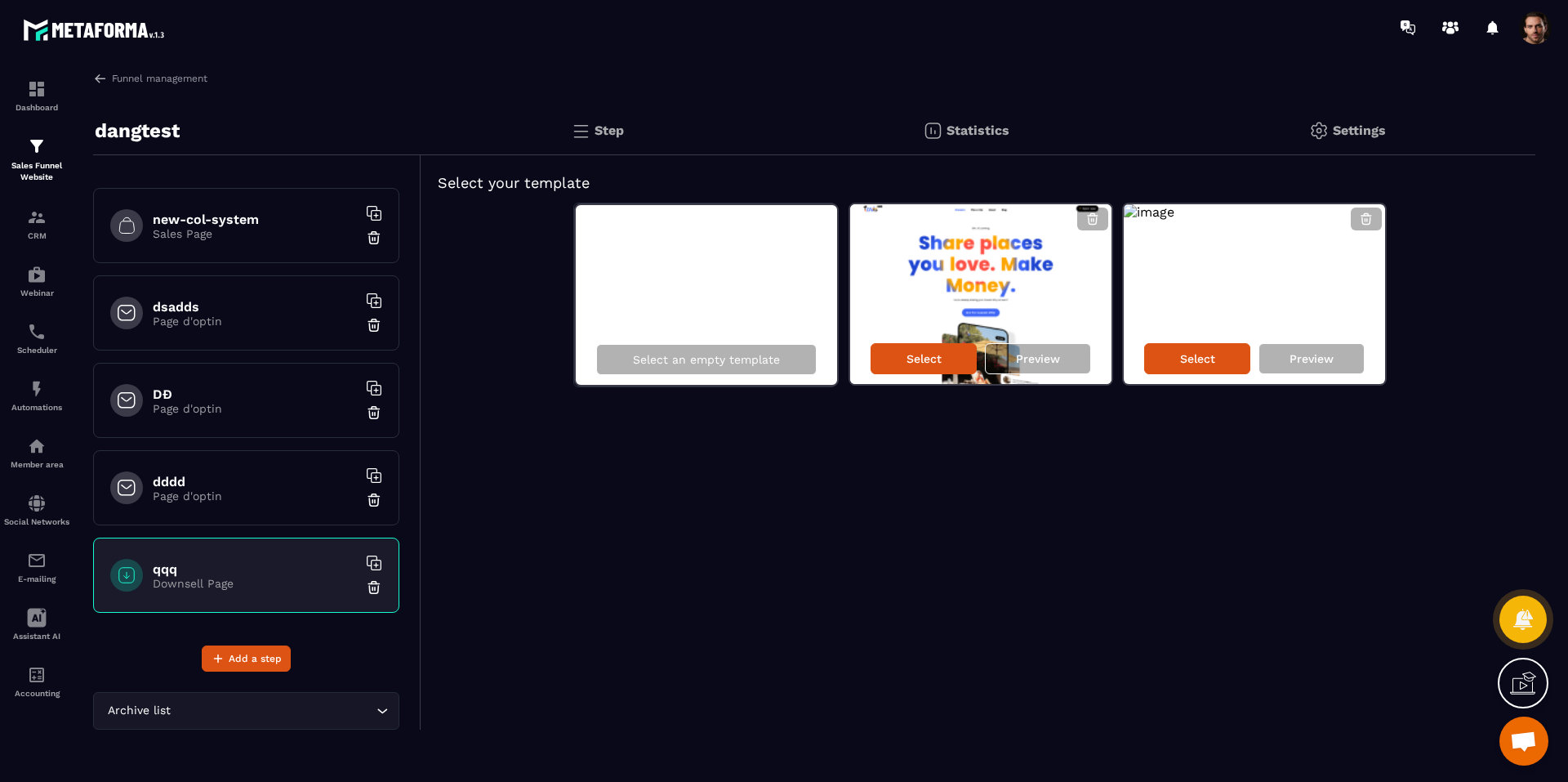
click at [906, 340] on div "Select Preview" at bounding box center [981, 359] width 261 height 51
click at [906, 346] on div "Select" at bounding box center [924, 359] width 106 height 31
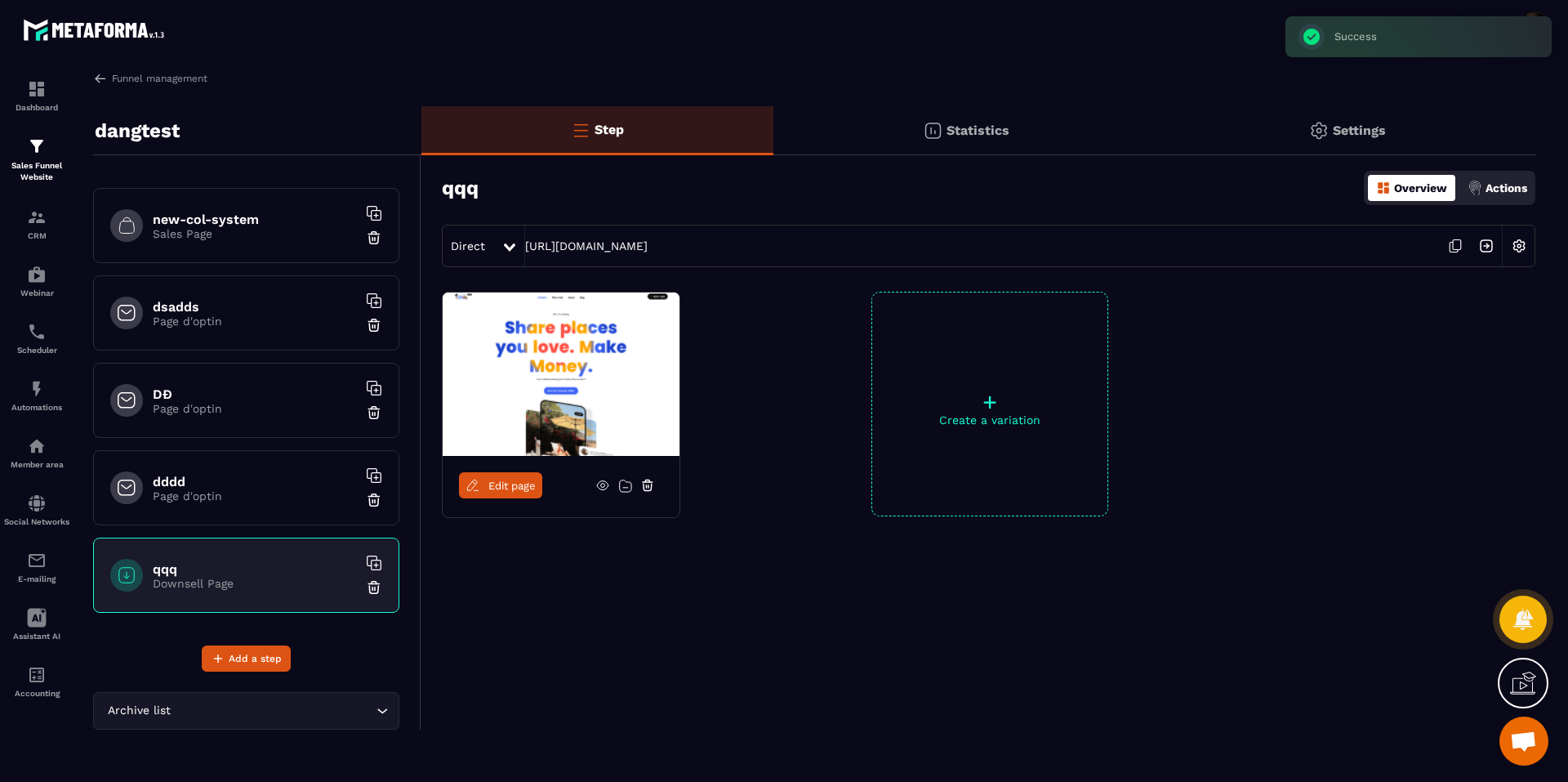
click at [492, 481] on span "Edit page" at bounding box center [511, 486] width 48 height 12
